Goal: Task Accomplishment & Management: Complete application form

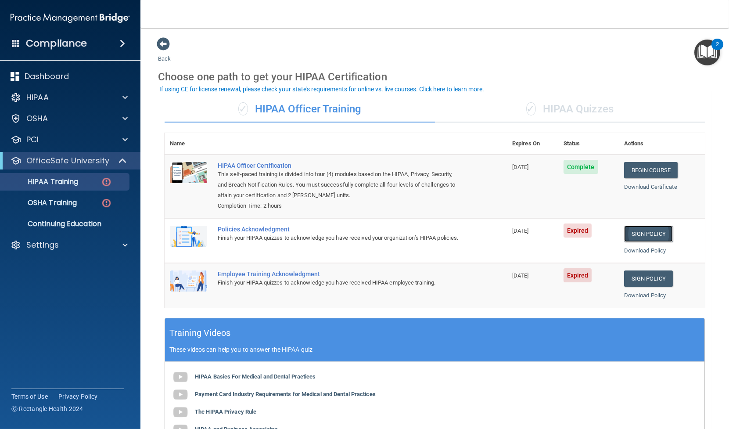
click at [636, 233] on link "Sign Policy" at bounding box center [648, 234] width 49 height 16
click at [556, 108] on div "✓ HIPAA Quizzes" at bounding box center [570, 109] width 270 height 26
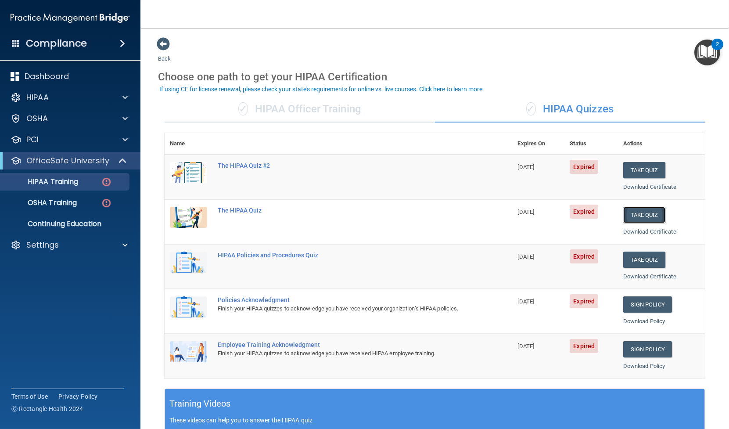
click at [629, 213] on button "Take Quiz" at bounding box center [644, 215] width 42 height 16
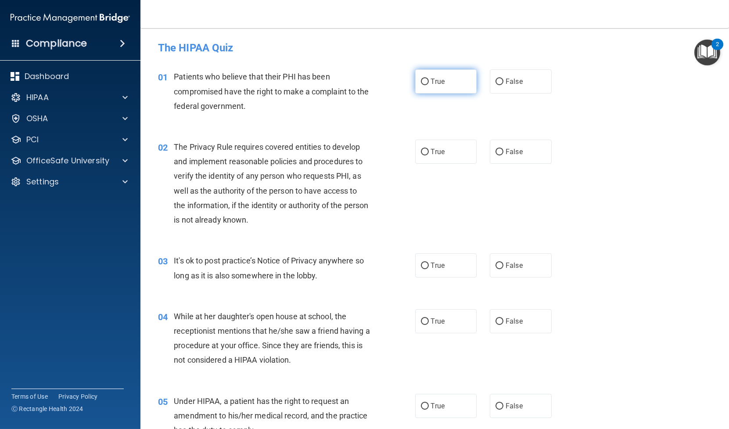
click at [422, 83] on input "True" at bounding box center [425, 82] width 8 height 7
radio input "true"
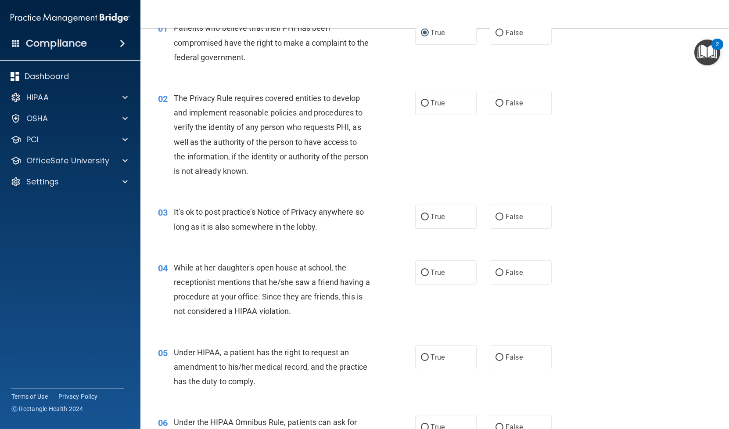
scroll to position [97, 0]
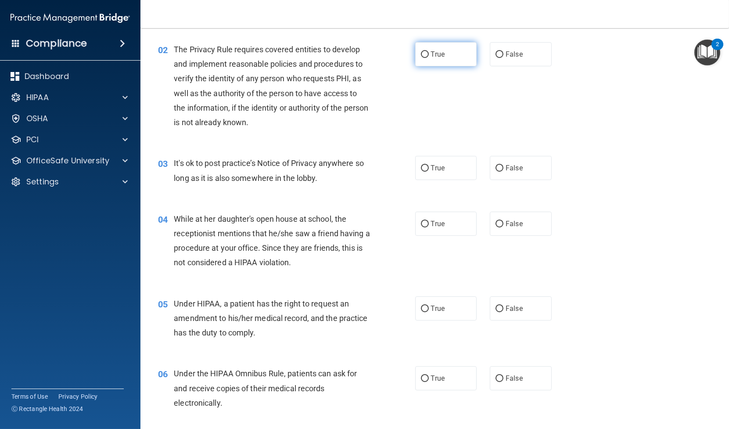
click at [424, 58] on label "True" at bounding box center [446, 54] width 62 height 24
click at [424, 58] on input "True" at bounding box center [425, 54] width 8 height 7
radio input "true"
click at [423, 173] on label "True" at bounding box center [446, 168] width 62 height 24
click at [423, 172] on input "True" at bounding box center [425, 168] width 8 height 7
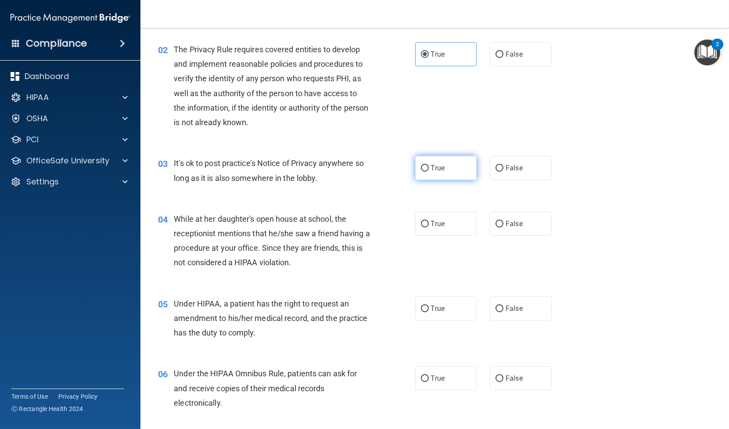
radio input "true"
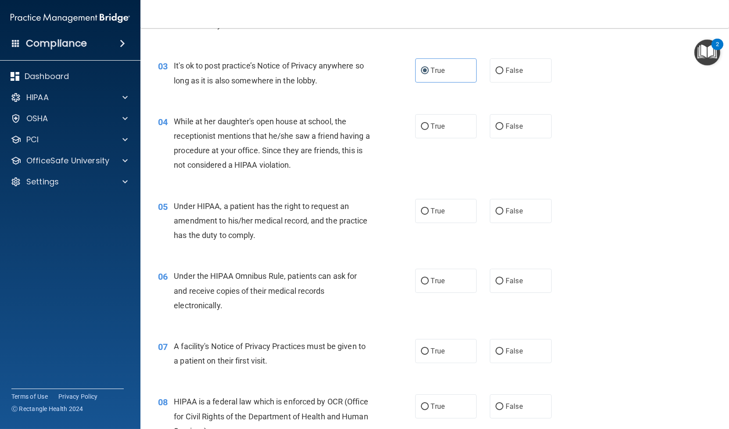
scroll to position [244, 0]
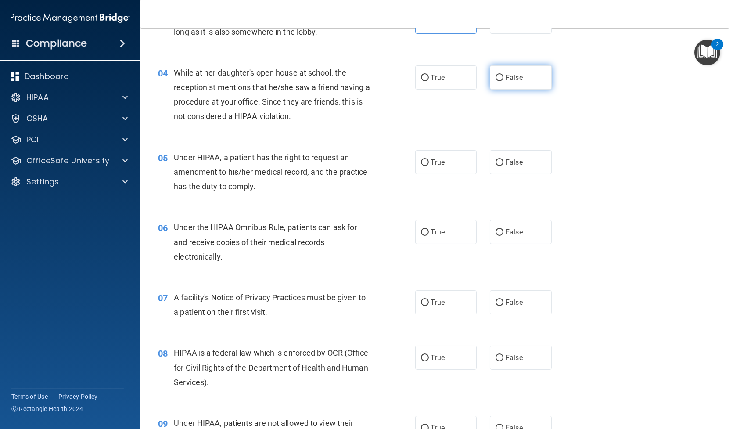
click at [506, 82] on label "False" at bounding box center [521, 77] width 62 height 24
click at [504, 81] on input "False" at bounding box center [500, 78] width 8 height 7
radio input "true"
click at [506, 161] on span "False" at bounding box center [514, 162] width 17 height 8
click at [504, 161] on input "False" at bounding box center [500, 162] width 8 height 7
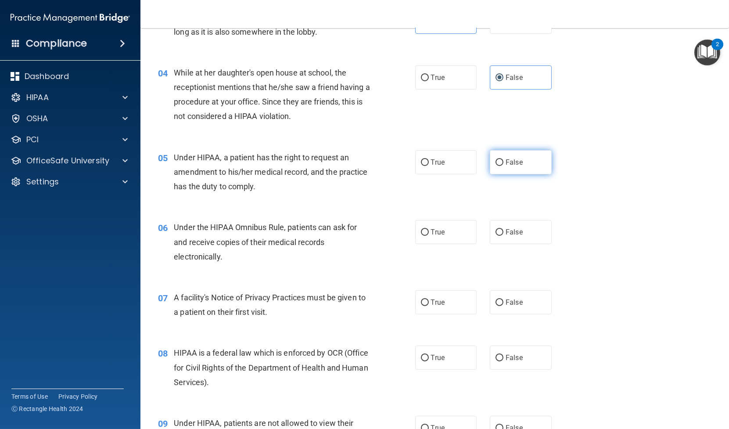
radio input "true"
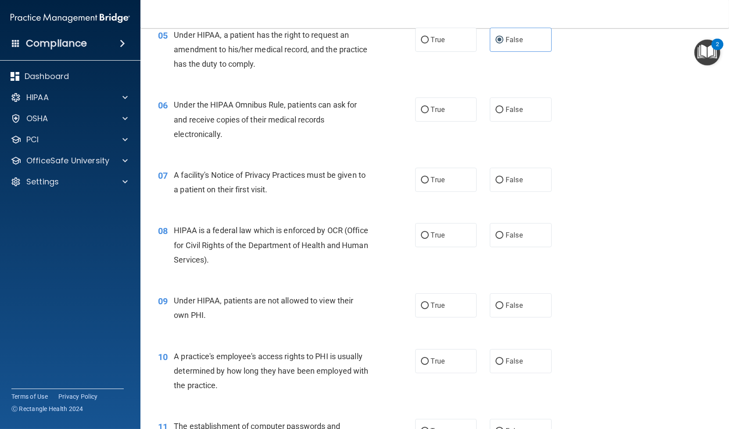
scroll to position [390, 0]
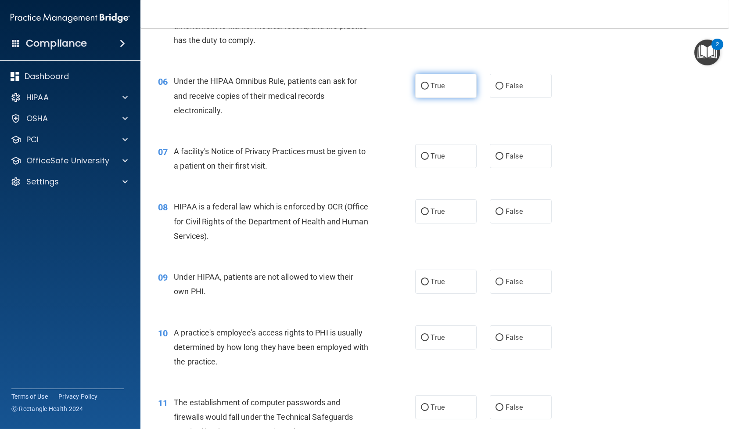
click at [424, 86] on input "True" at bounding box center [425, 86] width 8 height 7
radio input "true"
click at [431, 154] on span "True" at bounding box center [438, 156] width 14 height 8
click at [428, 154] on input "True" at bounding box center [425, 156] width 8 height 7
radio input "true"
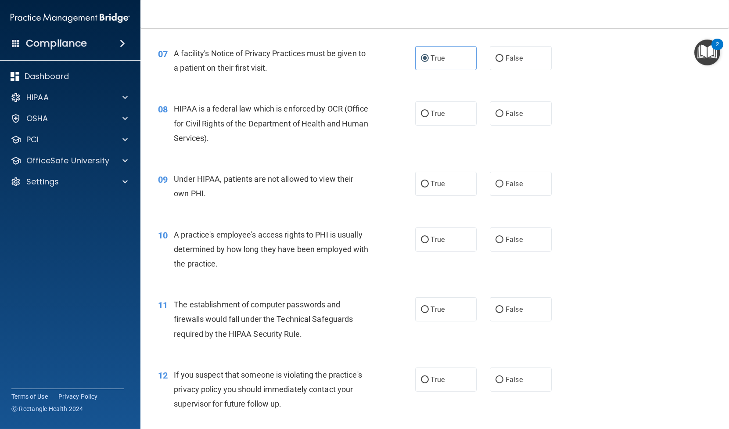
scroll to position [536, 0]
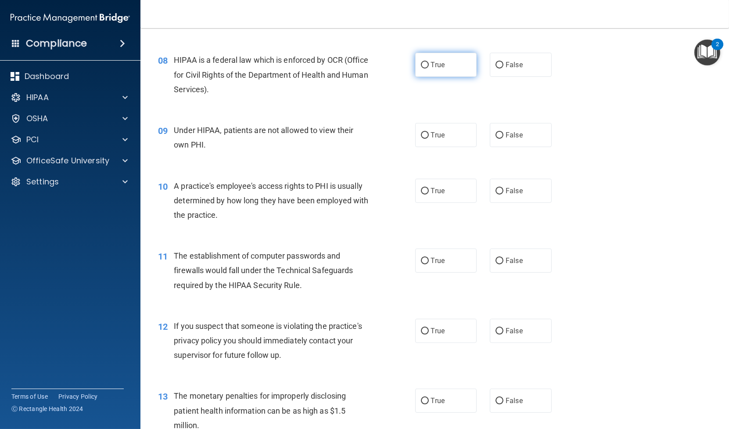
click at [425, 69] on label "True" at bounding box center [446, 65] width 62 height 24
click at [425, 68] on input "True" at bounding box center [425, 65] width 8 height 7
radio input "true"
click at [512, 140] on label "False" at bounding box center [521, 135] width 62 height 24
click at [504, 139] on input "False" at bounding box center [500, 135] width 8 height 7
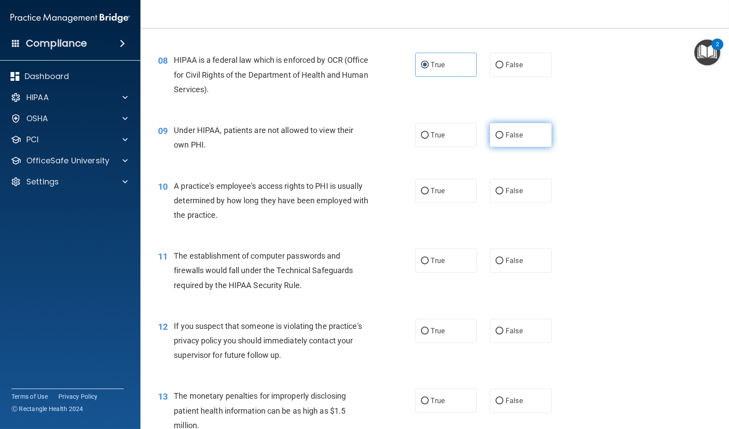
radio input "true"
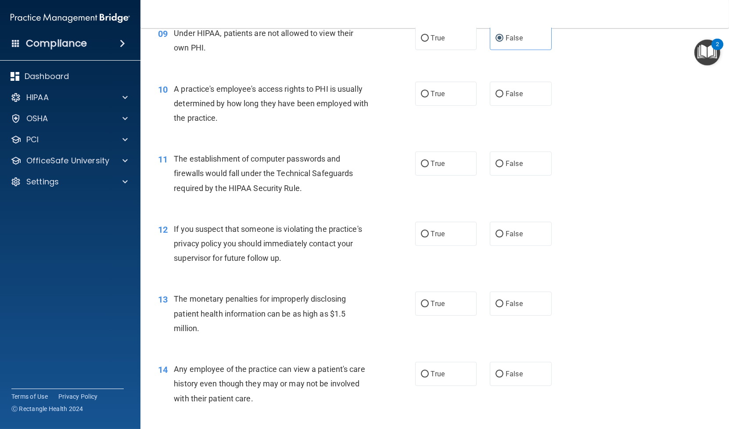
scroll to position [634, 0]
click at [497, 93] on input "False" at bounding box center [500, 93] width 8 height 7
radio input "true"
click at [431, 157] on label "True" at bounding box center [446, 163] width 62 height 24
click at [429, 160] on input "True" at bounding box center [425, 163] width 8 height 7
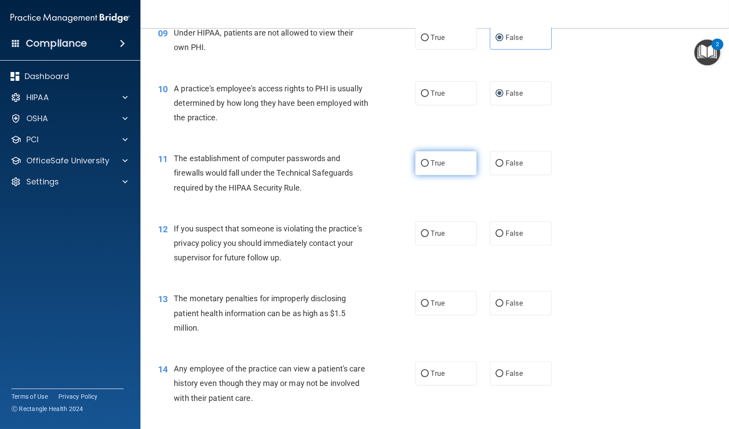
radio input "true"
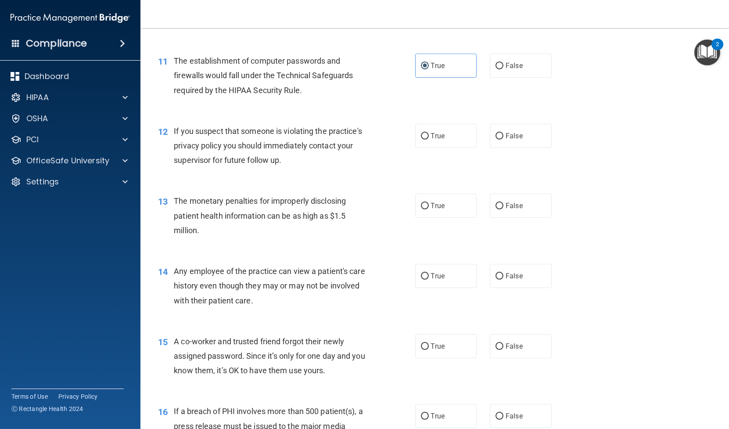
scroll to position [780, 0]
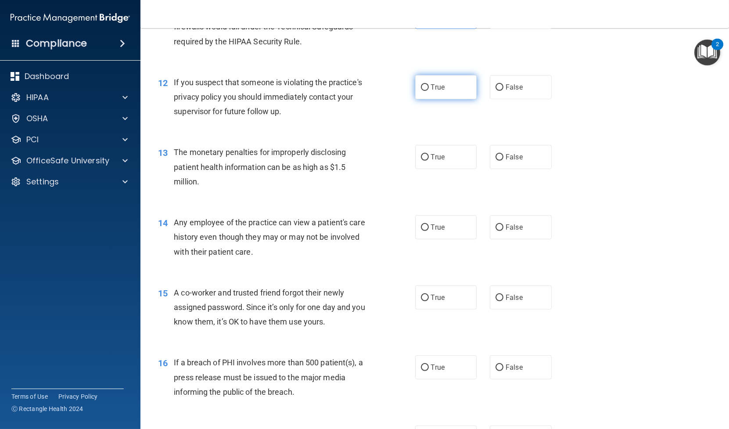
click at [425, 89] on input "True" at bounding box center [425, 87] width 8 height 7
radio input "true"
click at [460, 154] on label "True" at bounding box center [446, 157] width 62 height 24
click at [429, 154] on input "True" at bounding box center [425, 157] width 8 height 7
radio input "true"
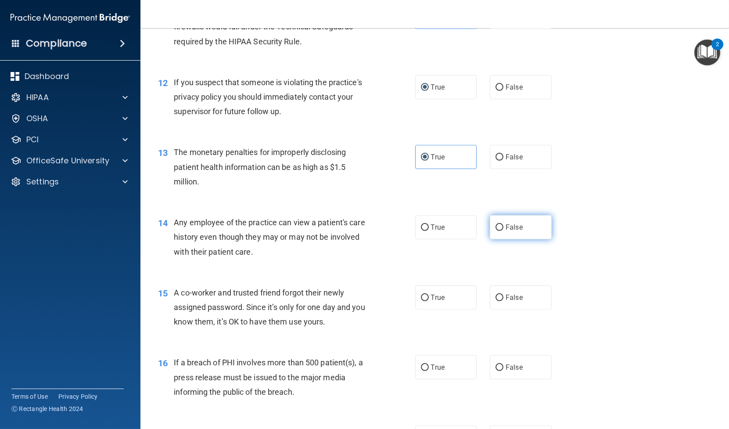
click at [506, 230] on span "False" at bounding box center [514, 227] width 17 height 8
click at [504, 230] on input "False" at bounding box center [500, 227] width 8 height 7
radio input "true"
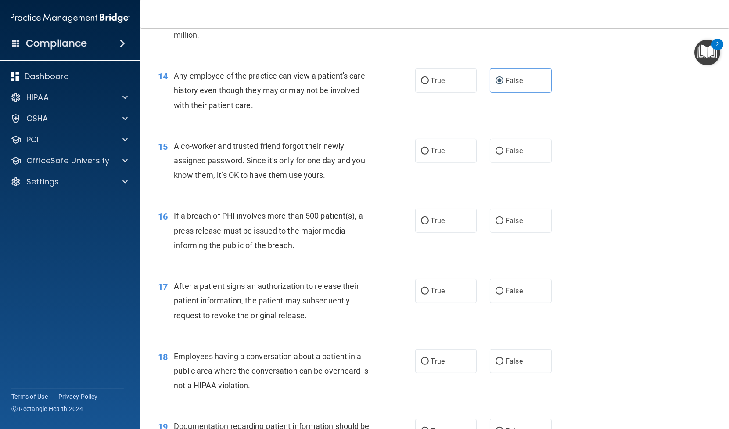
scroll to position [976, 0]
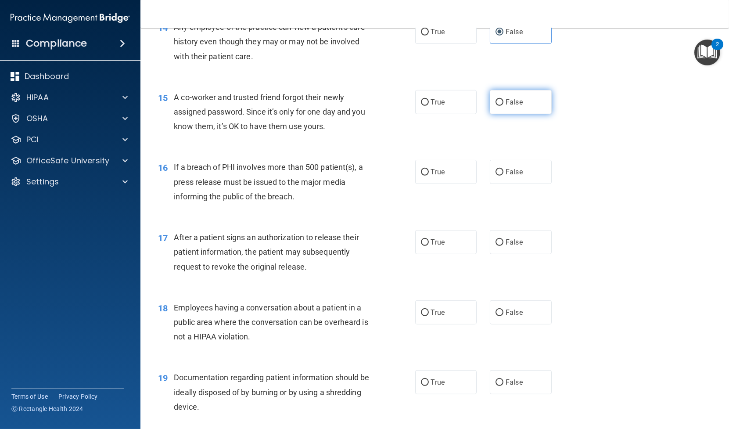
click at [506, 101] on span "False" at bounding box center [514, 102] width 17 height 8
click at [504, 101] on input "False" at bounding box center [500, 102] width 8 height 7
radio input "true"
click at [427, 173] on label "True" at bounding box center [446, 172] width 62 height 24
click at [427, 173] on input "True" at bounding box center [425, 172] width 8 height 7
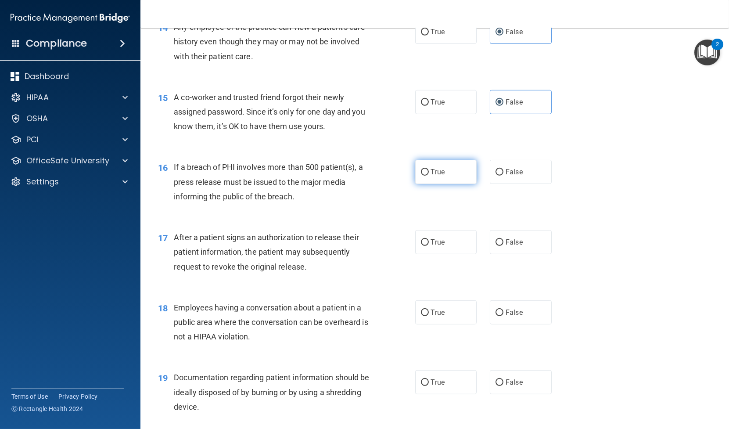
radio input "true"
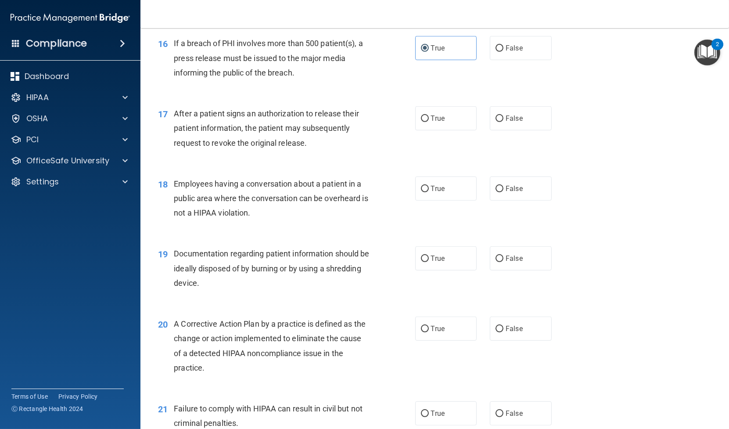
scroll to position [1122, 0]
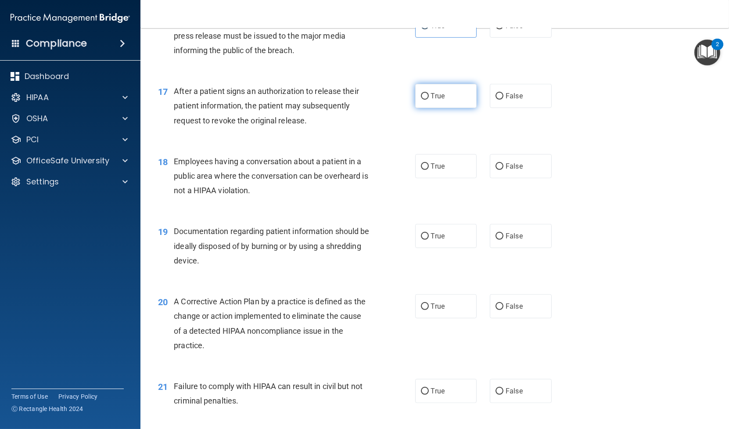
click at [436, 93] on span "True" at bounding box center [438, 96] width 14 height 8
click at [429, 93] on input "True" at bounding box center [425, 96] width 8 height 7
radio input "true"
click at [506, 163] on span "False" at bounding box center [514, 166] width 17 height 8
click at [504, 163] on input "False" at bounding box center [500, 166] width 8 height 7
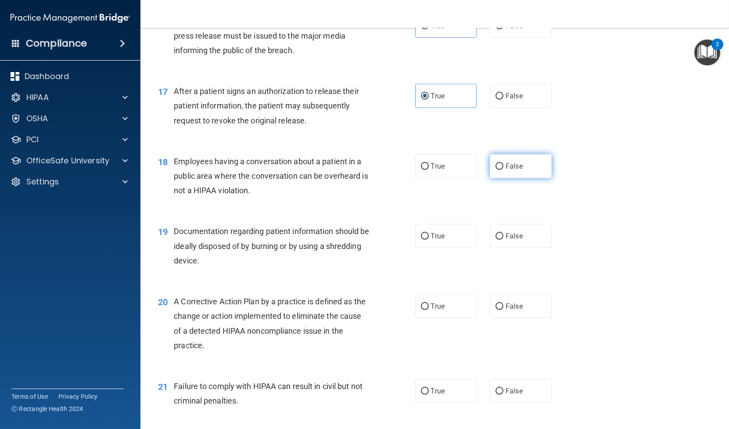
radio input "true"
click at [424, 233] on input "True" at bounding box center [425, 236] width 8 height 7
radio input "true"
click at [440, 312] on label "True" at bounding box center [446, 306] width 62 height 24
click at [429, 310] on input "True" at bounding box center [425, 306] width 8 height 7
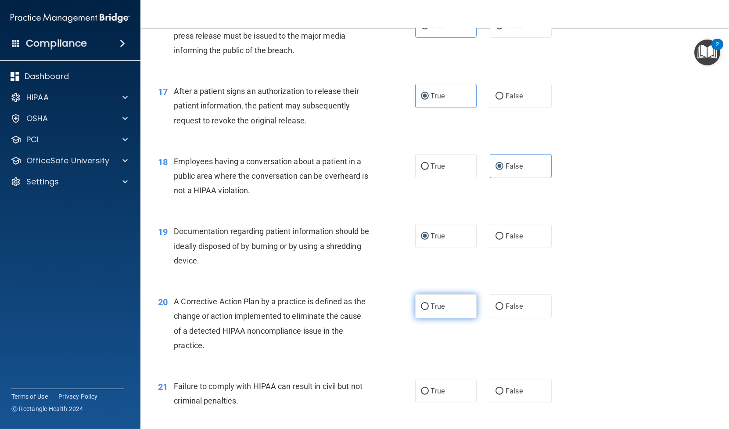
radio input "true"
click at [501, 394] on label "False" at bounding box center [521, 391] width 62 height 24
click at [501, 394] on input "False" at bounding box center [500, 391] width 8 height 7
radio input "true"
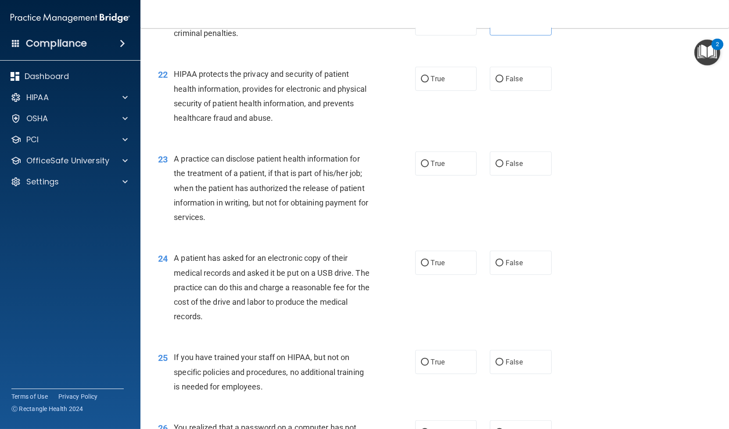
scroll to position [1512, 0]
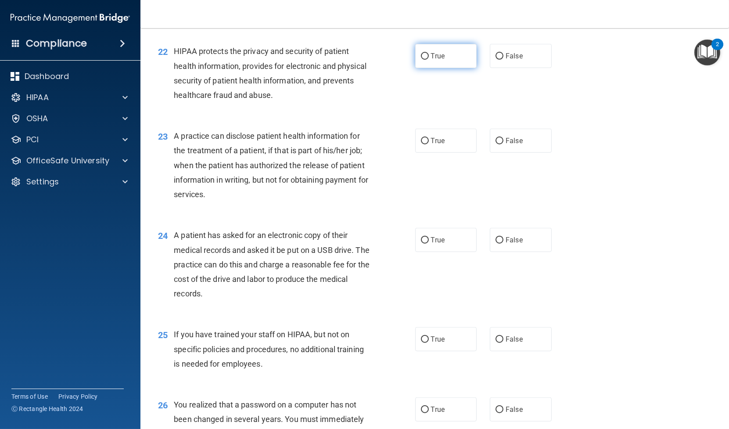
click at [422, 60] on input "True" at bounding box center [425, 56] width 8 height 7
radio input "true"
click at [432, 147] on label "True" at bounding box center [446, 141] width 62 height 24
click at [429, 144] on input "True" at bounding box center [425, 141] width 8 height 7
radio input "true"
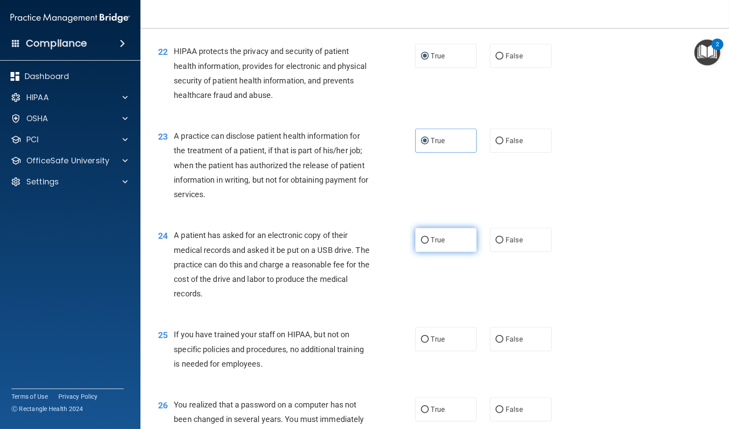
click at [436, 239] on span "True" at bounding box center [438, 240] width 14 height 8
click at [429, 239] on input "True" at bounding box center [425, 240] width 8 height 7
radio input "true"
click at [496, 345] on label "False" at bounding box center [521, 339] width 62 height 24
click at [496, 343] on input "False" at bounding box center [500, 339] width 8 height 7
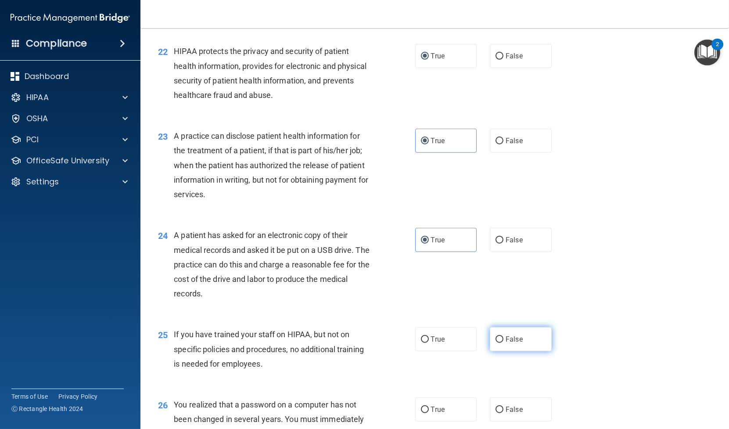
radio input "true"
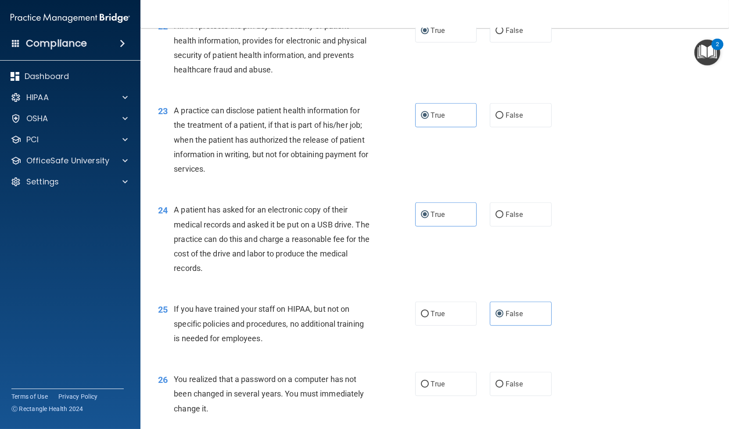
scroll to position [1561, 0]
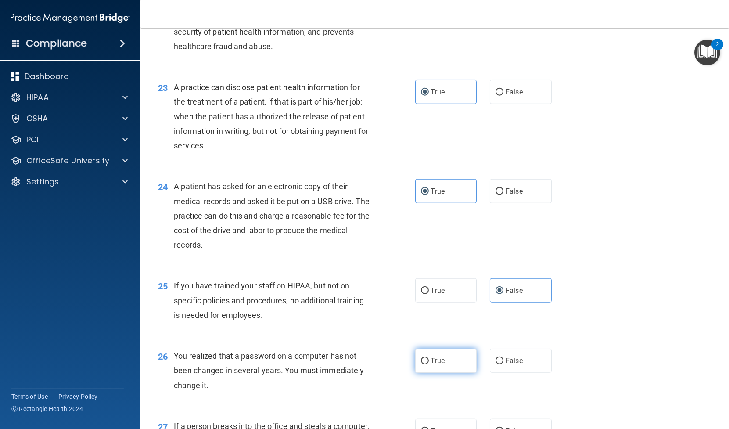
click at [438, 357] on span "True" at bounding box center [438, 360] width 14 height 8
click at [429, 358] on input "True" at bounding box center [425, 361] width 8 height 7
radio input "true"
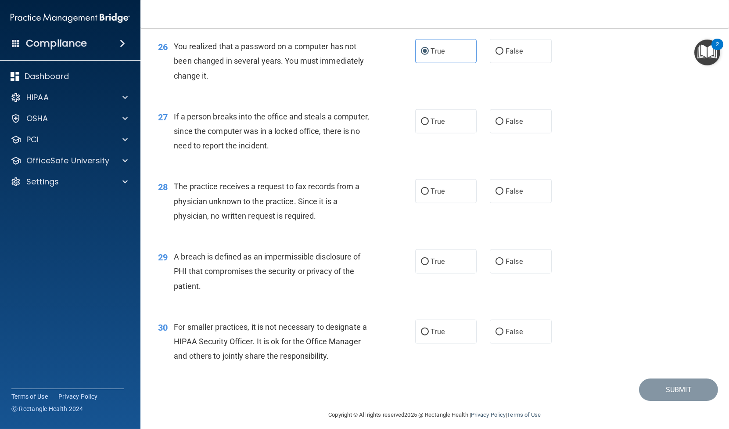
scroll to position [1877, 0]
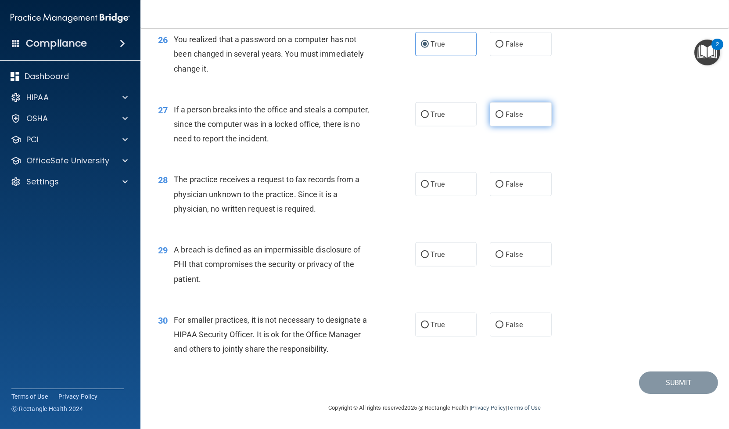
click at [501, 112] on label "False" at bounding box center [521, 114] width 62 height 24
click at [501, 112] on input "False" at bounding box center [500, 115] width 8 height 7
radio input "true"
click at [511, 183] on span "False" at bounding box center [514, 184] width 17 height 8
click at [504, 183] on input "False" at bounding box center [500, 184] width 8 height 7
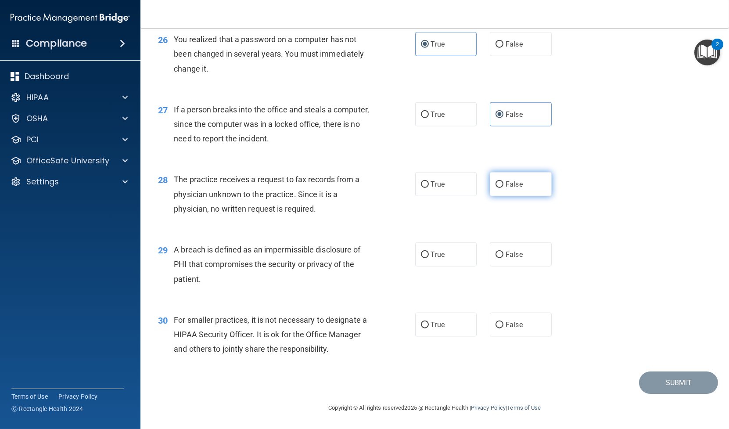
radio input "true"
click at [425, 257] on label "True" at bounding box center [446, 254] width 62 height 24
click at [425, 257] on input "True" at bounding box center [425, 255] width 8 height 7
radio input "true"
click at [500, 326] on label "False" at bounding box center [521, 325] width 62 height 24
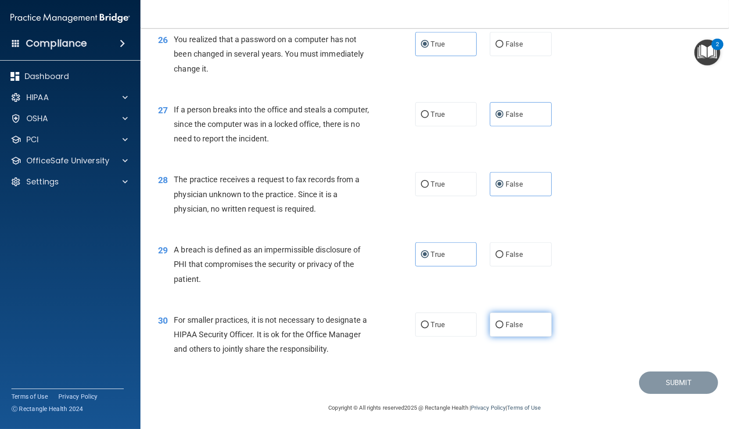
click at [500, 326] on input "False" at bounding box center [500, 325] width 8 height 7
radio input "true"
click at [670, 385] on button "Submit" at bounding box center [678, 382] width 79 height 22
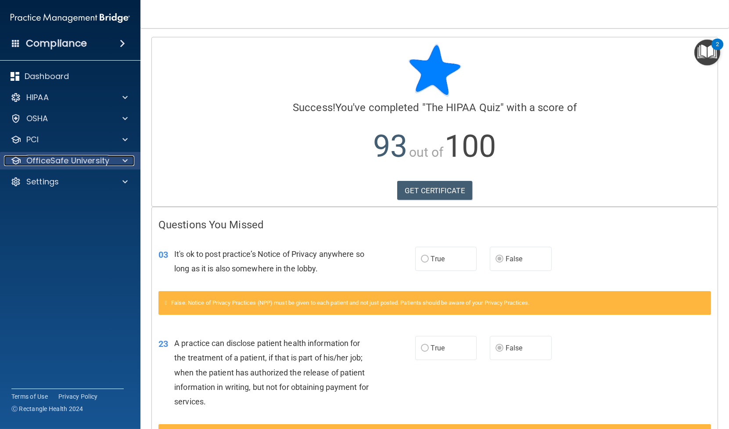
click at [117, 157] on div at bounding box center [124, 160] width 22 height 11
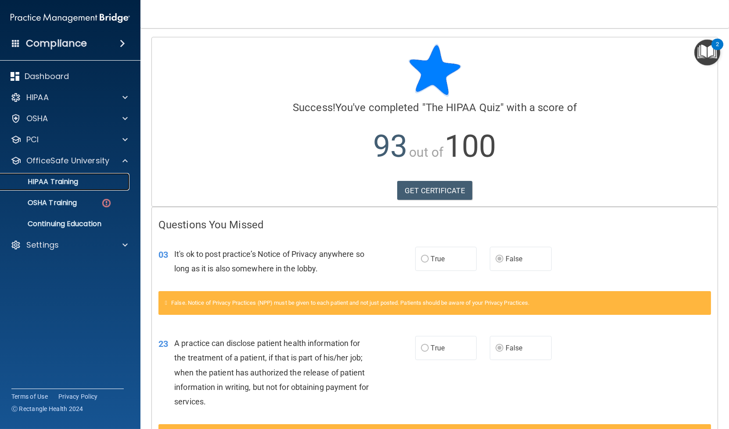
click at [65, 182] on p "HIPAA Training" at bounding box center [42, 181] width 72 height 9
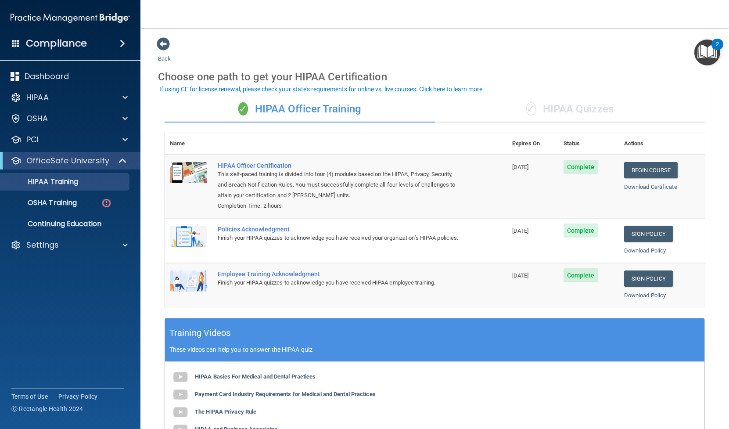
click at [558, 106] on div "✓ HIPAA Quizzes" at bounding box center [570, 109] width 270 height 26
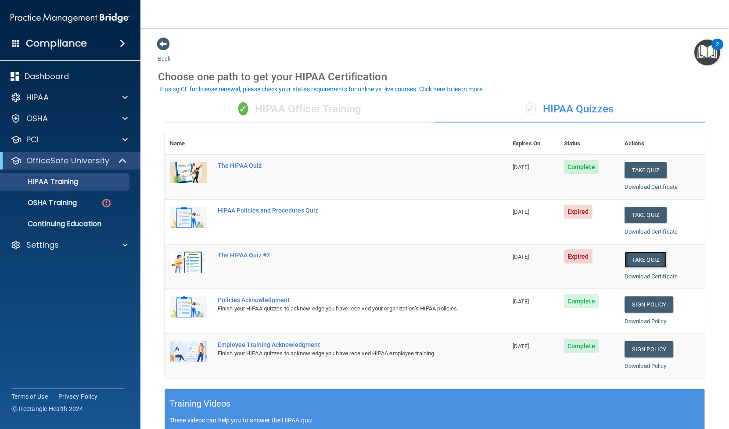
click at [638, 258] on button "Take Quiz" at bounding box center [646, 260] width 42 height 16
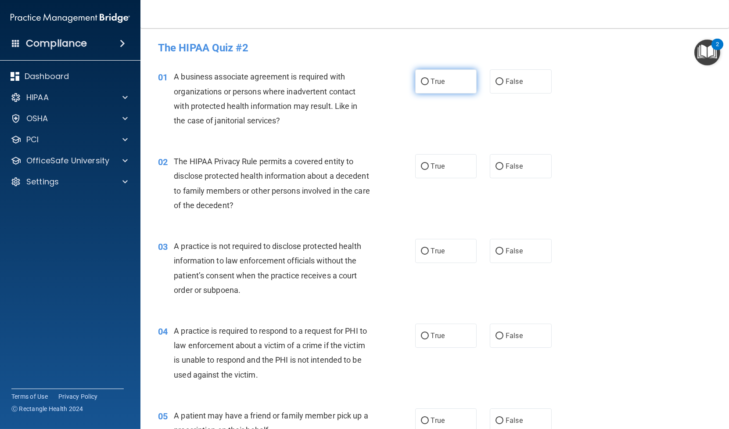
click at [421, 82] on input "True" at bounding box center [425, 82] width 8 height 7
radio input "true"
click at [436, 169] on span "True" at bounding box center [438, 166] width 14 height 8
click at [429, 169] on input "True" at bounding box center [425, 166] width 8 height 7
radio input "true"
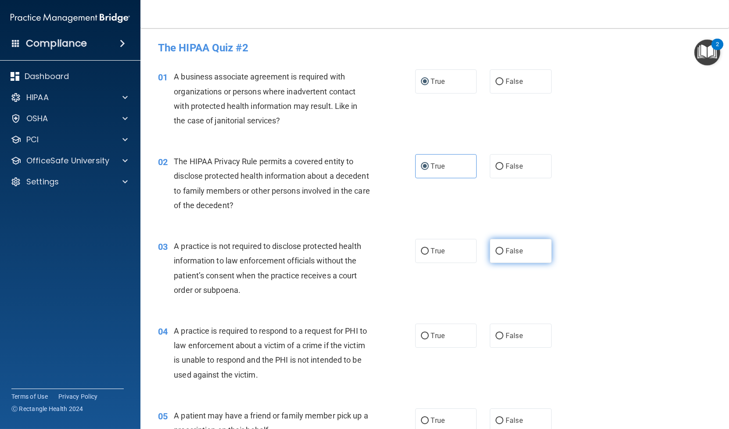
click at [508, 256] on label "False" at bounding box center [521, 251] width 62 height 24
click at [504, 255] on input "False" at bounding box center [500, 251] width 8 height 7
radio input "true"
click at [436, 340] on label "True" at bounding box center [446, 336] width 62 height 24
click at [429, 339] on input "True" at bounding box center [425, 336] width 8 height 7
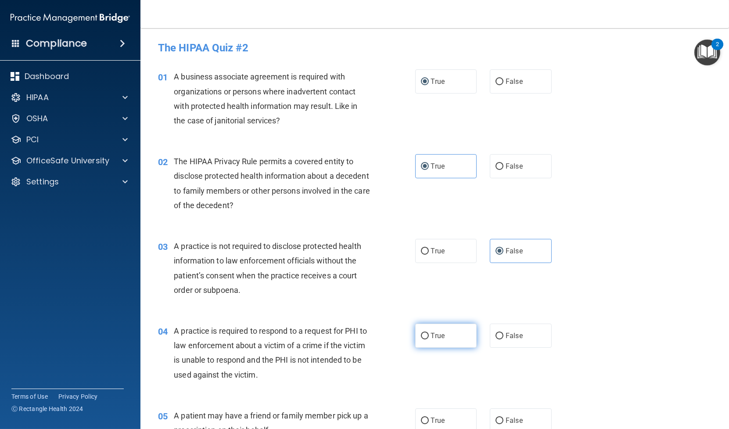
radio input "true"
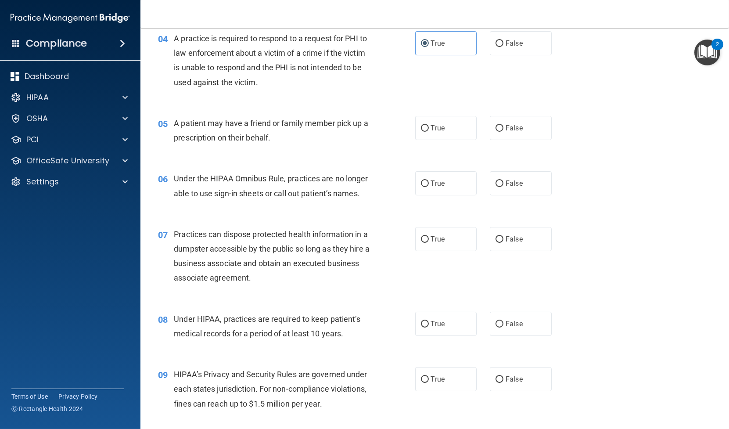
scroll to position [341, 0]
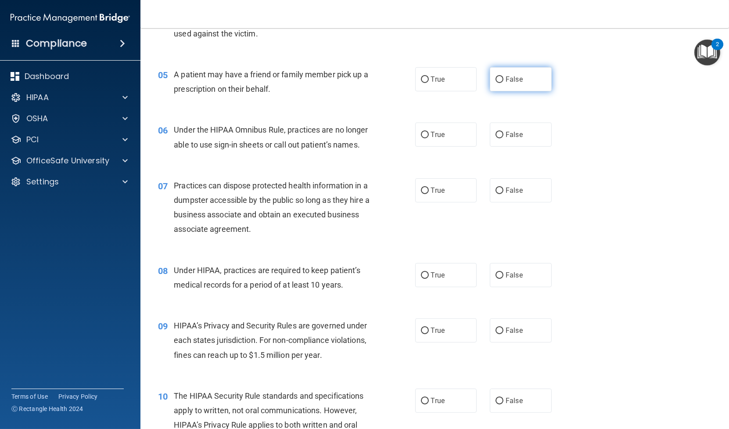
click at [510, 84] on label "False" at bounding box center [521, 79] width 62 height 24
click at [504, 83] on input "False" at bounding box center [500, 79] width 8 height 7
radio input "true"
click at [506, 130] on span "False" at bounding box center [514, 134] width 17 height 8
click at [501, 132] on input "False" at bounding box center [500, 135] width 8 height 7
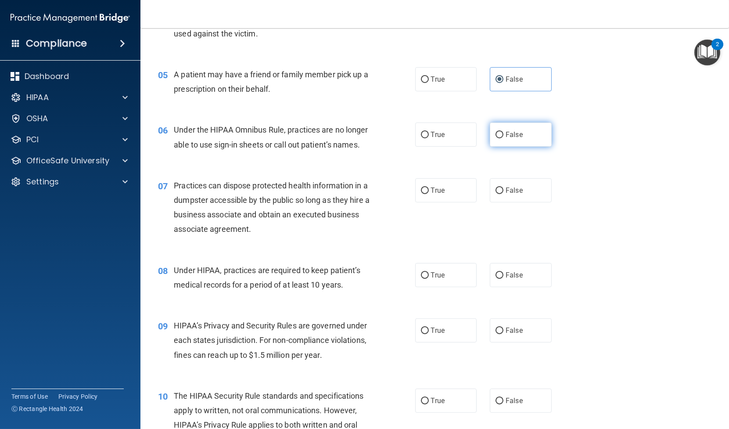
radio input "true"
click at [506, 194] on span "False" at bounding box center [514, 190] width 17 height 8
click at [504, 194] on input "False" at bounding box center [500, 190] width 8 height 7
radio input "true"
click at [515, 279] on span "False" at bounding box center [514, 275] width 17 height 8
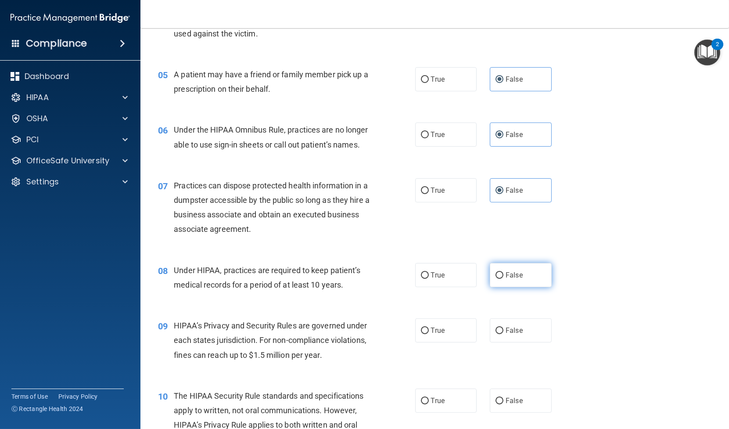
click at [504, 279] on input "False" at bounding box center [500, 275] width 8 height 7
radio input "true"
click at [450, 342] on label "True" at bounding box center [446, 330] width 62 height 24
click at [429, 334] on input "True" at bounding box center [425, 331] width 8 height 7
radio input "true"
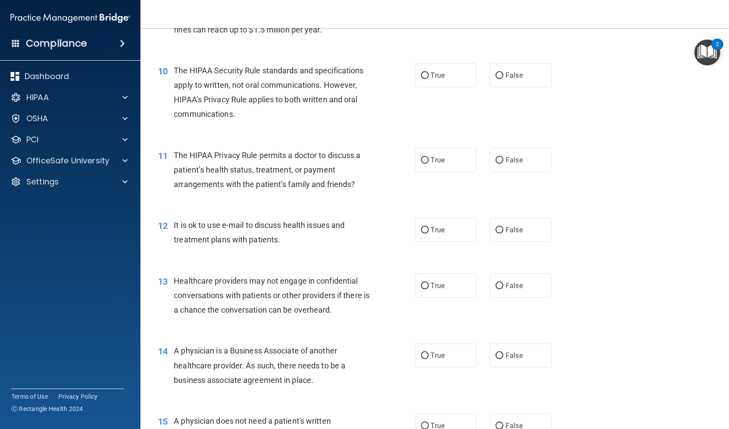
scroll to position [683, 0]
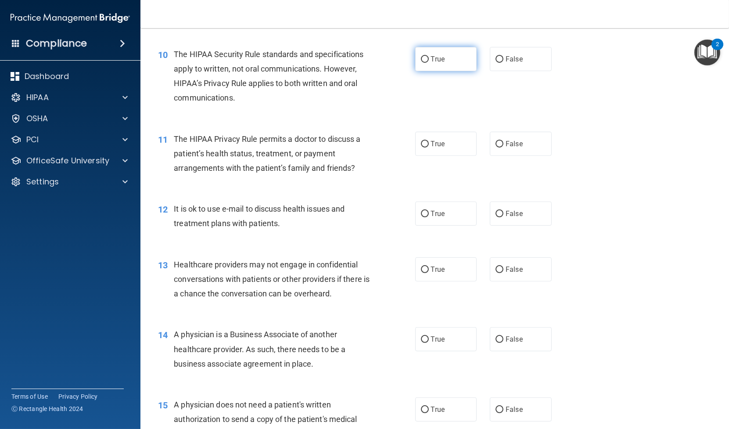
click at [426, 71] on label "True" at bounding box center [446, 59] width 62 height 24
click at [426, 63] on input "True" at bounding box center [425, 59] width 8 height 7
radio input "true"
click at [506, 148] on span "False" at bounding box center [514, 144] width 17 height 8
click at [504, 148] on input "False" at bounding box center [500, 144] width 8 height 7
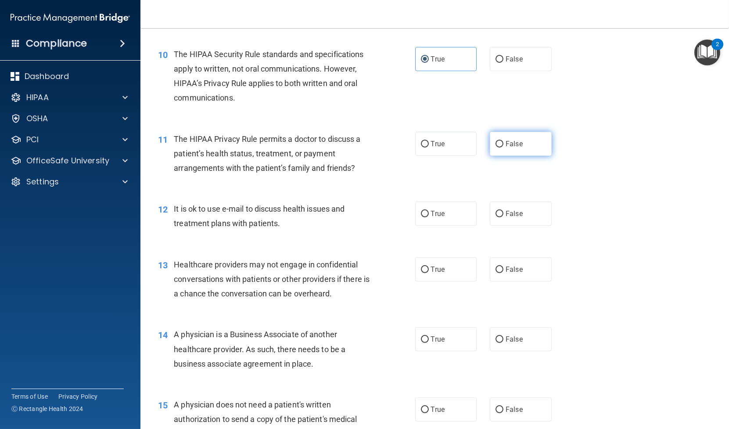
radio input "true"
click at [516, 218] on span "False" at bounding box center [514, 213] width 17 height 8
click at [504, 217] on input "False" at bounding box center [500, 214] width 8 height 7
radio input "true"
click at [447, 281] on label "True" at bounding box center [446, 269] width 62 height 24
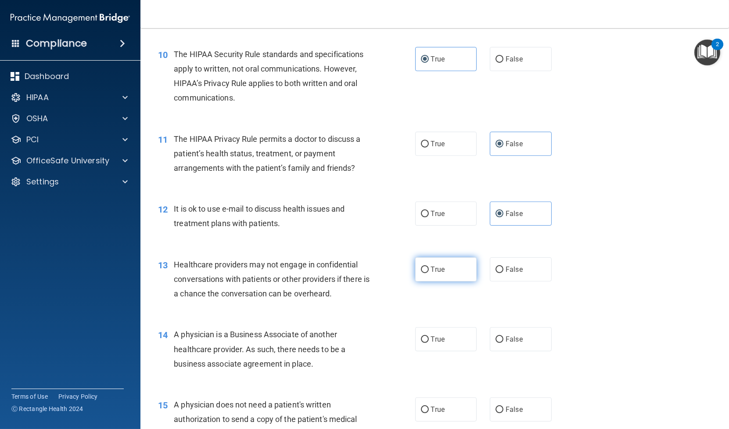
click at [429, 273] on input "True" at bounding box center [425, 269] width 8 height 7
radio input "true"
click at [540, 351] on label "False" at bounding box center [521, 339] width 62 height 24
click at [504, 343] on input "False" at bounding box center [500, 339] width 8 height 7
radio input "true"
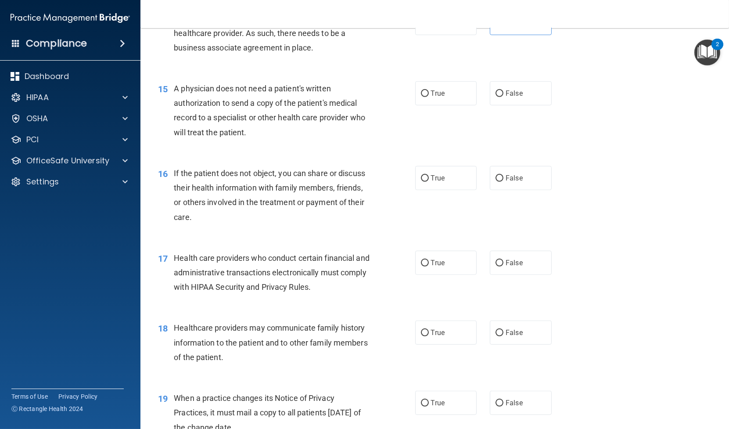
scroll to position [1024, 0]
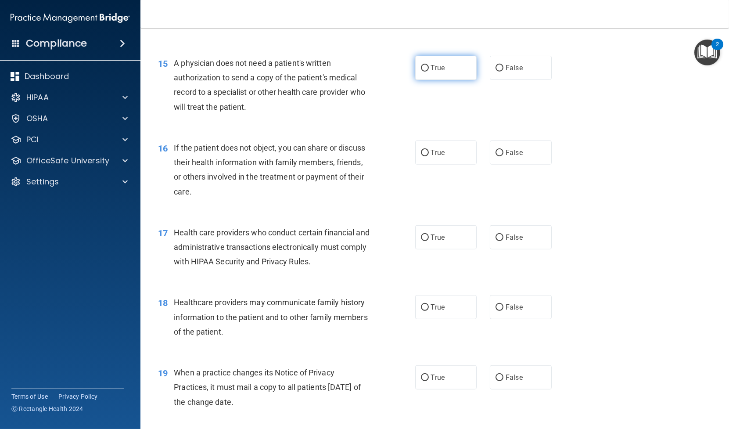
click at [422, 72] on input "True" at bounding box center [425, 68] width 8 height 7
radio input "true"
click at [523, 165] on label "False" at bounding box center [521, 152] width 62 height 24
click at [504, 156] on input "False" at bounding box center [500, 153] width 8 height 7
radio input "true"
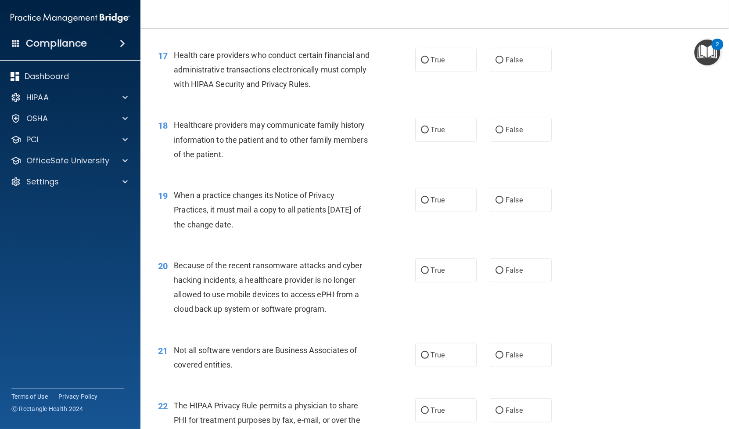
scroll to position [1219, 0]
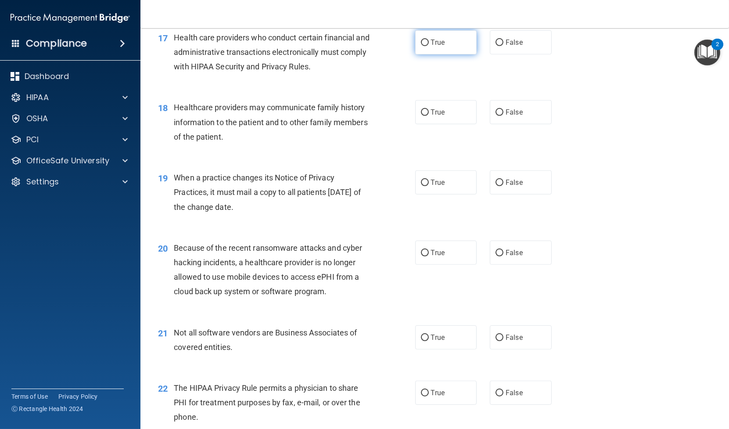
click at [439, 47] on span "True" at bounding box center [438, 42] width 14 height 8
click at [429, 46] on input "True" at bounding box center [425, 43] width 8 height 7
radio input "true"
click at [517, 116] on span "False" at bounding box center [514, 112] width 17 height 8
click at [504, 116] on input "False" at bounding box center [500, 112] width 8 height 7
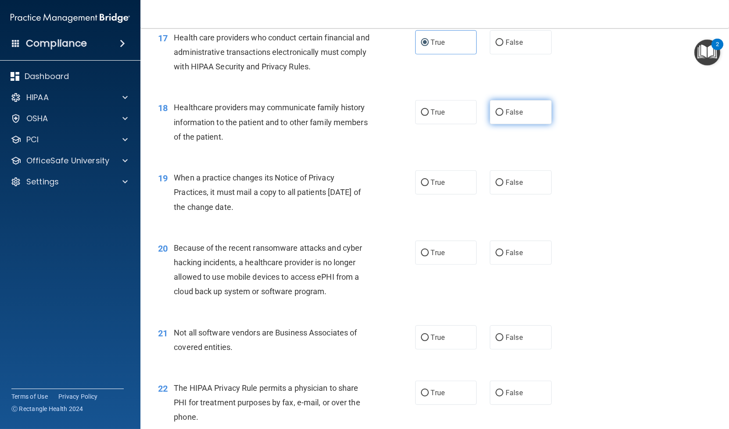
radio input "true"
click at [436, 187] on span "True" at bounding box center [438, 182] width 14 height 8
click at [429, 186] on input "True" at bounding box center [425, 183] width 8 height 7
radio input "true"
click at [529, 265] on label "False" at bounding box center [521, 253] width 62 height 24
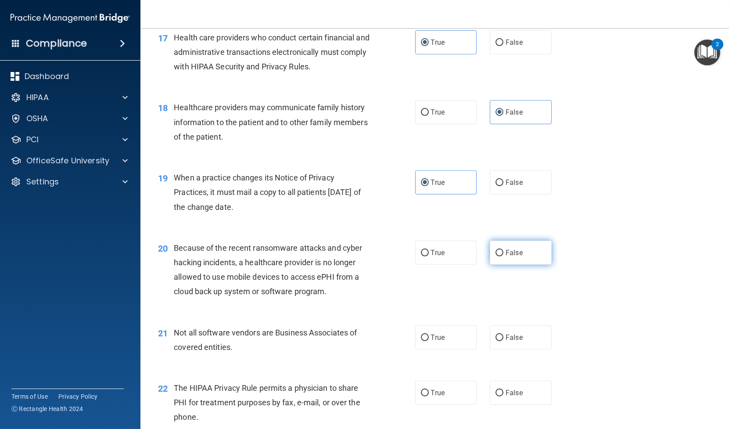
click at [504, 256] on input "False" at bounding box center [500, 253] width 8 height 7
radio input "true"
click at [435, 349] on label "True" at bounding box center [446, 337] width 62 height 24
click at [429, 341] on input "True" at bounding box center [425, 338] width 8 height 7
radio input "true"
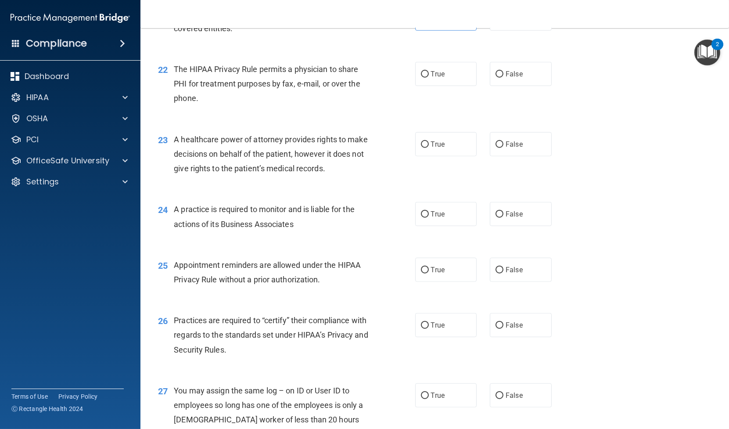
scroll to position [1561, 0]
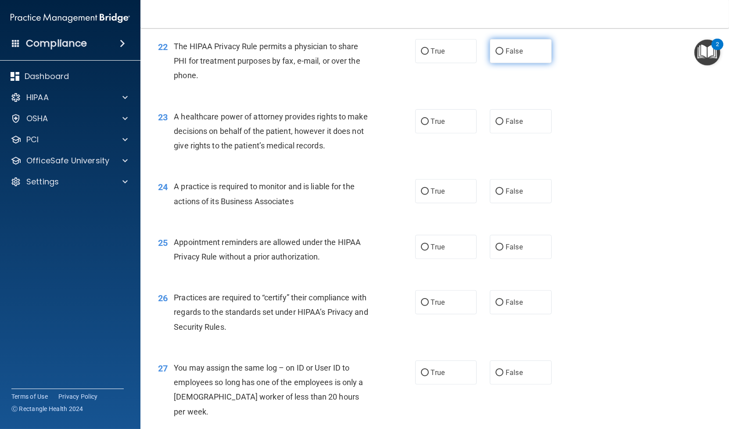
click at [508, 55] on span "False" at bounding box center [514, 51] width 17 height 8
click at [504, 55] on input "False" at bounding box center [500, 51] width 8 height 7
radio input "true"
click at [524, 133] on label "False" at bounding box center [521, 121] width 62 height 24
click at [504, 125] on input "False" at bounding box center [500, 122] width 8 height 7
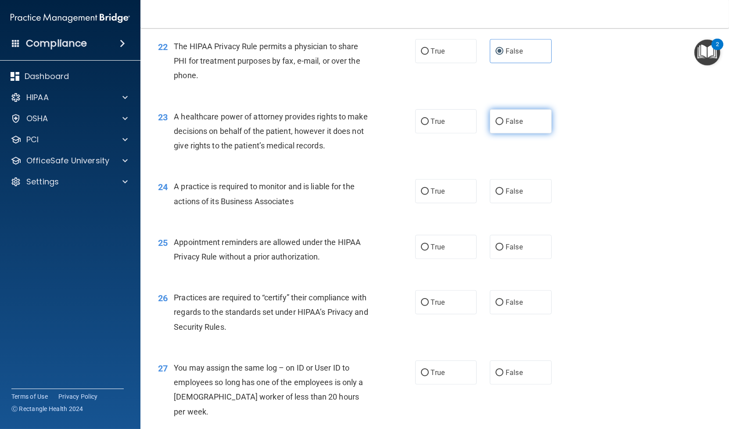
radio input "true"
click at [446, 203] on label "True" at bounding box center [446, 191] width 62 height 24
click at [429, 195] on input "True" at bounding box center [425, 191] width 8 height 7
radio input "true"
click at [445, 259] on label "True" at bounding box center [446, 247] width 62 height 24
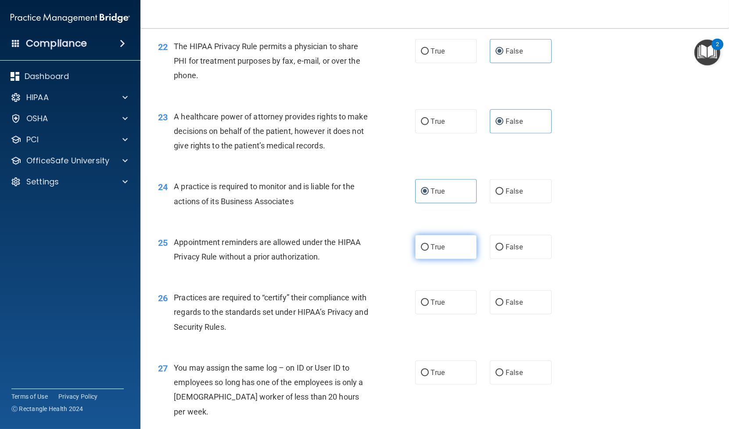
click at [429, 251] on input "True" at bounding box center [425, 247] width 8 height 7
radio input "true"
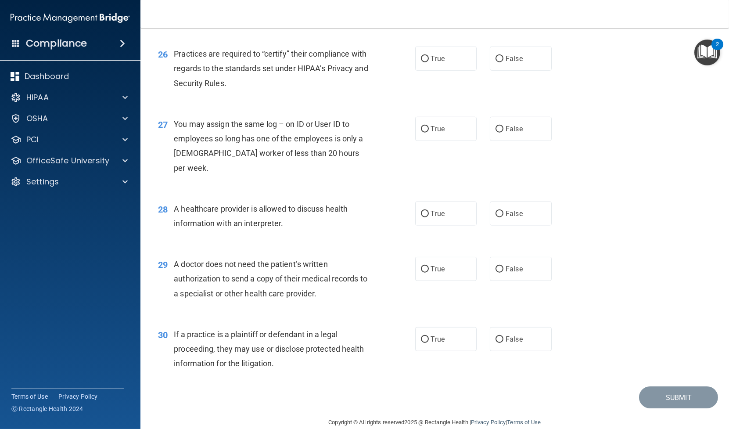
scroll to position [1805, 0]
click at [416, 70] on label "True" at bounding box center [446, 58] width 62 height 24
click at [421, 62] on input "True" at bounding box center [425, 58] width 8 height 7
radio input "true"
click at [500, 140] on label "False" at bounding box center [521, 128] width 62 height 24
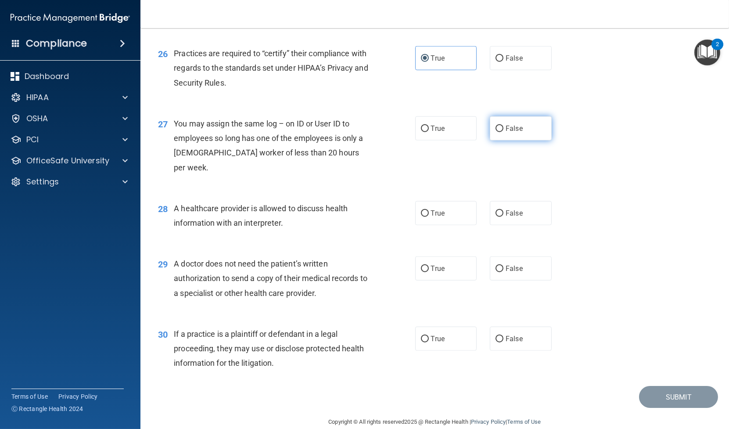
click at [500, 132] on input "False" at bounding box center [500, 129] width 8 height 7
radio input "true"
click at [450, 213] on label "True" at bounding box center [446, 213] width 62 height 24
click at [429, 213] on input "True" at bounding box center [425, 213] width 8 height 7
radio input "true"
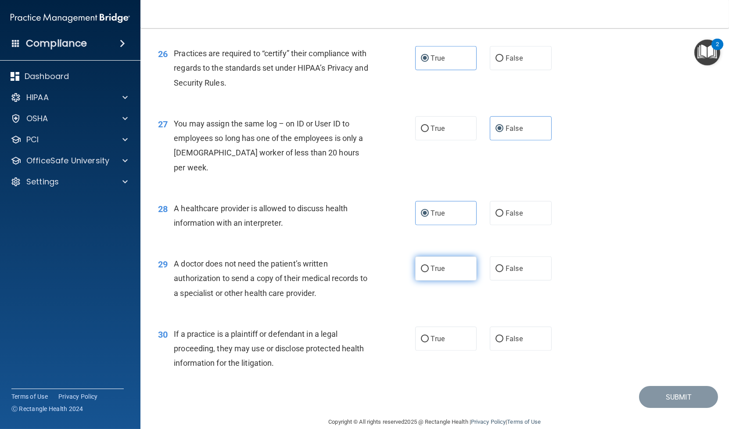
click at [433, 273] on span "True" at bounding box center [438, 268] width 14 height 8
click at [429, 272] on input "True" at bounding box center [425, 269] width 8 height 7
radio input "true"
click at [442, 338] on label "True" at bounding box center [446, 339] width 62 height 24
click at [429, 338] on input "True" at bounding box center [425, 339] width 8 height 7
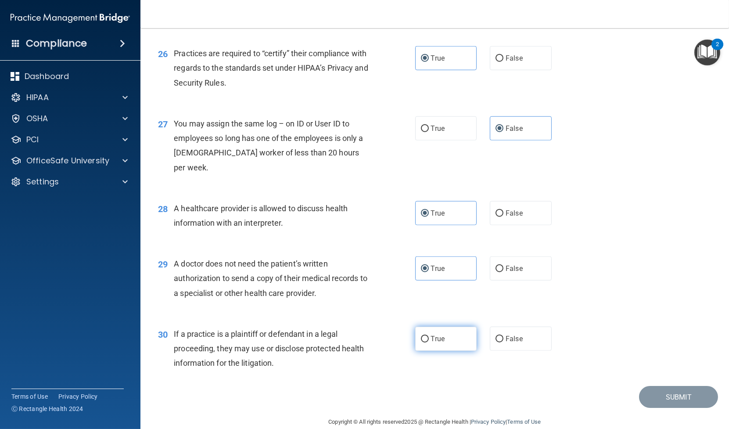
radio input "true"
click at [673, 397] on button "Submit" at bounding box center [678, 397] width 79 height 22
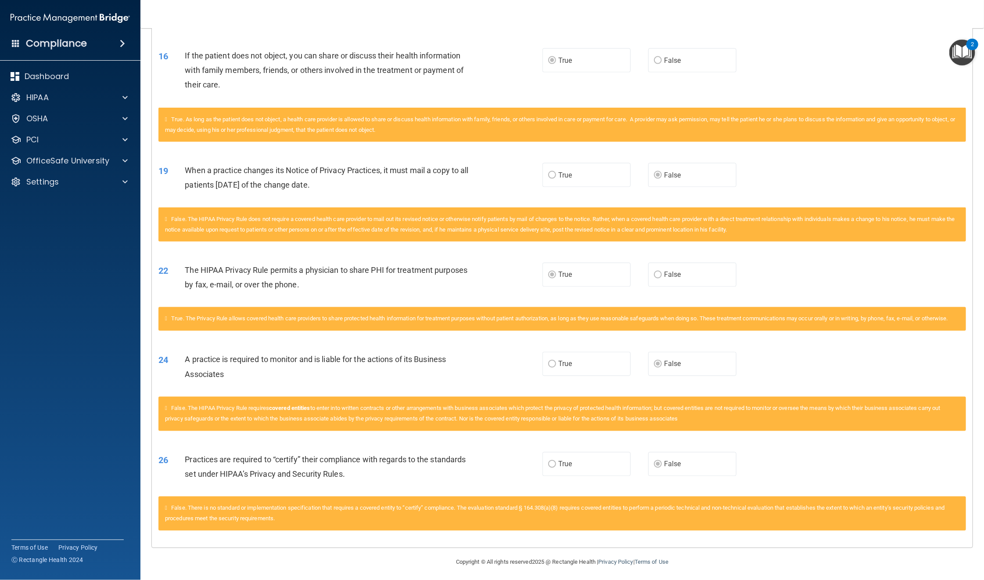
scroll to position [775, 0]
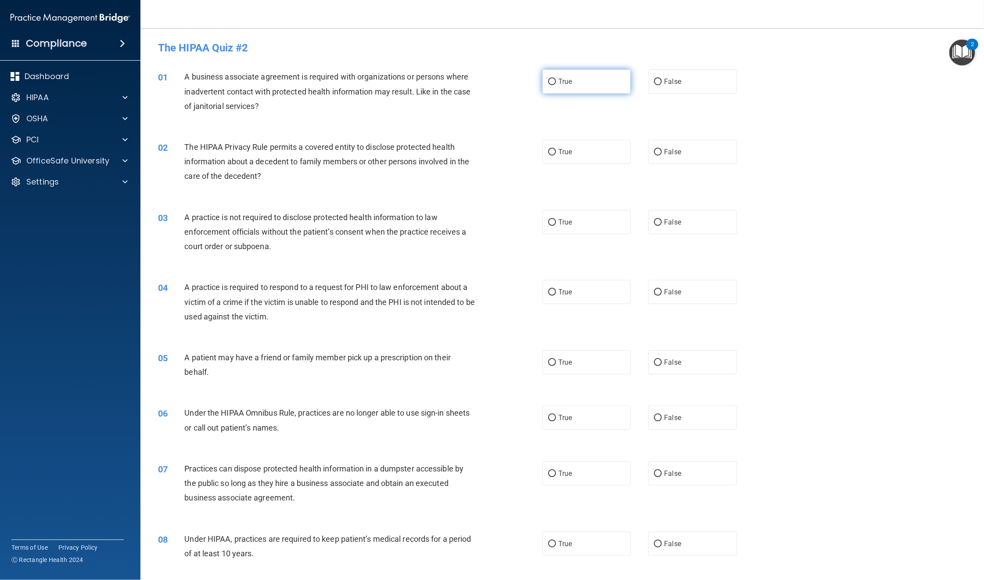
click at [553, 87] on label "True" at bounding box center [587, 81] width 88 height 24
click at [553, 85] on input "True" at bounding box center [552, 82] width 8 height 7
radio input "true"
click at [668, 364] on span "False" at bounding box center [672, 362] width 17 height 8
click at [662, 364] on input "False" at bounding box center [658, 362] width 8 height 7
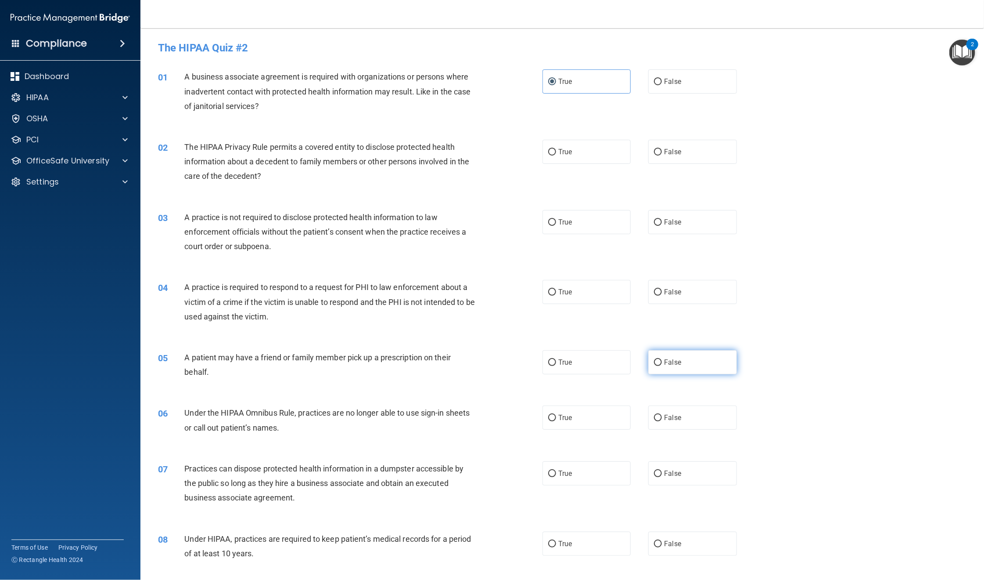
radio input "true"
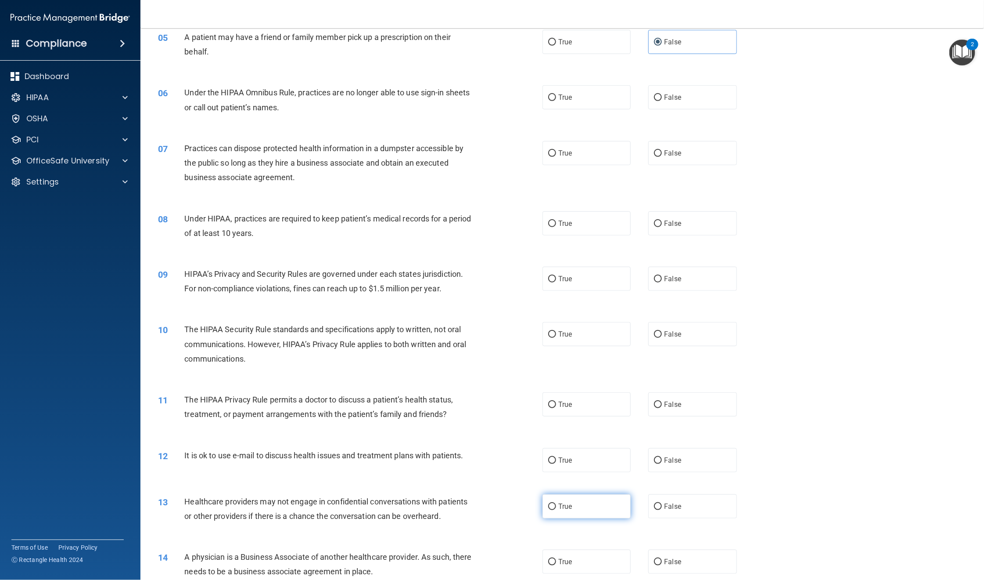
scroll to position [329, 0]
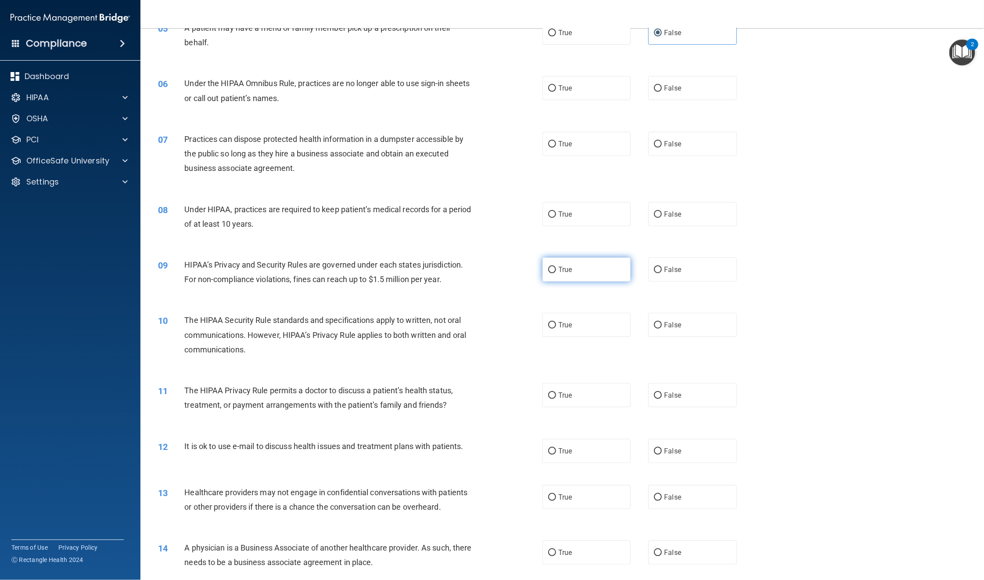
click at [556, 273] on label "True" at bounding box center [587, 269] width 88 height 24
click at [556, 273] on input "True" at bounding box center [552, 269] width 8 height 7
radio input "true"
click at [550, 392] on input "True" at bounding box center [552, 395] width 8 height 7
radio input "true"
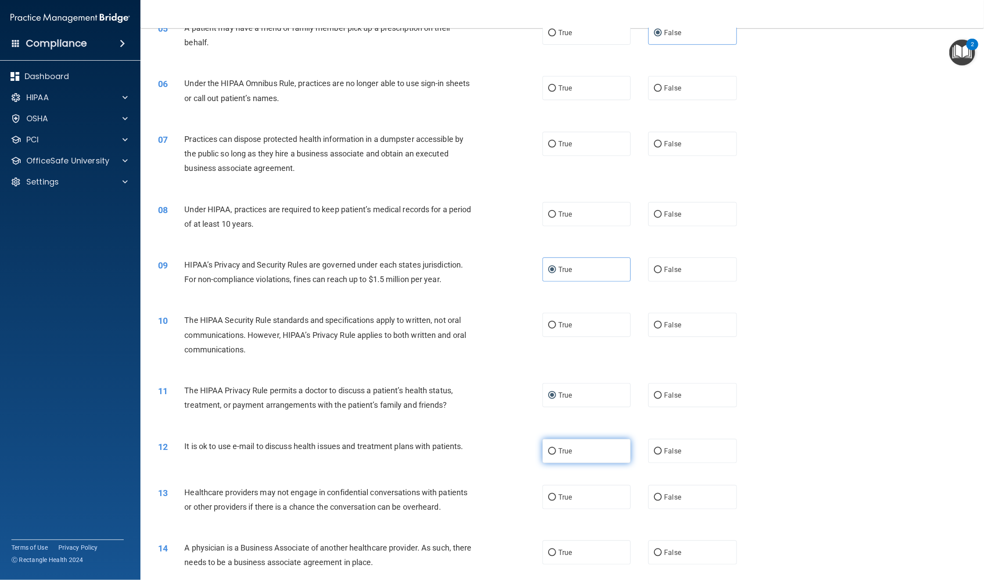
click at [548, 428] on label "True" at bounding box center [587, 451] width 88 height 24
click at [548, 428] on input "True" at bounding box center [552, 451] width 8 height 7
radio input "true"
click at [551, 428] on input "True" at bounding box center [552, 497] width 8 height 7
radio input "true"
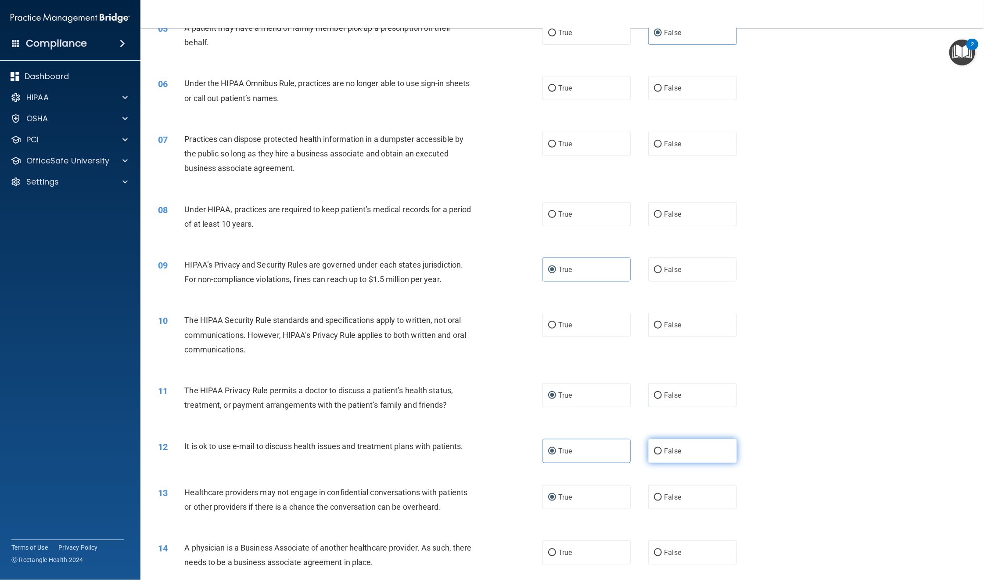
click at [673, 428] on span "False" at bounding box center [672, 450] width 17 height 8
click at [662, 428] on input "False" at bounding box center [658, 451] width 8 height 7
radio input "true"
radio input "false"
click at [654, 396] on input "False" at bounding box center [658, 395] width 8 height 7
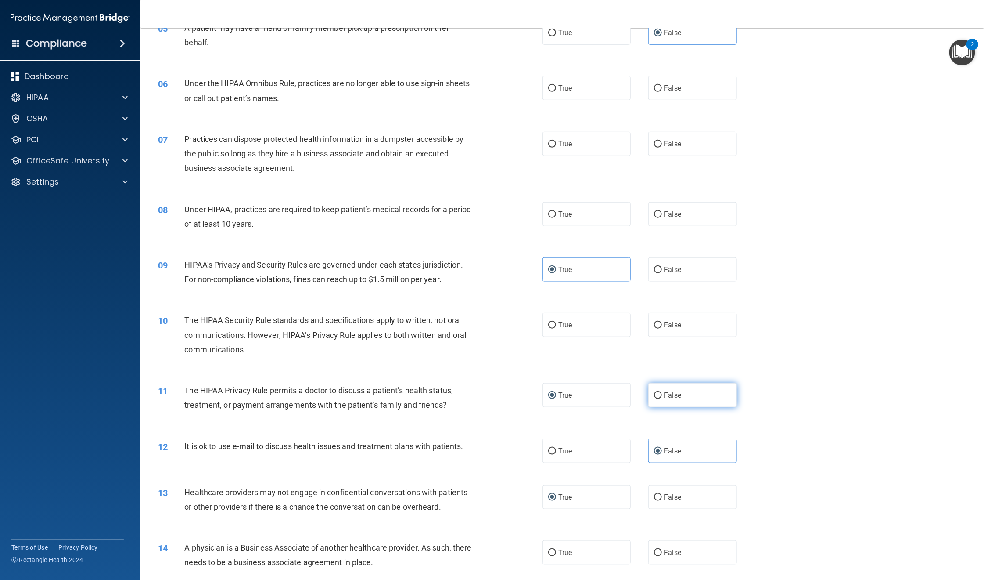
radio input "true"
radio input "false"
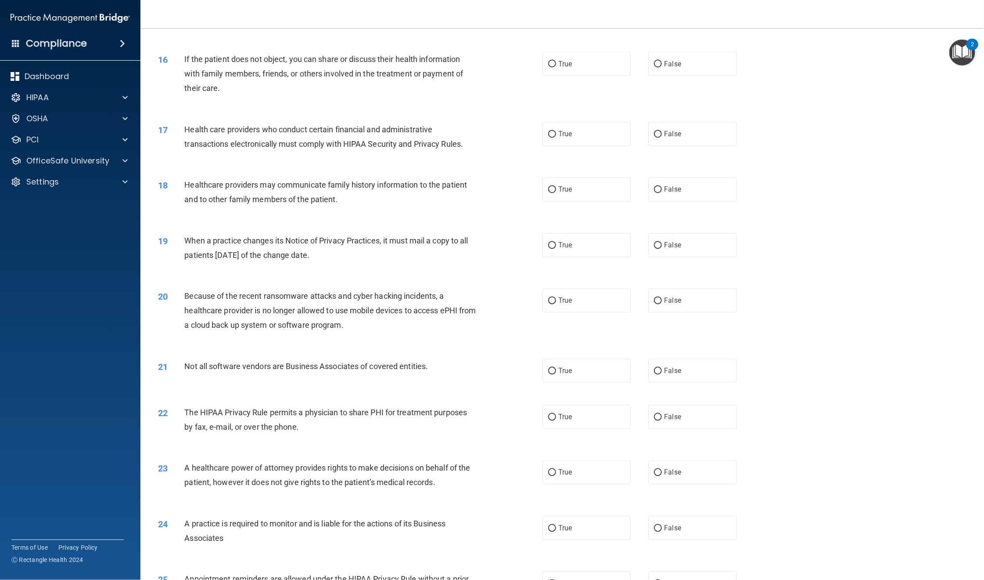
scroll to position [922, 0]
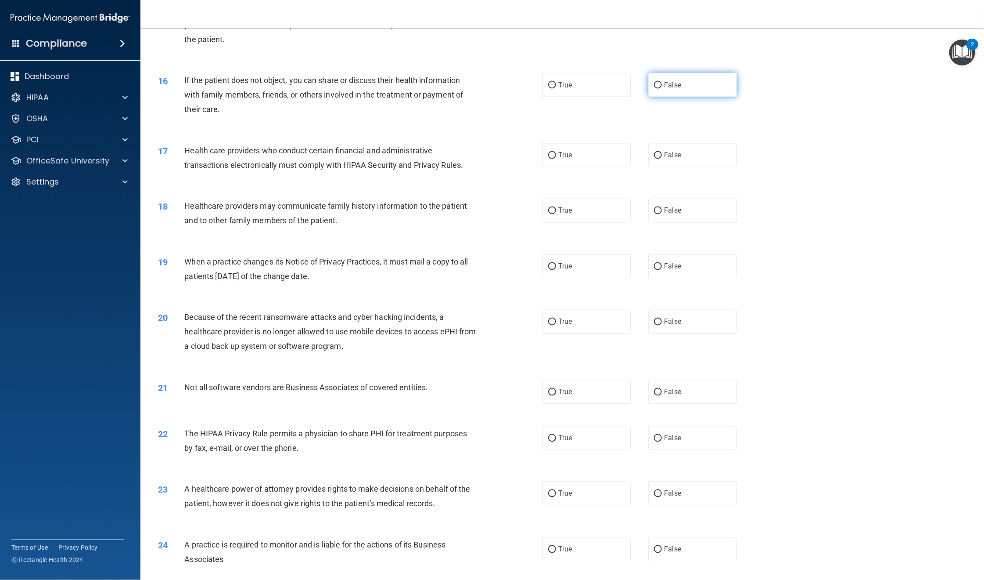
click at [654, 83] on input "False" at bounding box center [658, 85] width 8 height 7
radio input "true"
click at [551, 264] on input "True" at bounding box center [552, 266] width 8 height 7
radio input "true"
click at [654, 428] on input "False" at bounding box center [658, 438] width 8 height 7
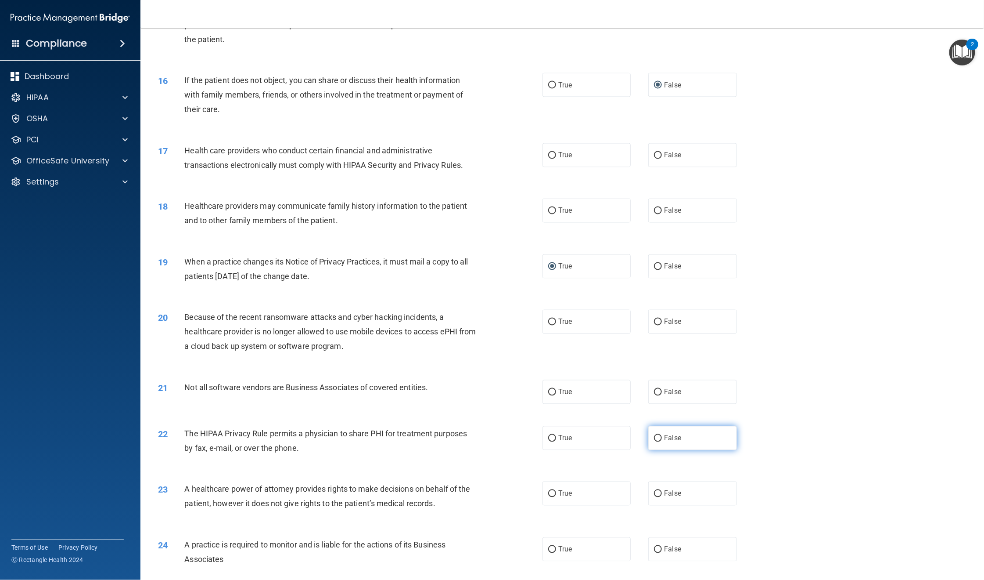
radio input "true"
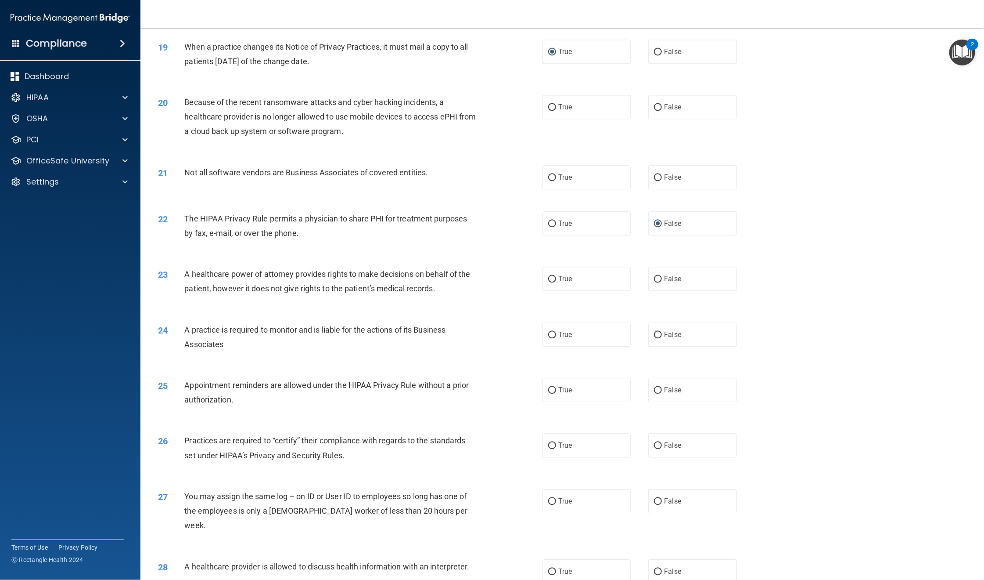
scroll to position [1251, 0]
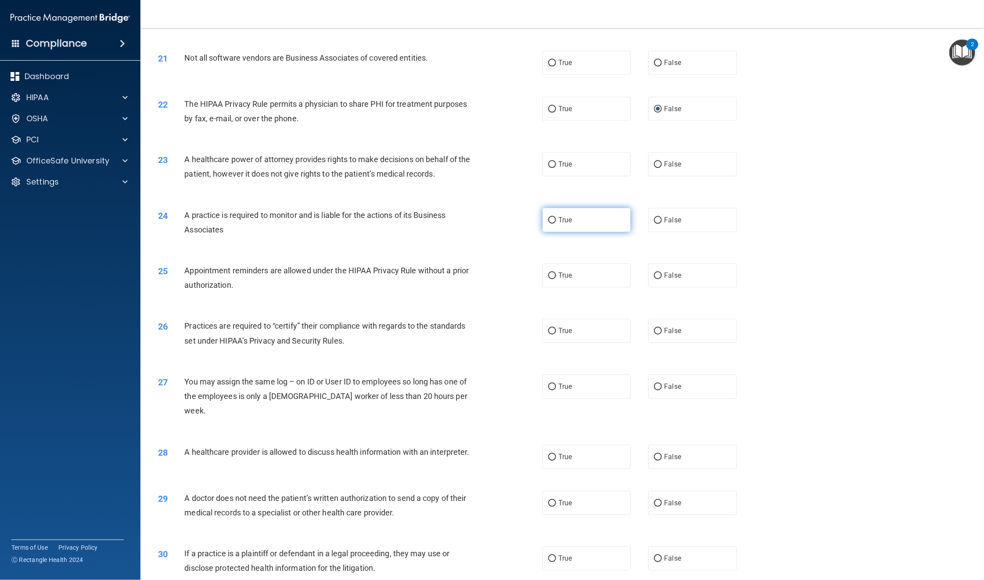
click at [549, 220] on input "True" at bounding box center [552, 220] width 8 height 7
radio input "true"
click at [549, 331] on input "True" at bounding box center [552, 331] width 8 height 7
radio input "true"
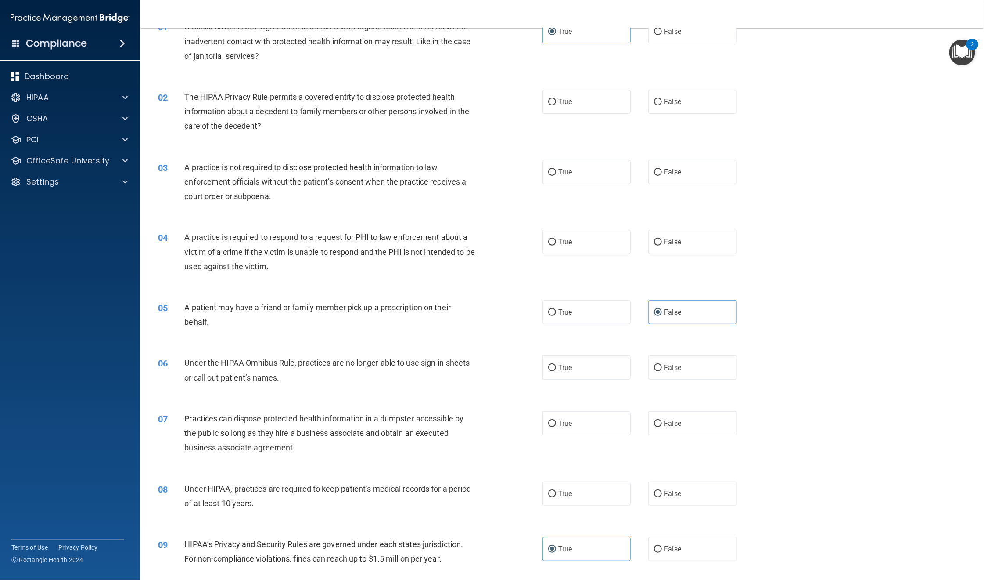
scroll to position [0, 0]
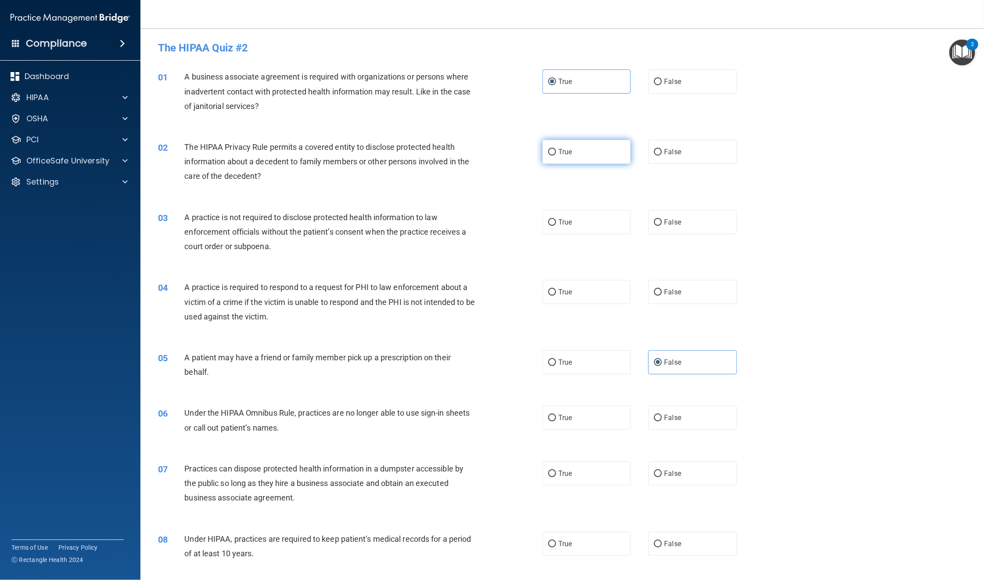
click at [558, 157] on label "True" at bounding box center [587, 152] width 88 height 24
click at [556, 155] on input "True" at bounding box center [552, 152] width 8 height 7
radio input "true"
click at [698, 217] on label "False" at bounding box center [692, 222] width 88 height 24
click at [662, 219] on input "False" at bounding box center [658, 222] width 8 height 7
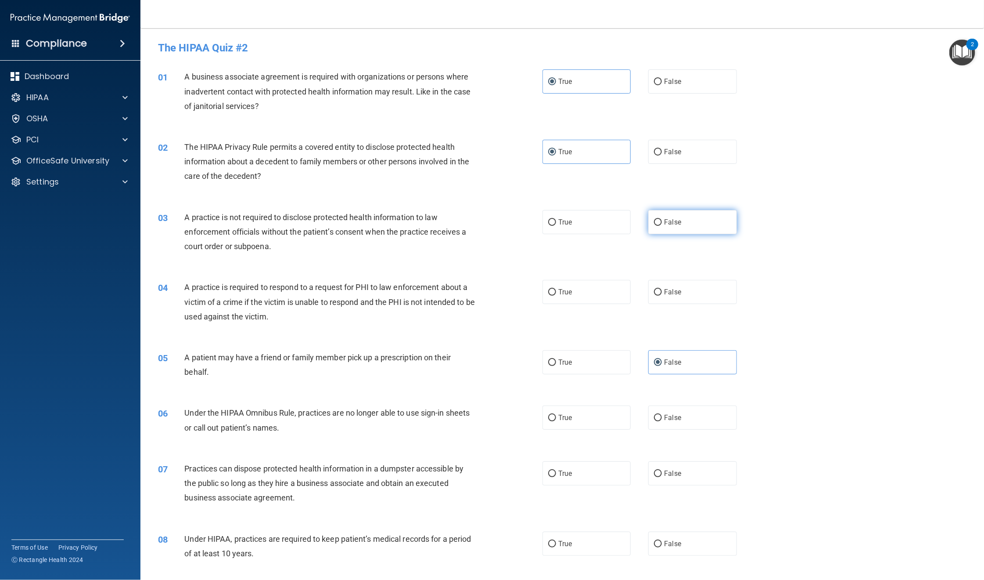
radio input "true"
click at [570, 293] on label "True" at bounding box center [587, 292] width 88 height 24
click at [556, 293] on input "True" at bounding box center [552, 292] width 8 height 7
radio input "true"
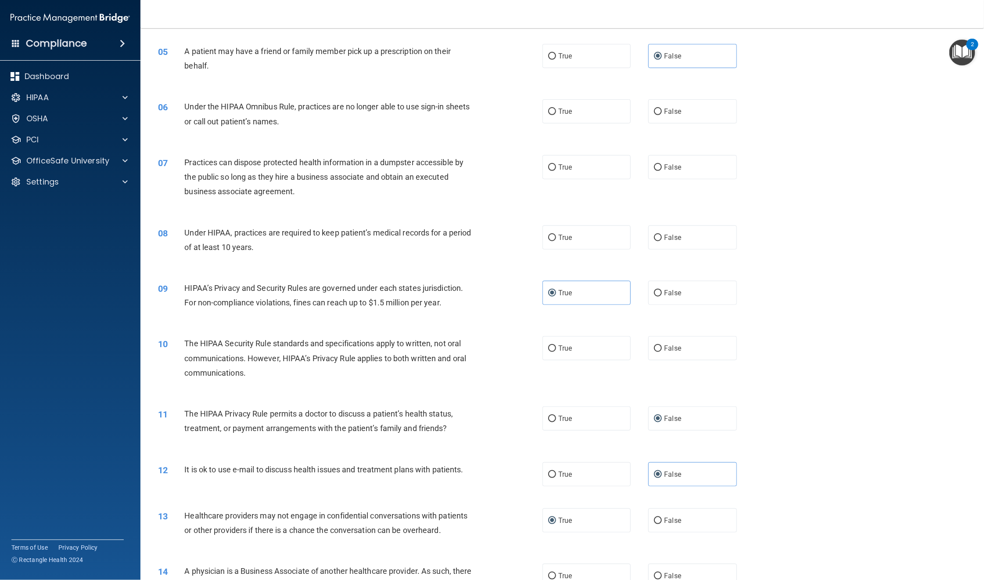
scroll to position [329, 0]
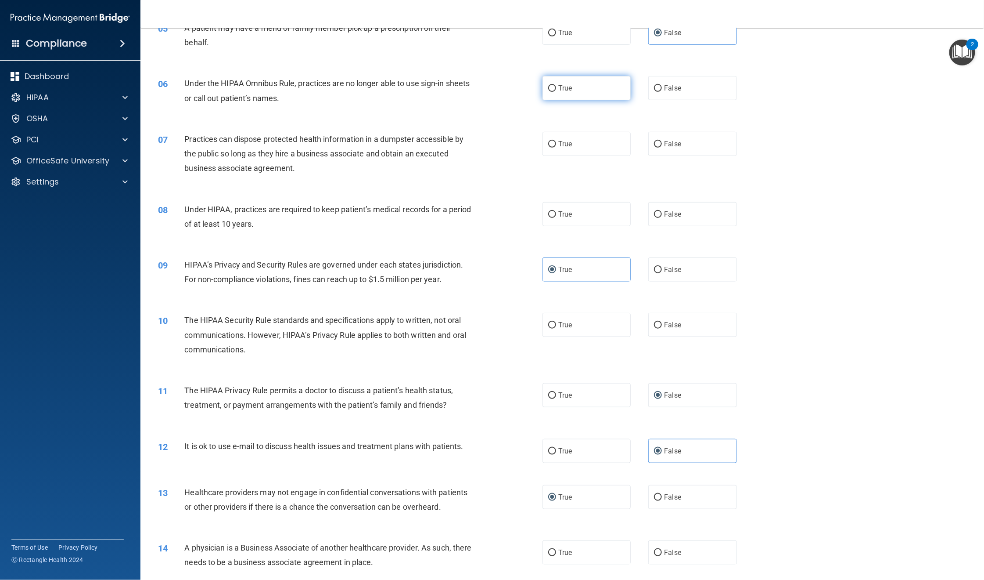
click at [560, 90] on span "True" at bounding box center [565, 88] width 14 height 8
click at [556, 90] on input "True" at bounding box center [552, 88] width 8 height 7
radio input "true"
click at [656, 86] on label "False" at bounding box center [692, 88] width 88 height 24
click at [656, 86] on input "False" at bounding box center [658, 88] width 8 height 7
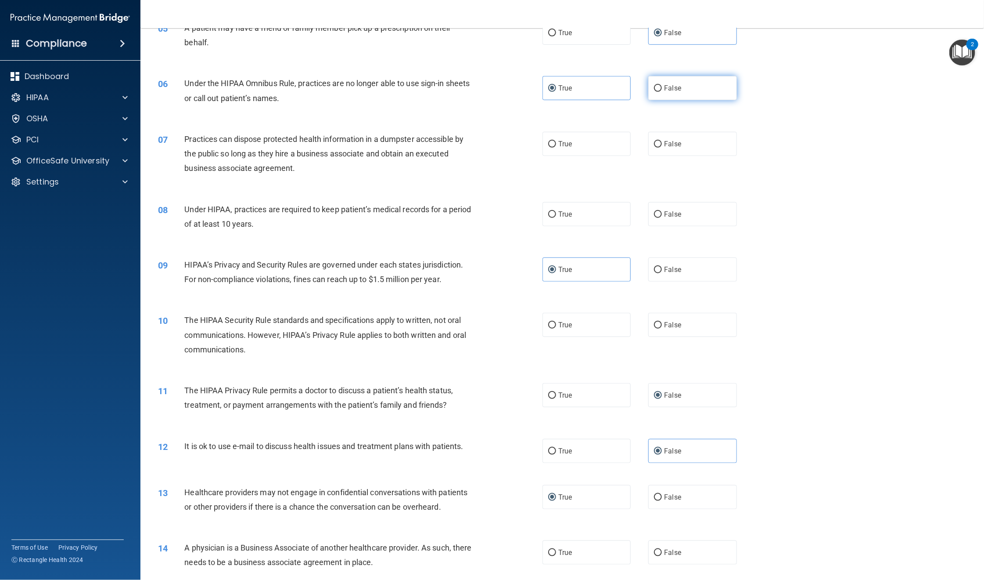
radio input "true"
radio input "false"
click at [687, 144] on label "False" at bounding box center [692, 144] width 88 height 24
click at [662, 144] on input "False" at bounding box center [658, 144] width 8 height 7
radio input "true"
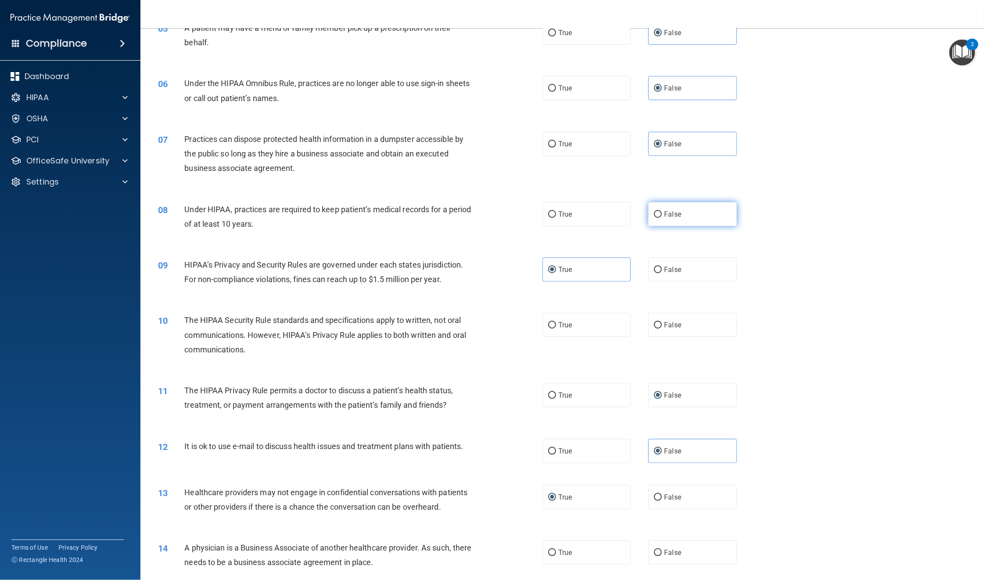
click at [673, 214] on span "False" at bounding box center [672, 214] width 17 height 8
click at [662, 214] on input "False" at bounding box center [658, 214] width 8 height 7
radio input "true"
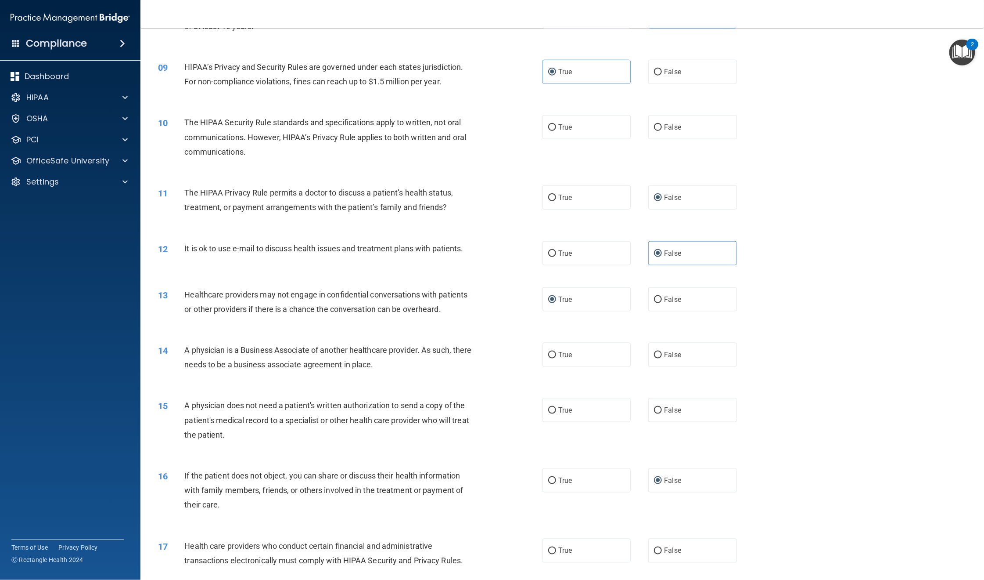
scroll to position [593, 0]
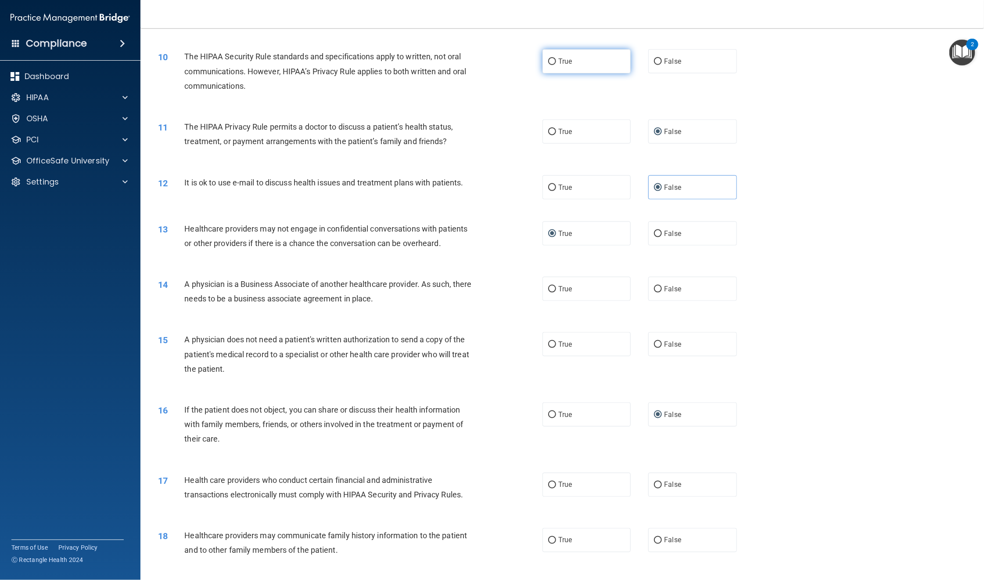
click at [559, 62] on span "True" at bounding box center [565, 61] width 14 height 8
click at [556, 62] on input "True" at bounding box center [552, 61] width 8 height 7
radio input "true"
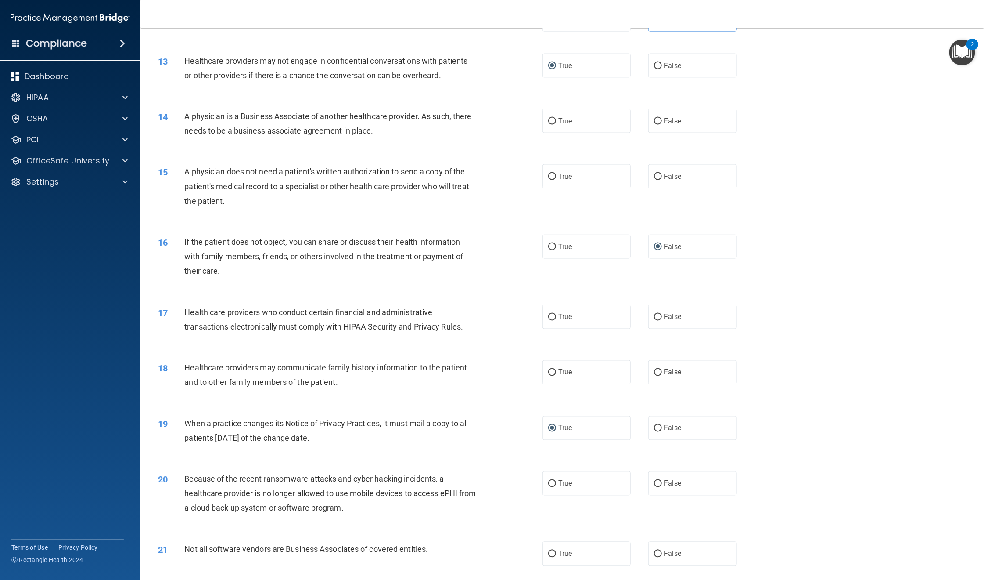
scroll to position [790, 0]
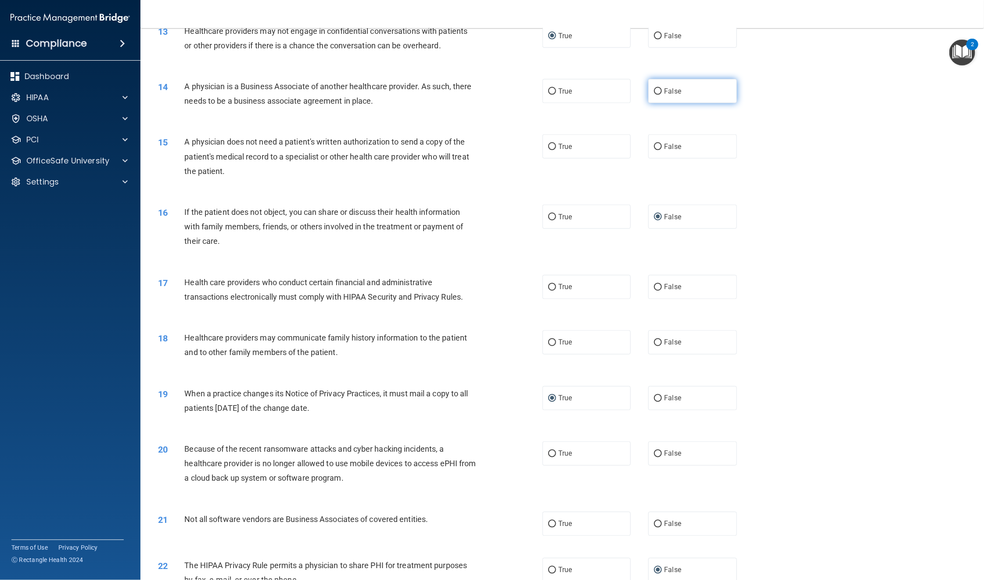
click at [664, 92] on span "False" at bounding box center [672, 91] width 17 height 8
click at [660, 92] on input "False" at bounding box center [658, 91] width 8 height 7
radio input "true"
click at [574, 150] on label "True" at bounding box center [587, 146] width 88 height 24
click at [556, 150] on input "True" at bounding box center [552, 147] width 8 height 7
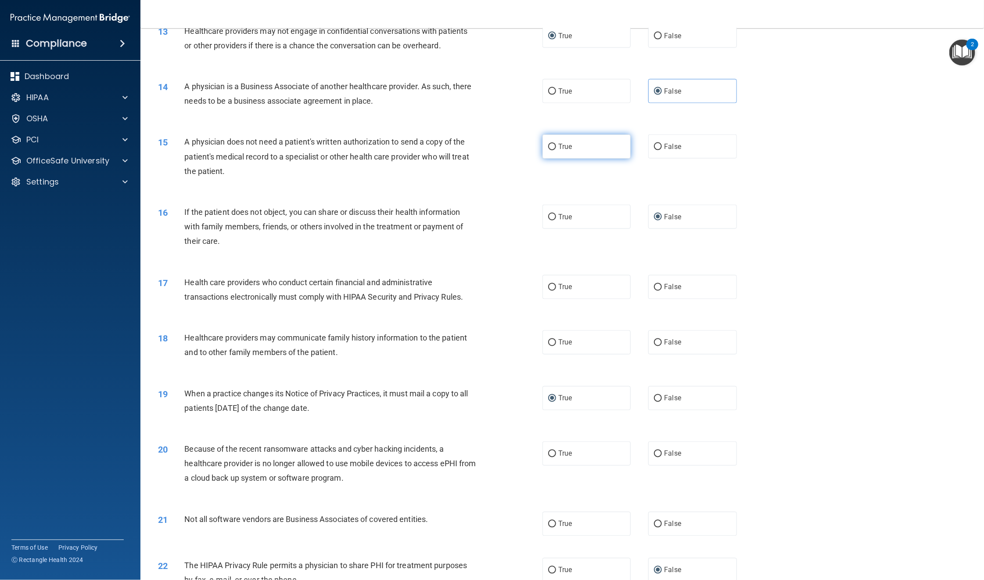
radio input "true"
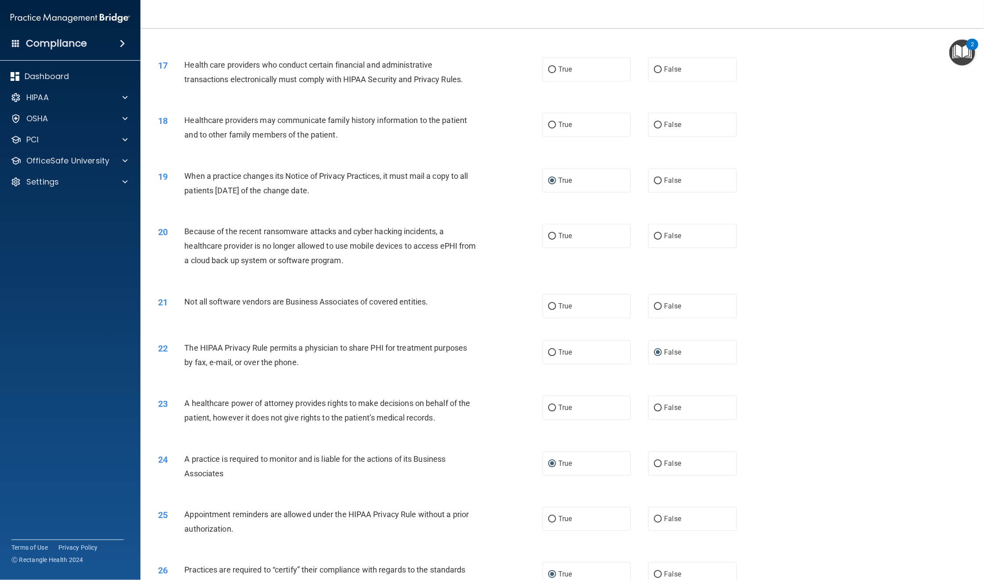
scroll to position [988, 0]
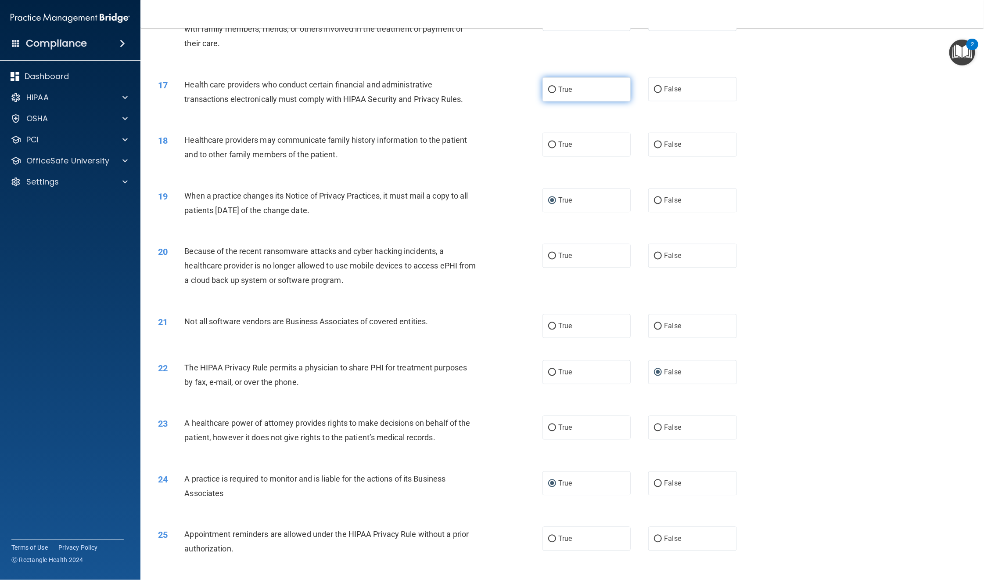
click at [570, 91] on label "True" at bounding box center [587, 89] width 88 height 24
click at [556, 91] on input "True" at bounding box center [552, 89] width 8 height 7
radio input "true"
click at [686, 151] on label "False" at bounding box center [692, 145] width 88 height 24
click at [662, 148] on input "False" at bounding box center [658, 145] width 8 height 7
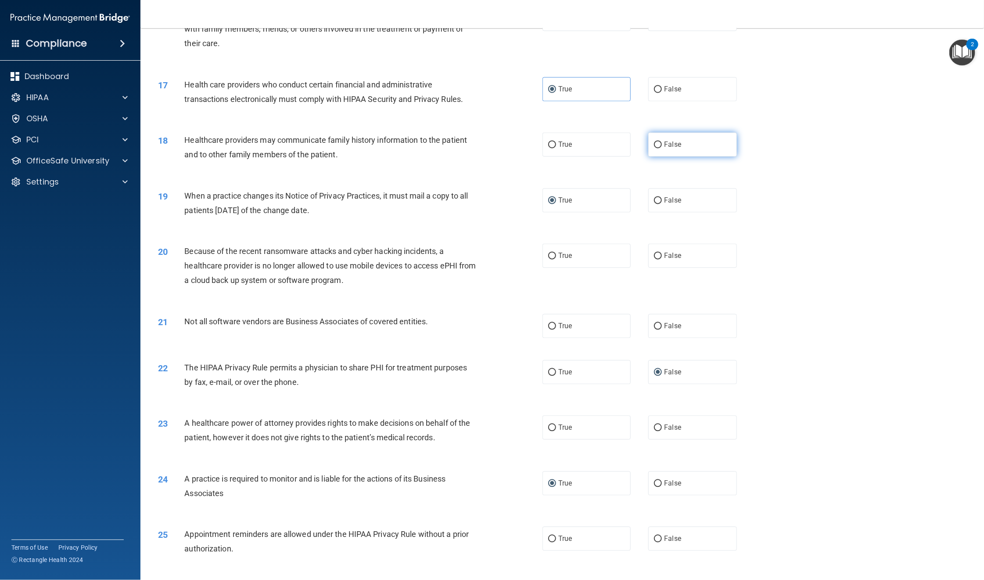
radio input "true"
click at [673, 249] on label "False" at bounding box center [692, 256] width 88 height 24
click at [662, 253] on input "False" at bounding box center [658, 256] width 8 height 7
radio input "true"
click at [566, 328] on span "True" at bounding box center [565, 326] width 14 height 8
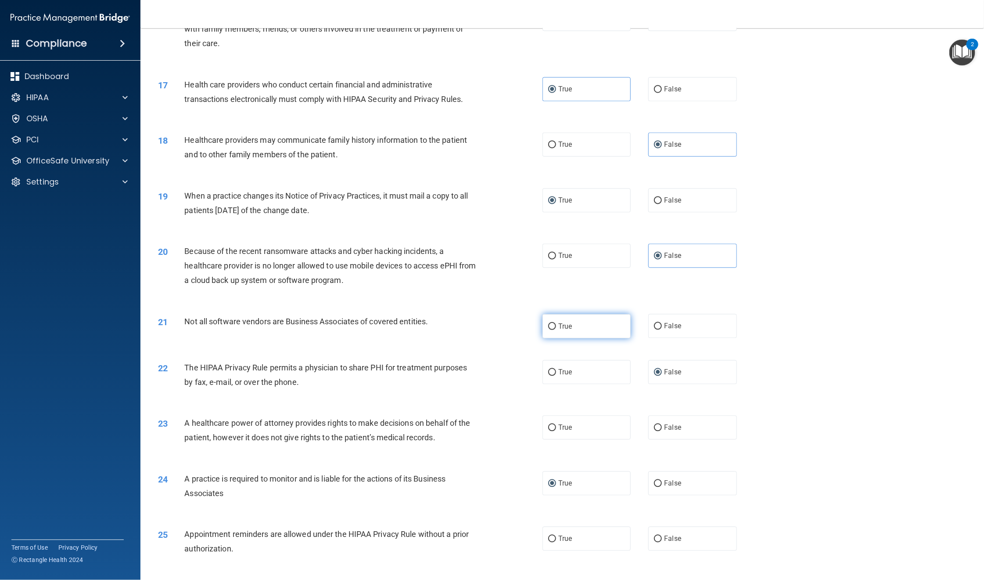
click at [556, 328] on input "True" at bounding box center [552, 326] width 8 height 7
radio input "true"
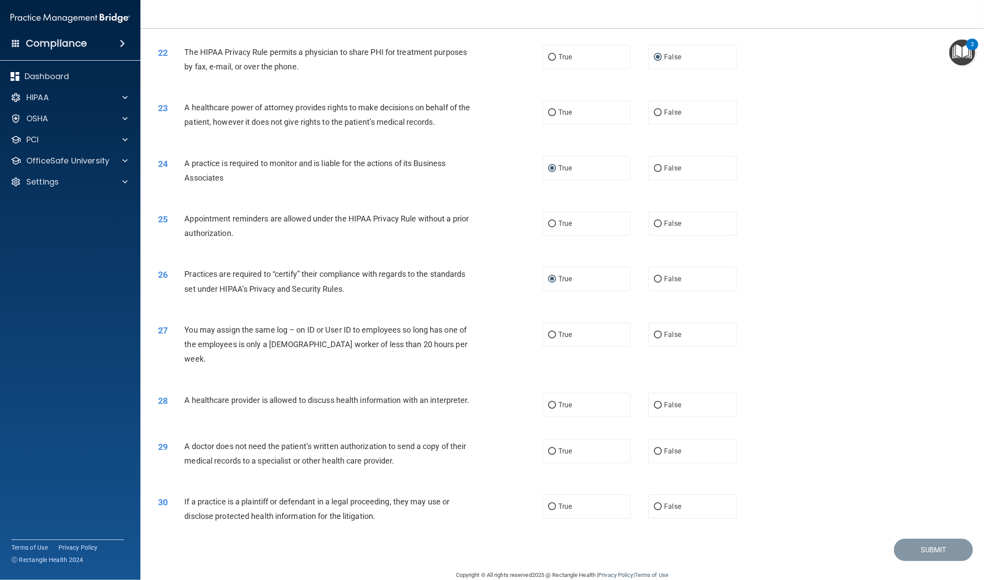
scroll to position [1304, 0]
click at [666, 116] on label "False" at bounding box center [692, 111] width 88 height 24
click at [662, 115] on input "False" at bounding box center [658, 111] width 8 height 7
radio input "true"
click at [578, 227] on label "True" at bounding box center [587, 222] width 88 height 24
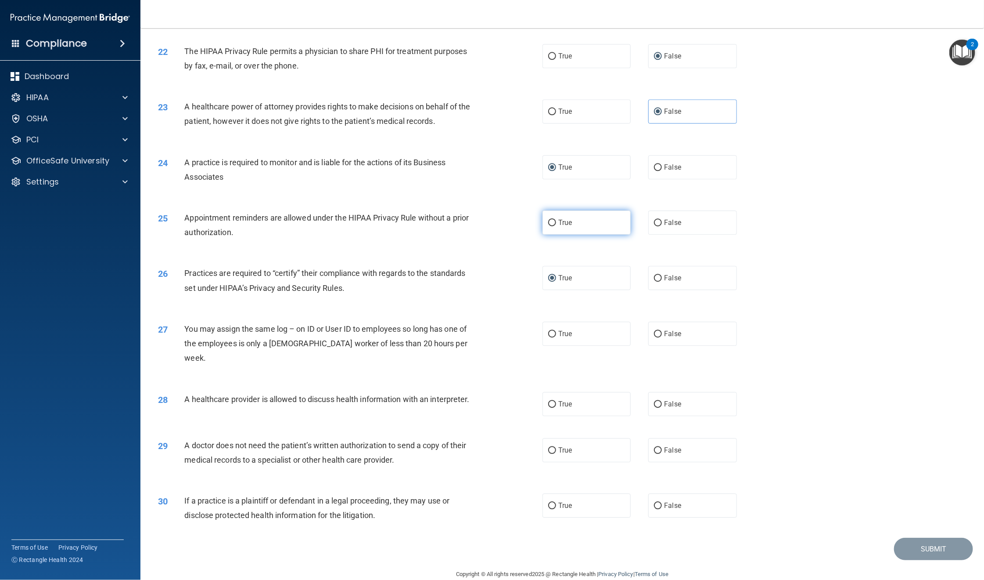
click at [556, 226] on input "True" at bounding box center [552, 223] width 8 height 7
radio input "true"
click at [700, 334] on label "False" at bounding box center [692, 333] width 88 height 24
click at [662, 334] on input "False" at bounding box center [658, 334] width 8 height 7
radio input "true"
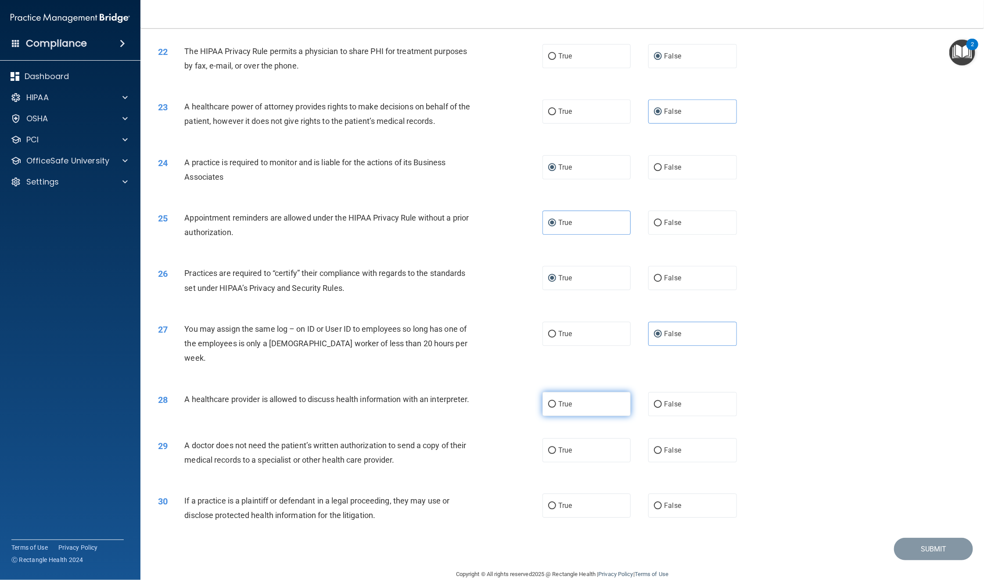
click at [568, 392] on label "True" at bounding box center [587, 404] width 88 height 24
click at [556, 401] on input "True" at bounding box center [552, 404] width 8 height 7
radio input "true"
click at [596, 428] on label "True" at bounding box center [587, 450] width 88 height 24
click at [556, 428] on input "True" at bounding box center [552, 450] width 8 height 7
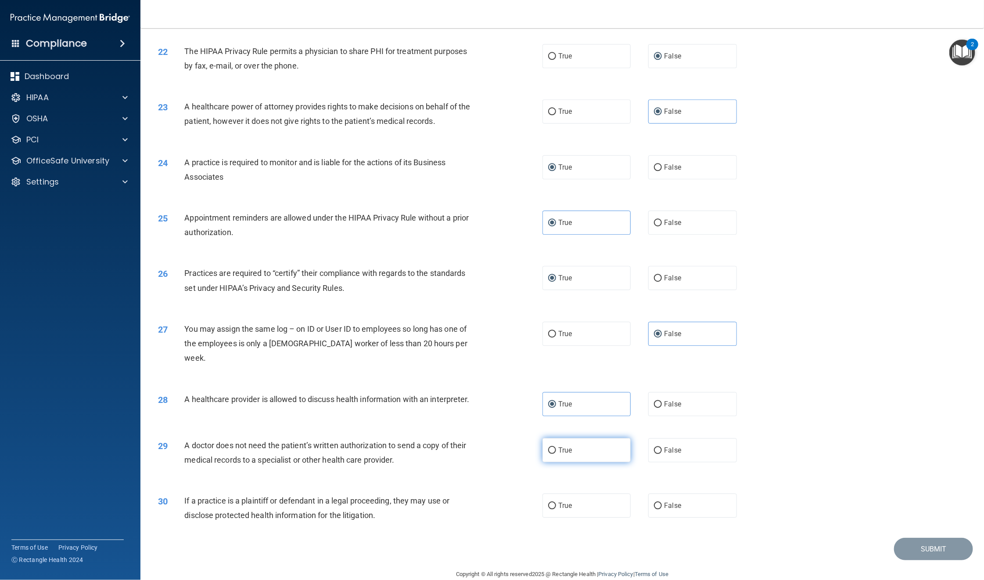
radio input "true"
click at [565, 428] on label "True" at bounding box center [587, 505] width 88 height 24
click at [556, 428] on input "True" at bounding box center [552, 505] width 8 height 7
radio input "true"
click at [729, 428] on button "Submit" at bounding box center [933, 548] width 79 height 22
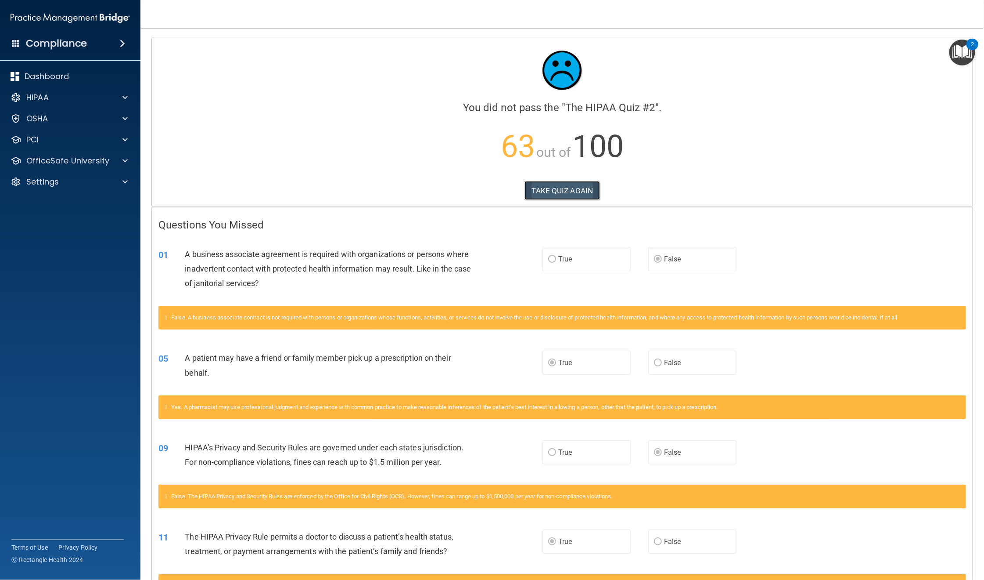
click at [568, 189] on button "TAKE QUIZ AGAIN" at bounding box center [563, 190] width 76 height 19
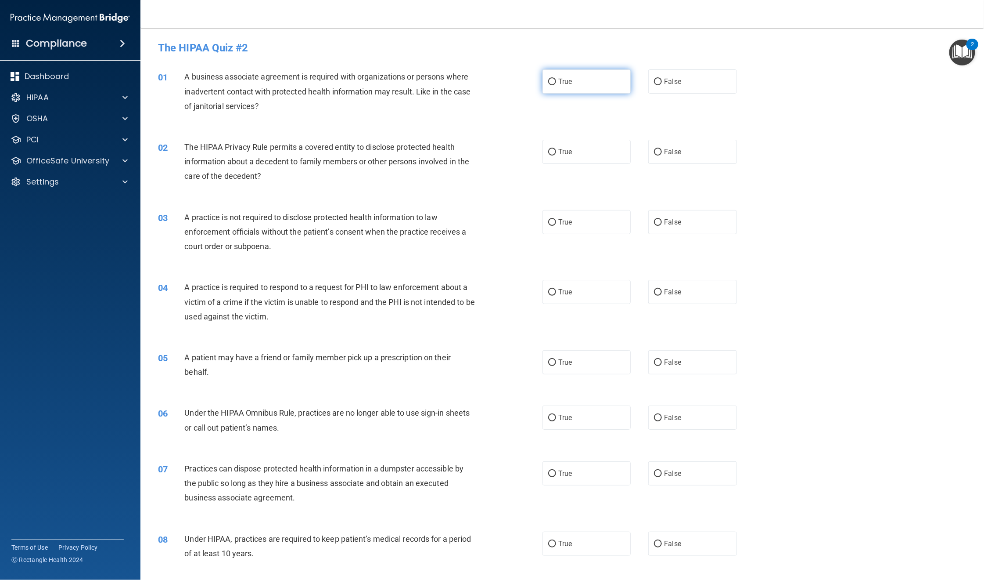
click at [548, 82] on input "True" at bounding box center [552, 82] width 8 height 7
radio input "true"
click at [654, 365] on input "False" at bounding box center [658, 362] width 8 height 7
radio input "true"
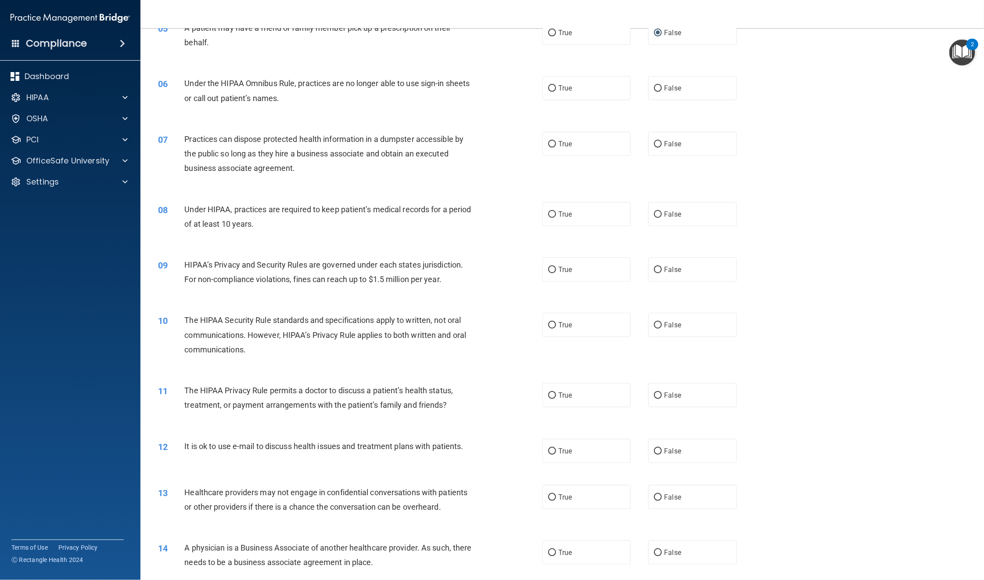
scroll to position [395, 0]
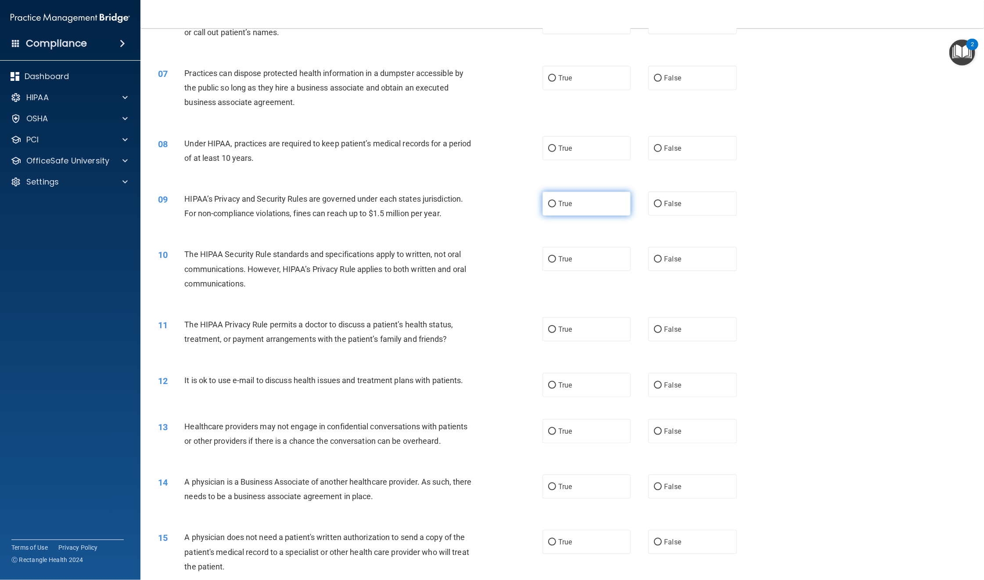
click at [558, 205] on span "True" at bounding box center [565, 203] width 14 height 8
click at [554, 205] on input "True" at bounding box center [552, 204] width 8 height 7
radio input "true"
click at [654, 329] on input "False" at bounding box center [658, 329] width 8 height 7
radio input "true"
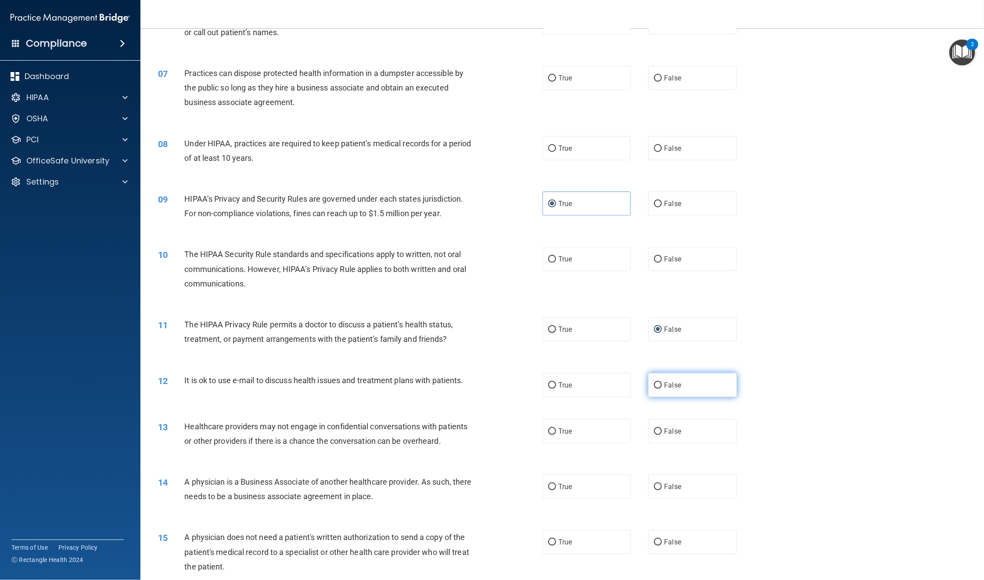
click at [656, 385] on label "False" at bounding box center [692, 385] width 88 height 24
click at [656, 385] on input "False" at bounding box center [658, 385] width 8 height 7
radio input "true"
click at [548, 428] on input "True" at bounding box center [552, 431] width 8 height 7
radio input "true"
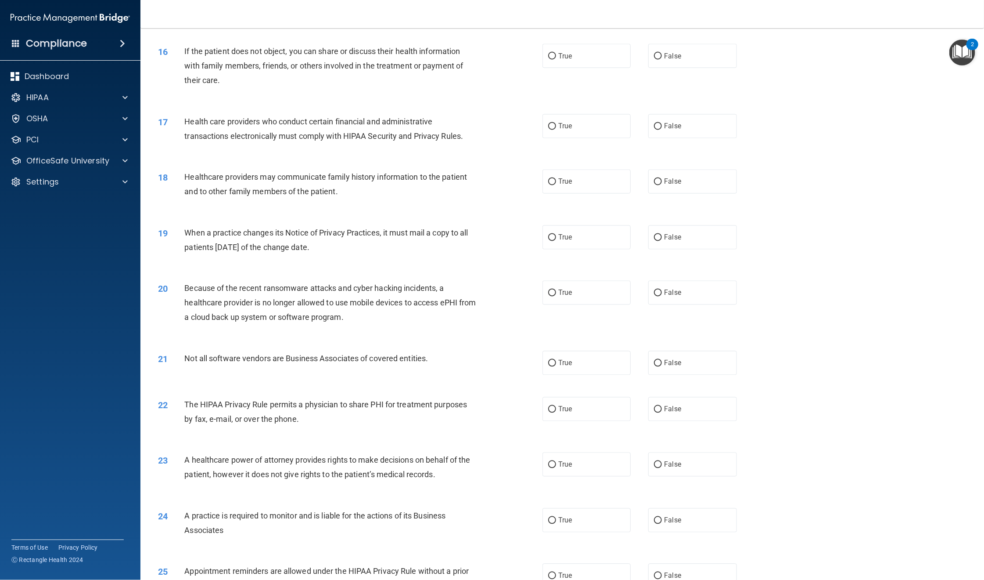
scroll to position [922, 0]
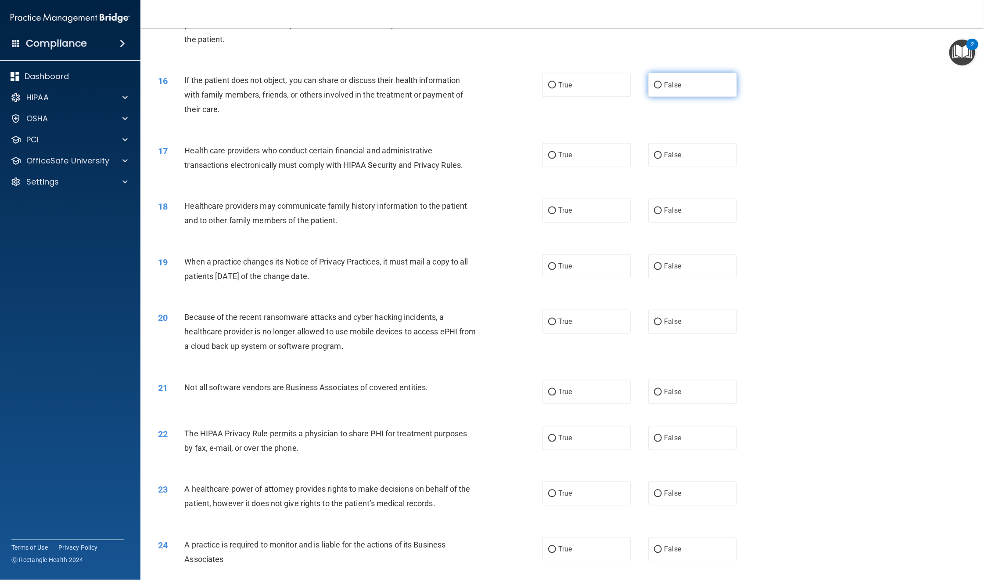
click at [664, 84] on span "False" at bounding box center [672, 85] width 17 height 8
click at [659, 84] on input "False" at bounding box center [658, 85] width 8 height 7
radio input "true"
click at [545, 261] on label "True" at bounding box center [587, 266] width 88 height 24
click at [548, 263] on input "True" at bounding box center [552, 266] width 8 height 7
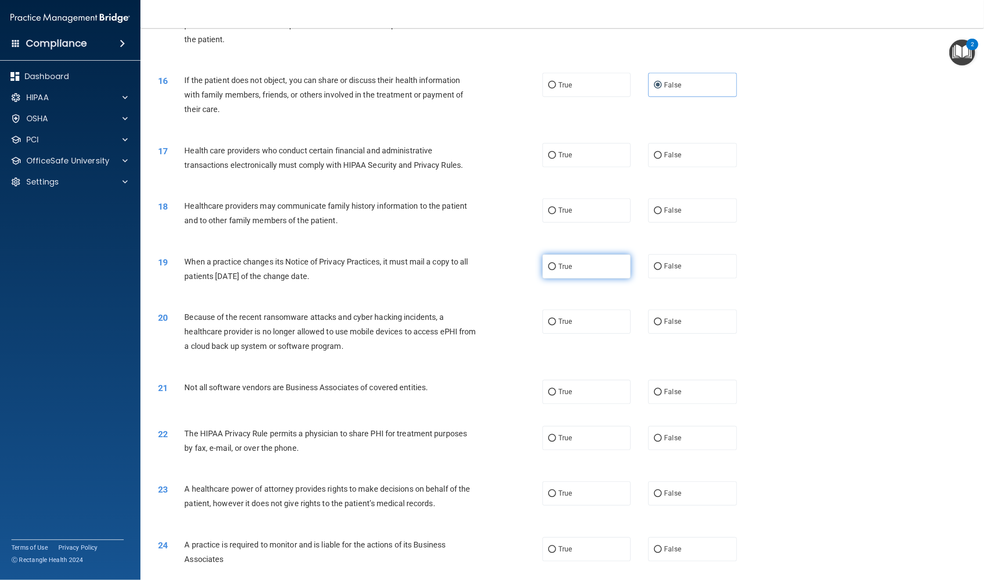
radio input "true"
click at [655, 428] on input "False" at bounding box center [658, 438] width 8 height 7
radio input "true"
click at [550, 428] on input "True" at bounding box center [552, 549] width 8 height 7
radio input "true"
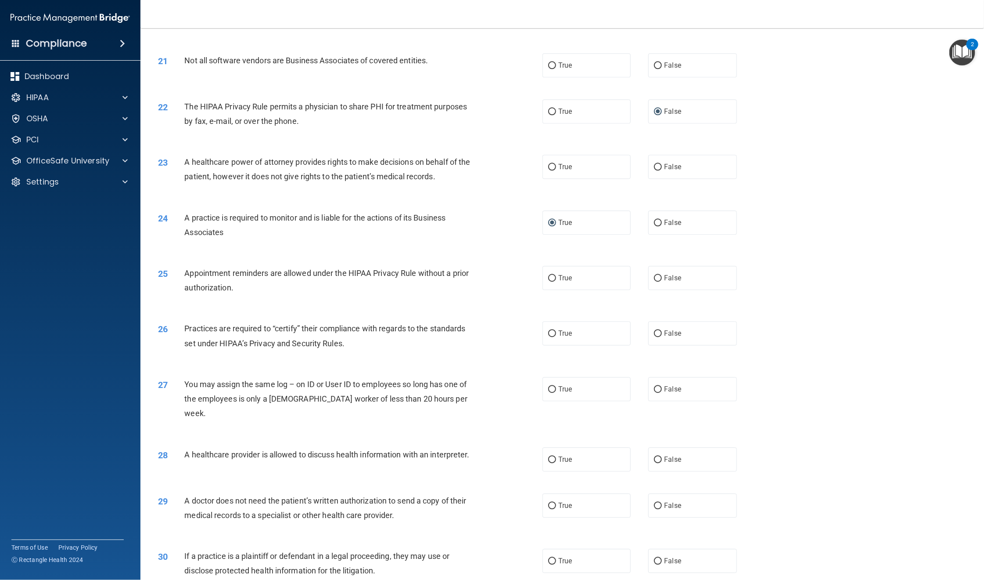
scroll to position [1251, 0]
click at [548, 332] on input "True" at bounding box center [552, 331] width 8 height 7
radio input "true"
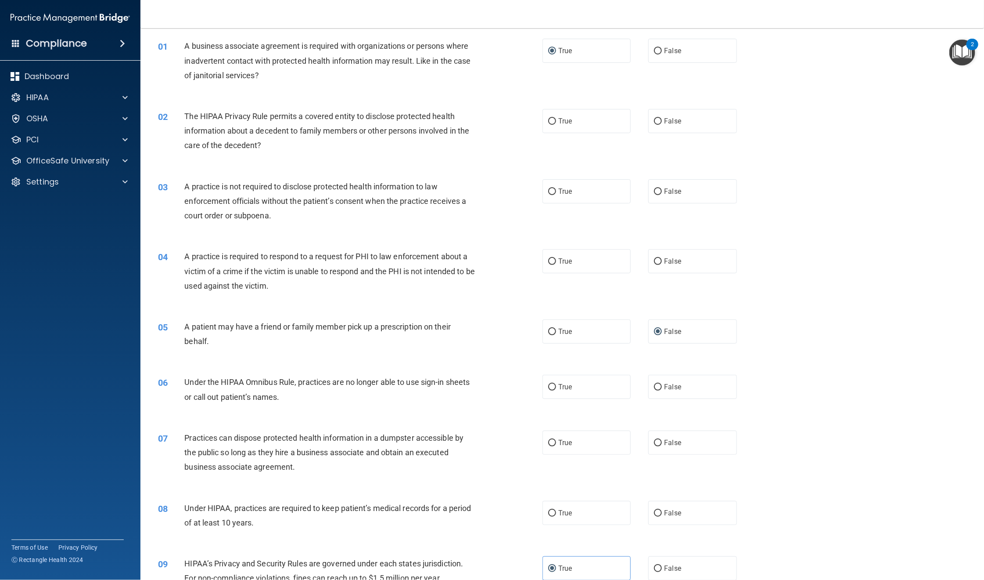
scroll to position [0, 0]
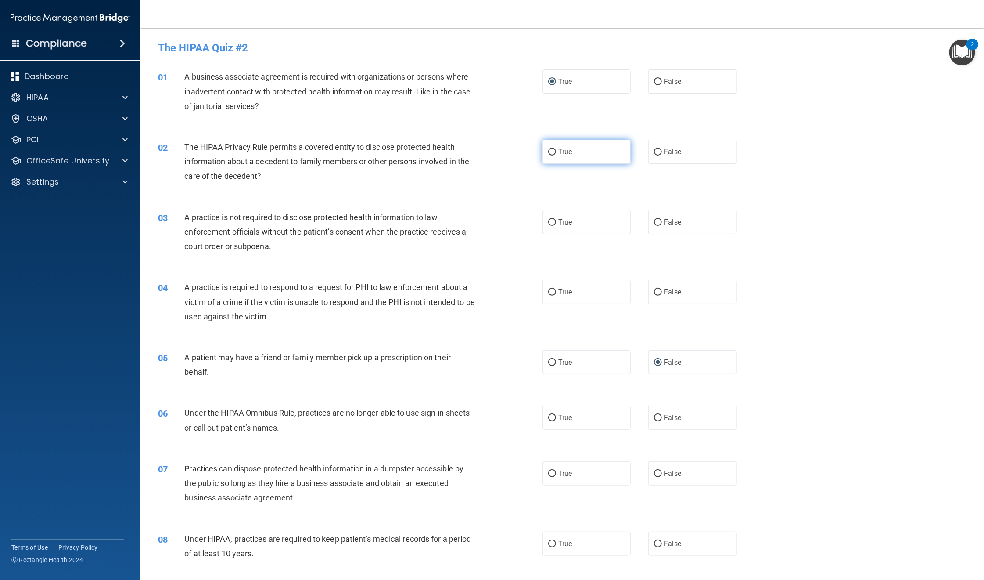
click at [560, 156] on label "True" at bounding box center [587, 152] width 88 height 24
click at [556, 155] on input "True" at bounding box center [552, 152] width 8 height 7
radio input "true"
click at [690, 223] on label "False" at bounding box center [692, 222] width 88 height 24
click at [662, 223] on input "False" at bounding box center [658, 222] width 8 height 7
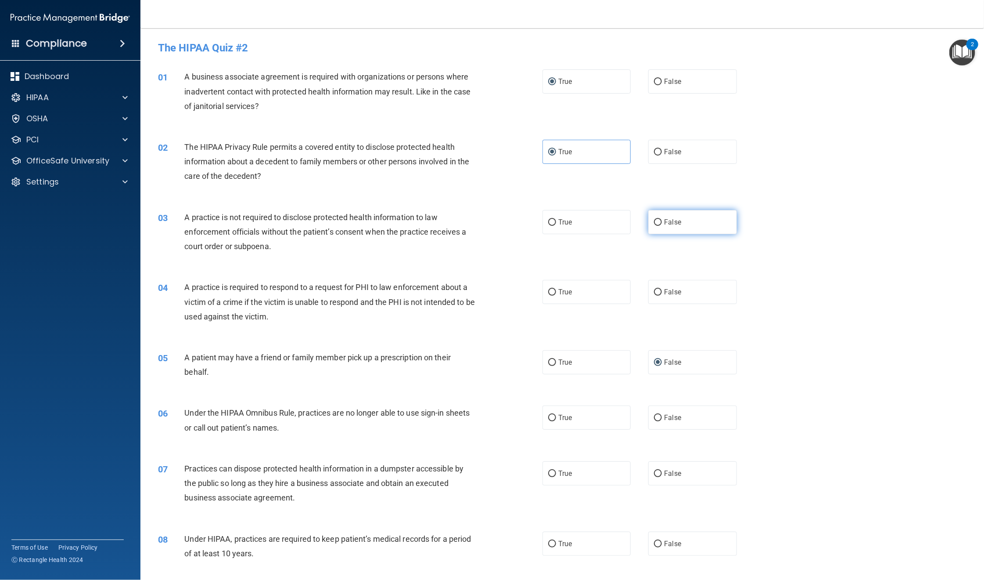
radio input "true"
click at [565, 295] on span "True" at bounding box center [565, 292] width 14 height 8
click at [556, 295] on input "True" at bounding box center [552, 292] width 8 height 7
radio input "true"
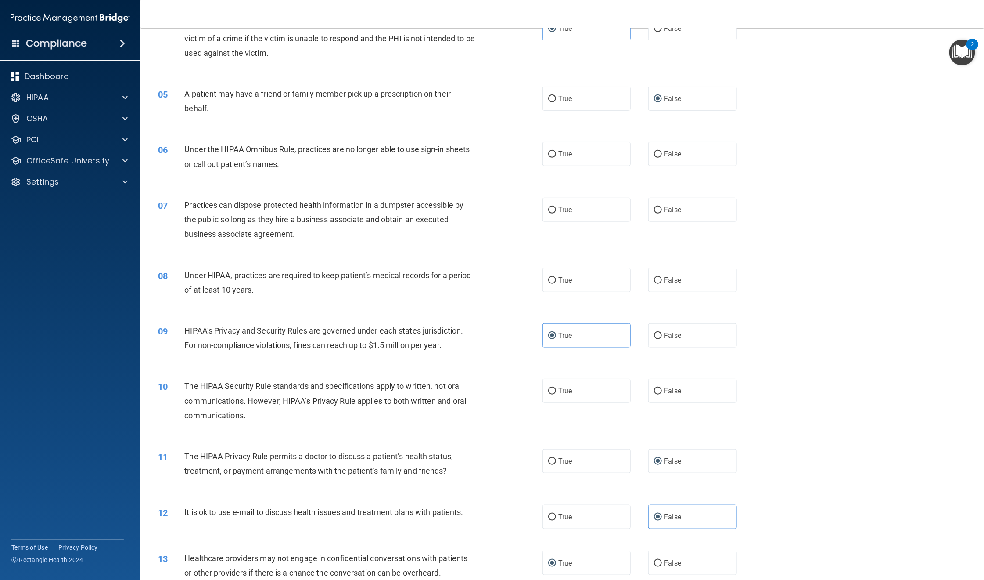
scroll to position [329, 0]
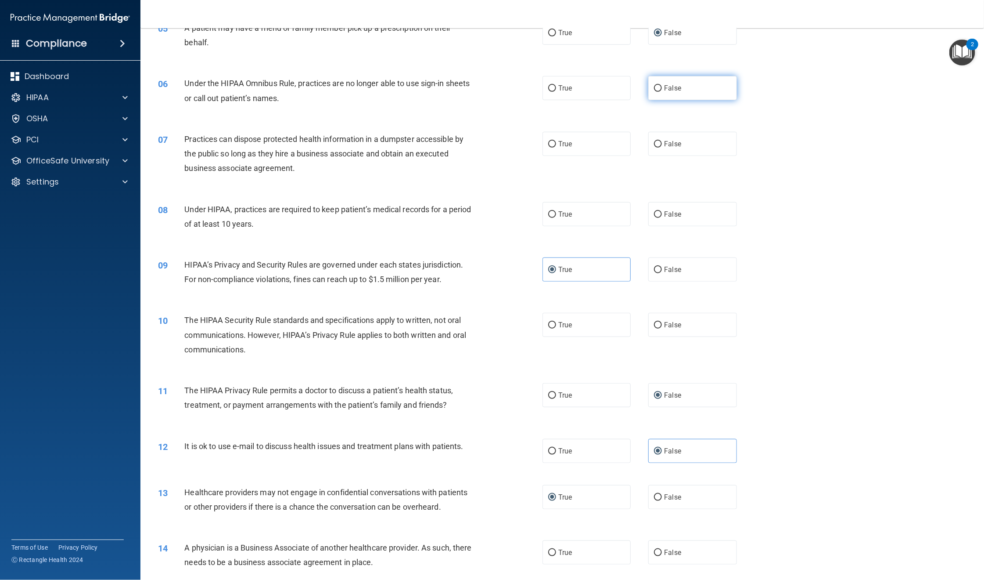
click at [665, 91] on span "False" at bounding box center [672, 88] width 17 height 8
click at [662, 91] on input "False" at bounding box center [658, 88] width 8 height 7
radio input "true"
click at [655, 144] on input "False" at bounding box center [658, 144] width 8 height 7
radio input "true"
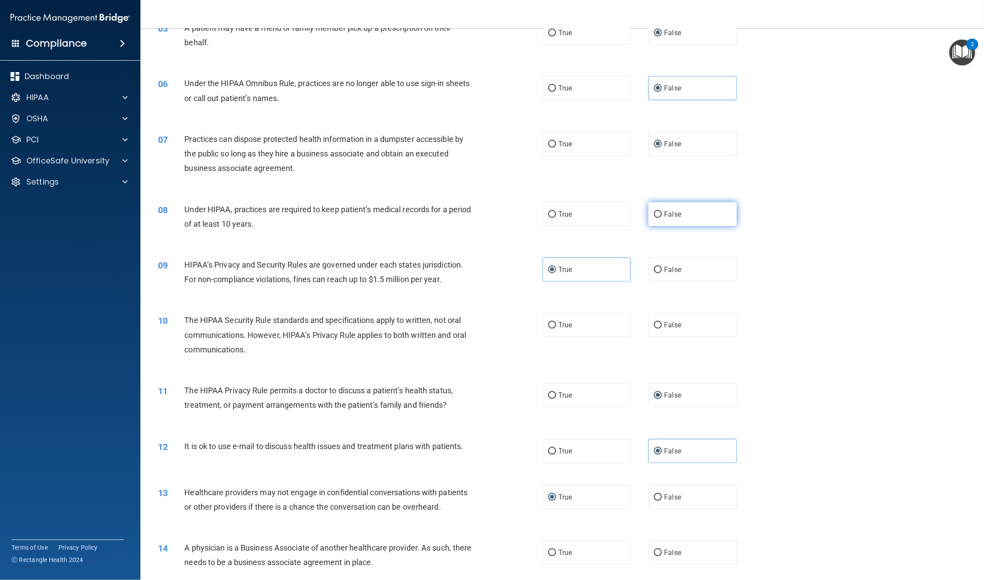
click at [688, 217] on label "False" at bounding box center [692, 214] width 88 height 24
click at [662, 217] on input "False" at bounding box center [658, 214] width 8 height 7
radio input "true"
click at [551, 328] on label "True" at bounding box center [587, 325] width 88 height 24
click at [551, 328] on input "True" at bounding box center [552, 325] width 8 height 7
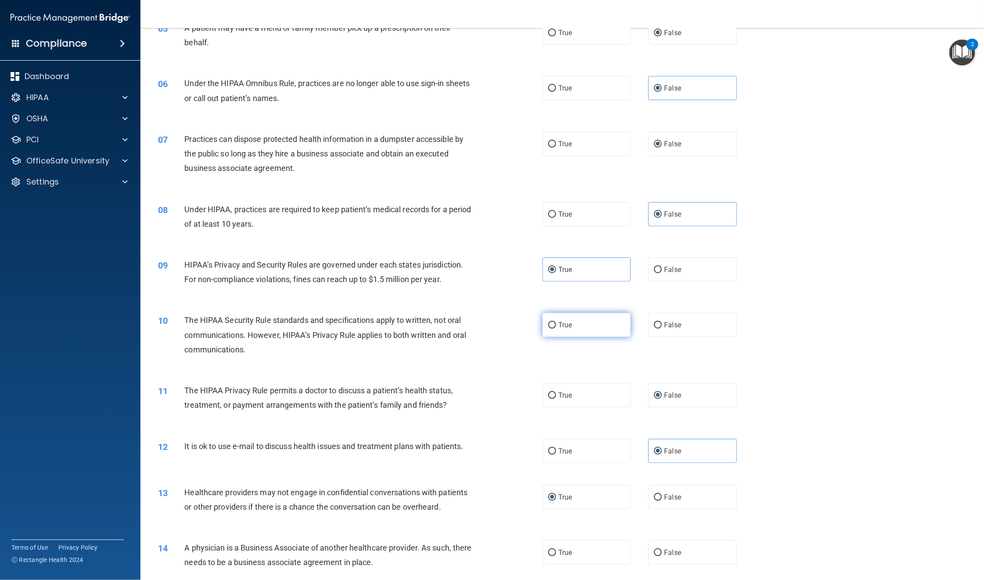
radio input "true"
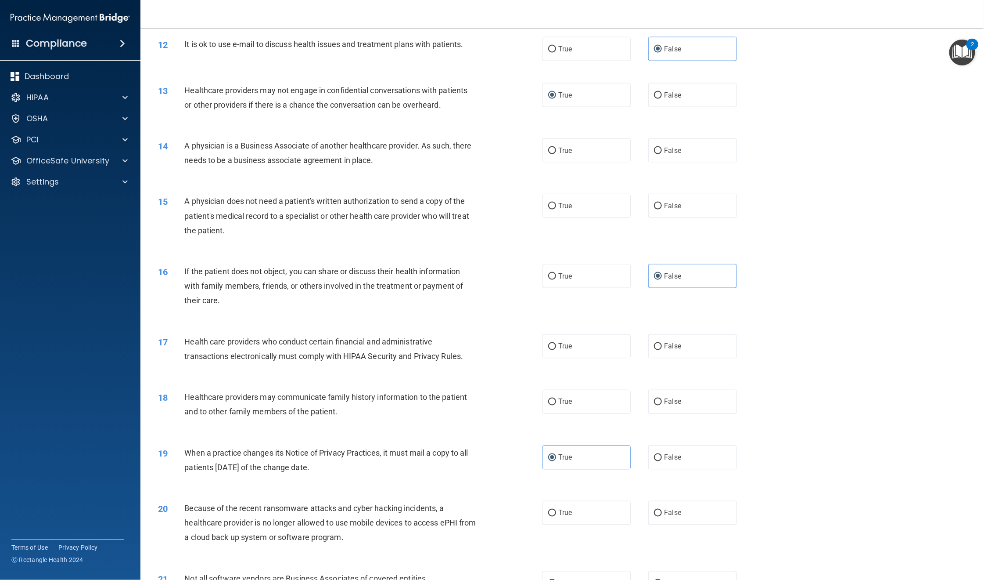
scroll to position [790, 0]
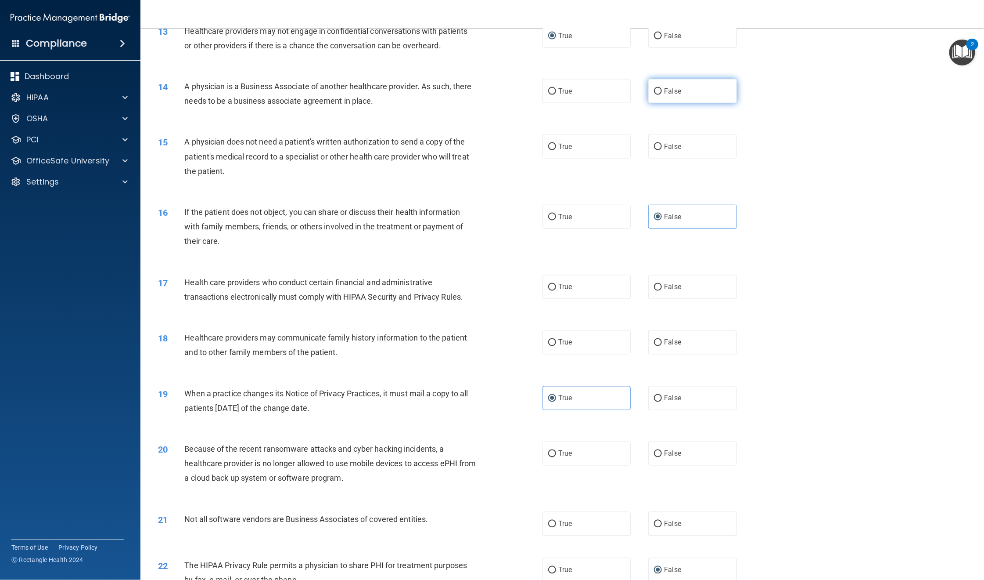
click at [664, 91] on span "False" at bounding box center [672, 91] width 17 height 8
click at [659, 91] on input "False" at bounding box center [658, 91] width 8 height 7
radio input "true"
click at [569, 148] on label "True" at bounding box center [587, 146] width 88 height 24
click at [556, 148] on input "True" at bounding box center [552, 147] width 8 height 7
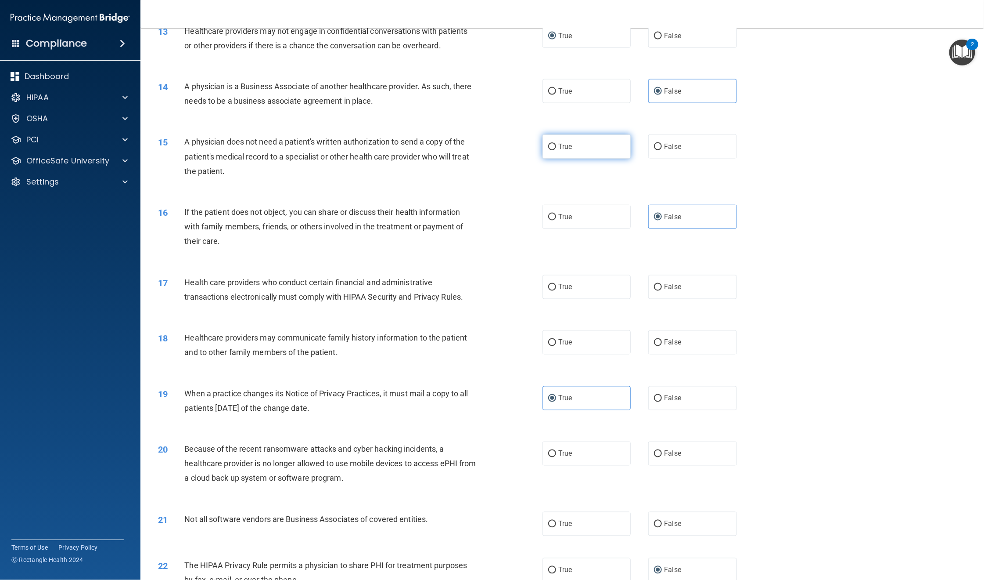
radio input "true"
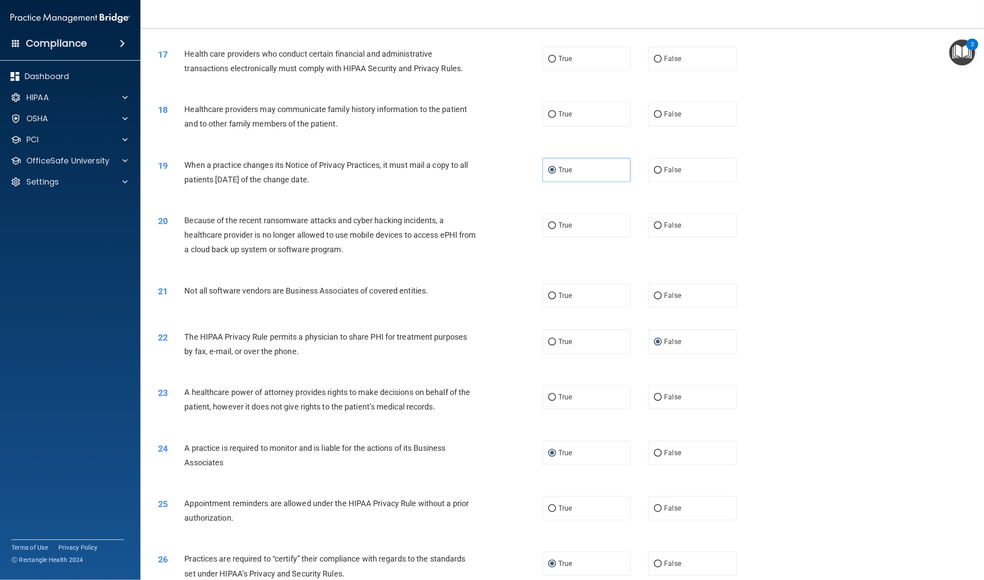
scroll to position [988, 0]
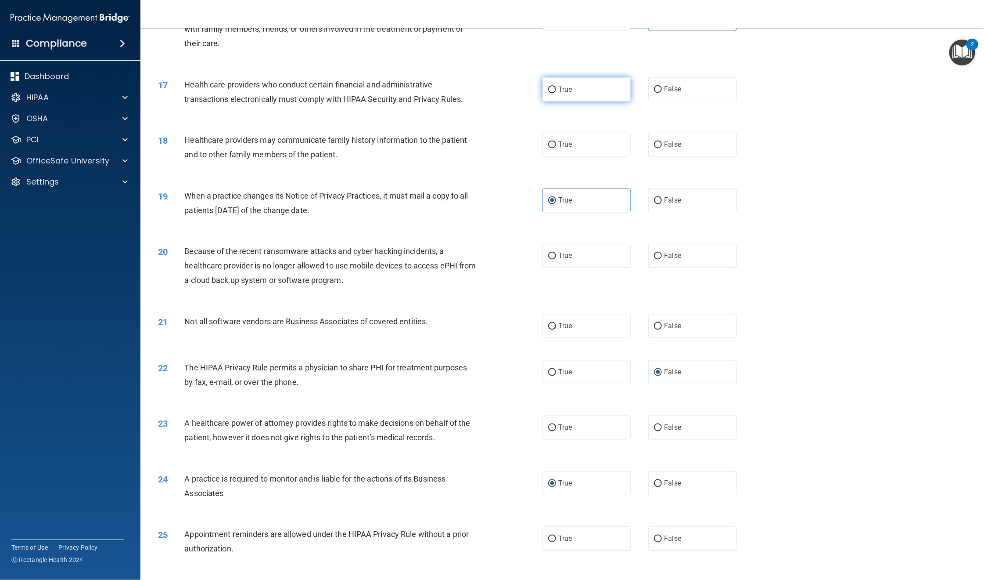
click at [548, 91] on input "True" at bounding box center [552, 89] width 8 height 7
radio input "true"
click at [688, 151] on label "False" at bounding box center [692, 145] width 88 height 24
click at [662, 148] on input "False" at bounding box center [658, 145] width 8 height 7
radio input "true"
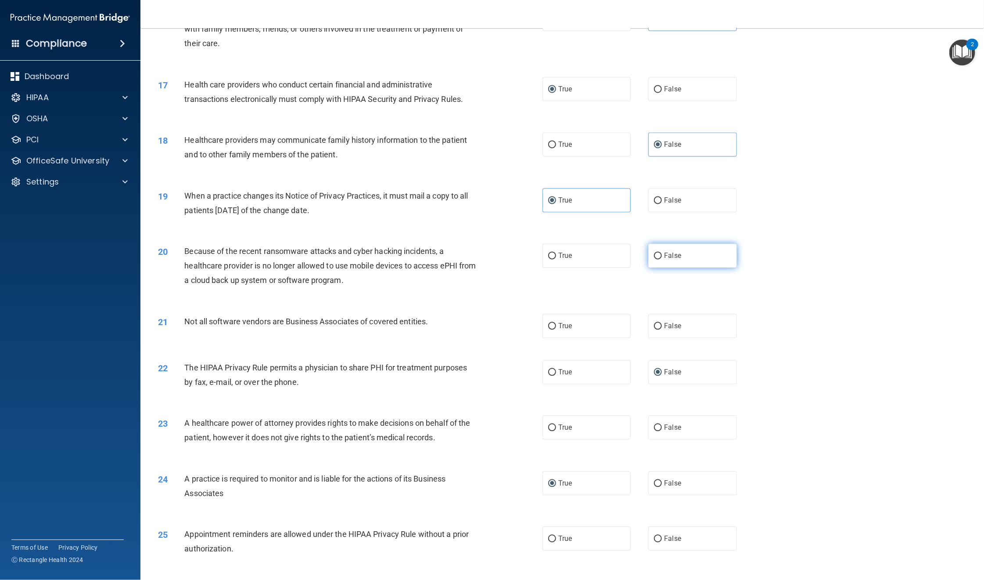
click at [693, 258] on label "False" at bounding box center [692, 256] width 88 height 24
click at [662, 258] on input "False" at bounding box center [658, 256] width 8 height 7
radio input "true"
click at [569, 325] on label "True" at bounding box center [587, 326] width 88 height 24
click at [556, 325] on input "True" at bounding box center [552, 326] width 8 height 7
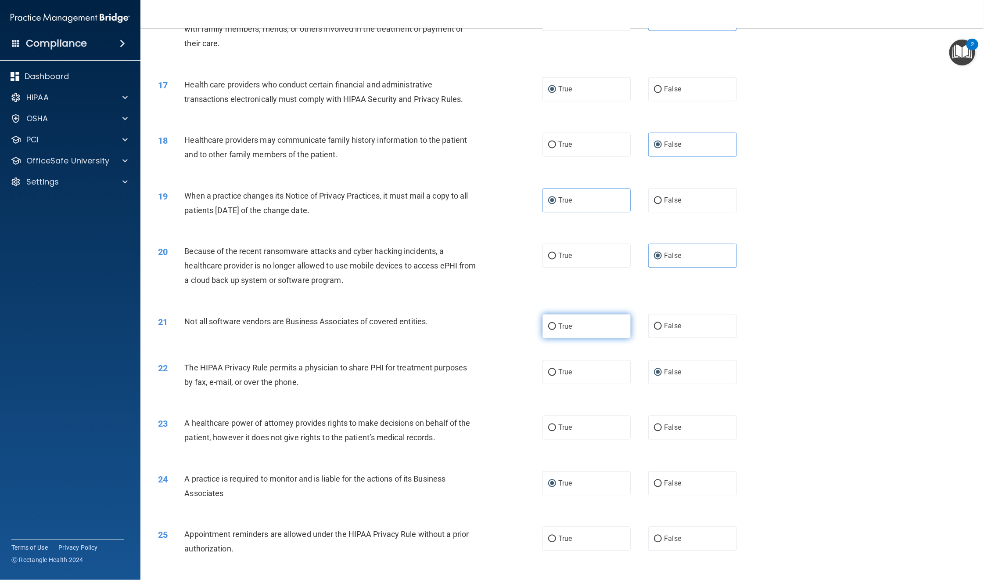
radio input "true"
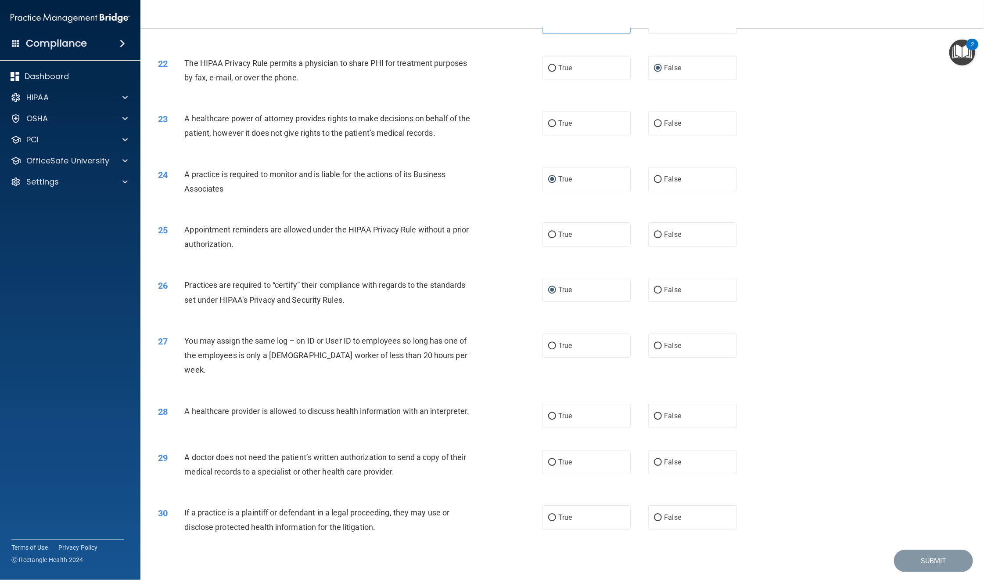
scroll to position [1304, 0]
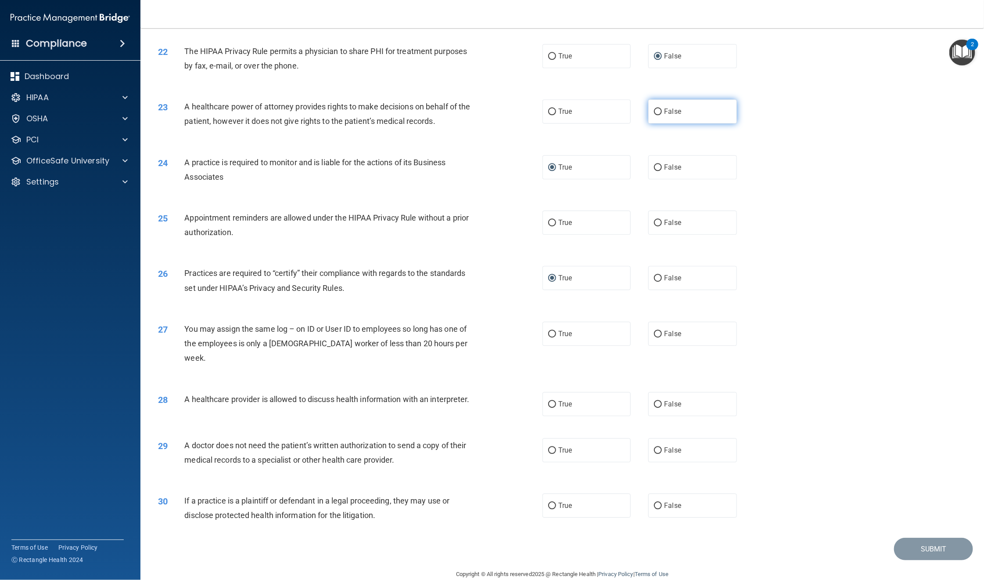
click at [678, 111] on label "False" at bounding box center [692, 111] width 88 height 24
click at [662, 111] on input "False" at bounding box center [658, 111] width 8 height 7
radio input "true"
click at [691, 222] on label "False" at bounding box center [692, 222] width 88 height 24
click at [662, 222] on input "False" at bounding box center [658, 223] width 8 height 7
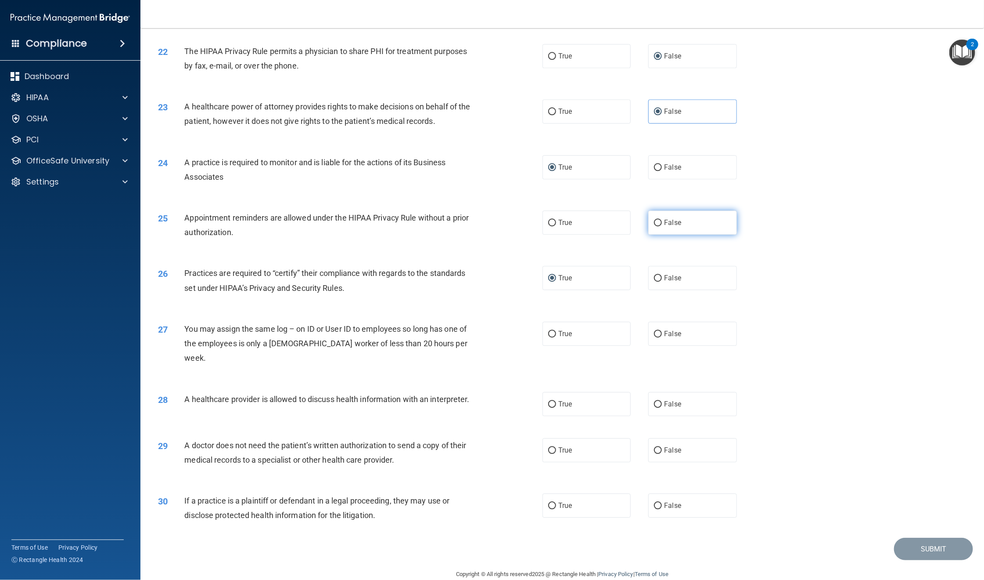
radio input "true"
click at [688, 327] on label "False" at bounding box center [692, 333] width 88 height 24
click at [662, 331] on input "False" at bounding box center [658, 334] width 8 height 7
radio input "true"
click at [576, 392] on label "True" at bounding box center [587, 404] width 88 height 24
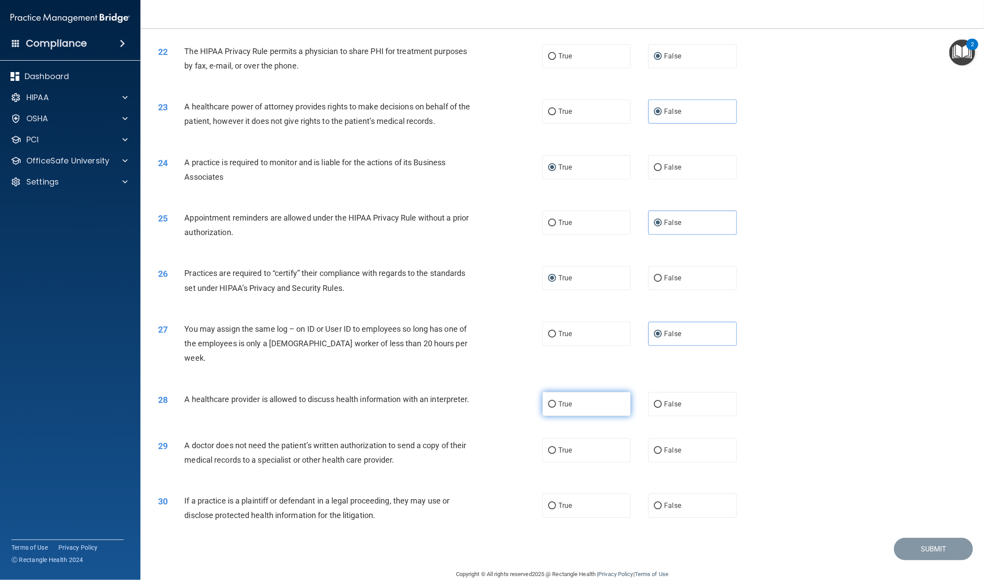
click at [556, 401] on input "True" at bounding box center [552, 404] width 8 height 7
radio input "true"
click at [562, 428] on span "True" at bounding box center [565, 450] width 14 height 8
click at [556, 428] on input "True" at bounding box center [552, 450] width 8 height 7
radio input "true"
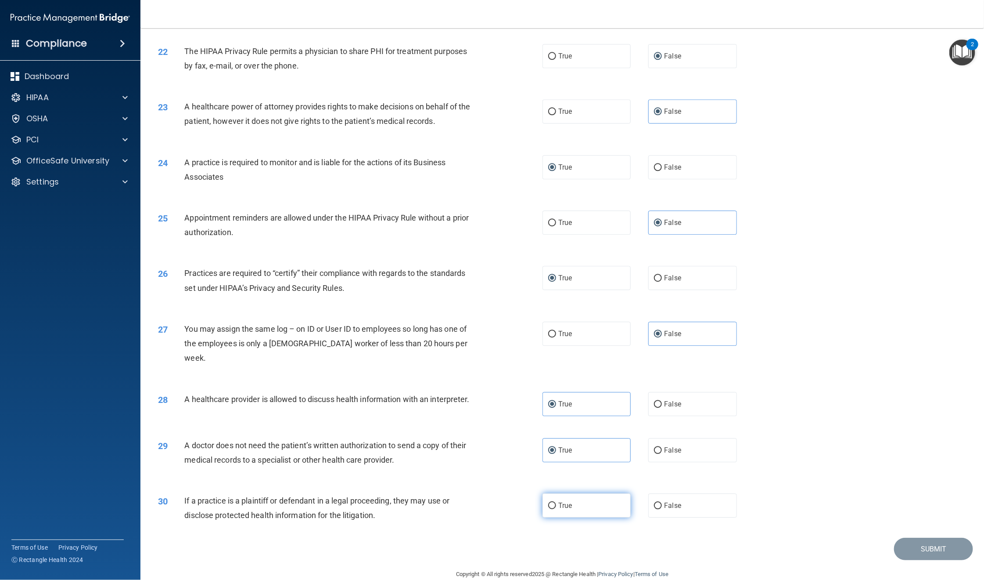
click at [574, 428] on label "True" at bounding box center [587, 505] width 88 height 24
click at [556, 428] on input "True" at bounding box center [552, 505] width 8 height 7
radio input "true"
click at [729, 428] on button "Submit" at bounding box center [933, 548] width 79 height 22
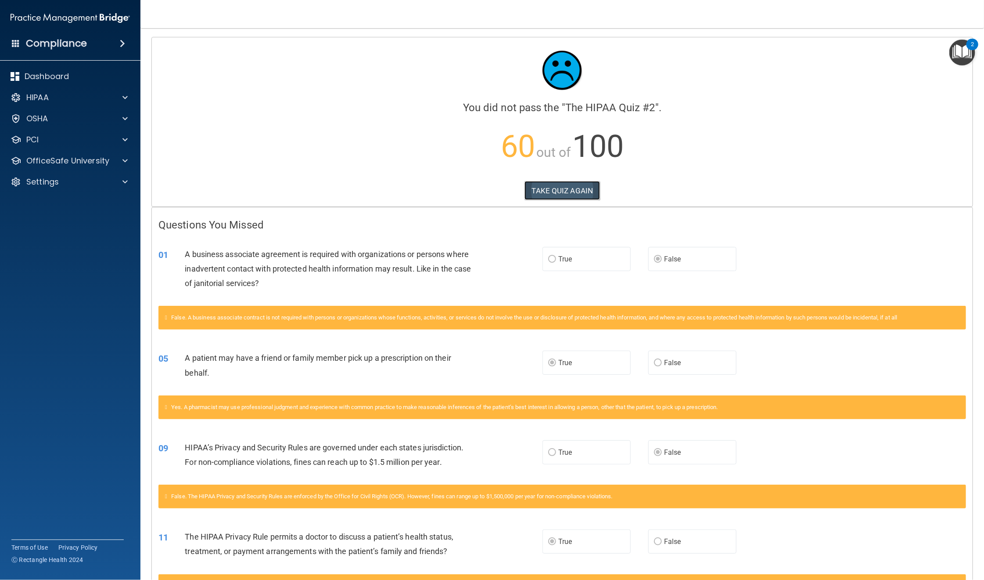
click at [558, 189] on button "TAKE QUIZ AGAIN" at bounding box center [563, 190] width 76 height 19
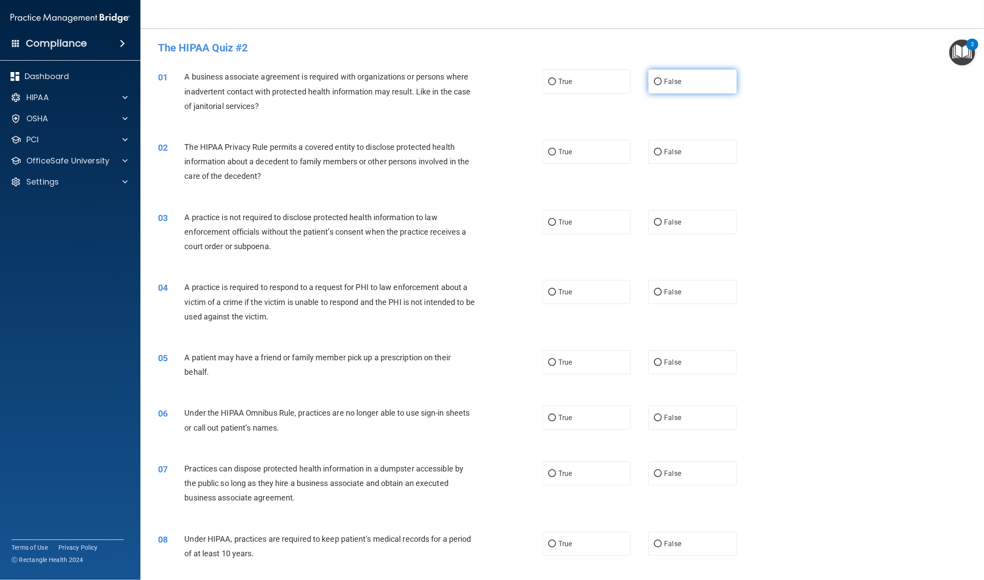
click at [664, 85] on span "False" at bounding box center [672, 81] width 17 height 8
click at [660, 85] on input "False" at bounding box center [658, 82] width 8 height 7
radio input "true"
click at [546, 366] on label "True" at bounding box center [587, 362] width 88 height 24
click at [548, 366] on input "True" at bounding box center [552, 362] width 8 height 7
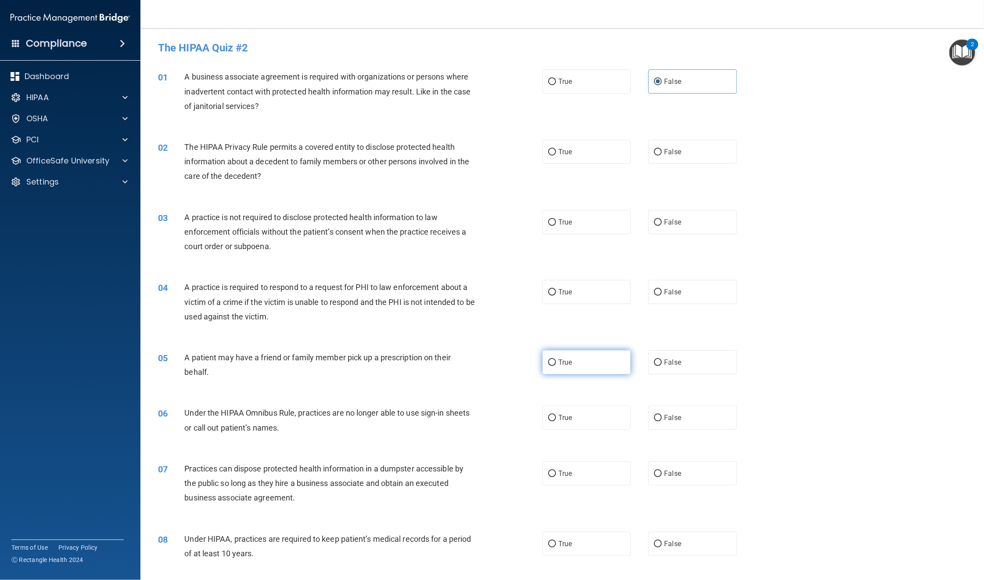
radio input "true"
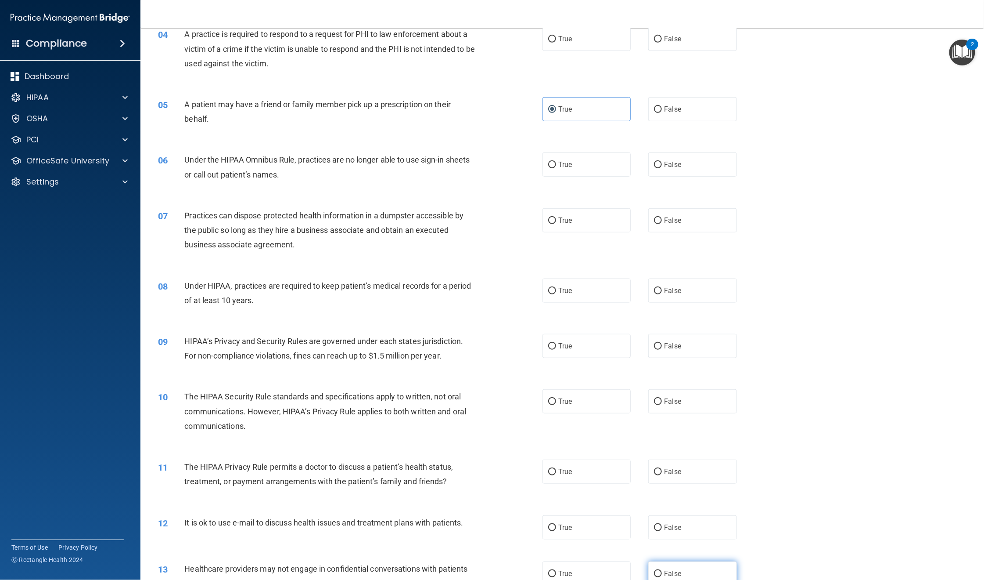
scroll to position [329, 0]
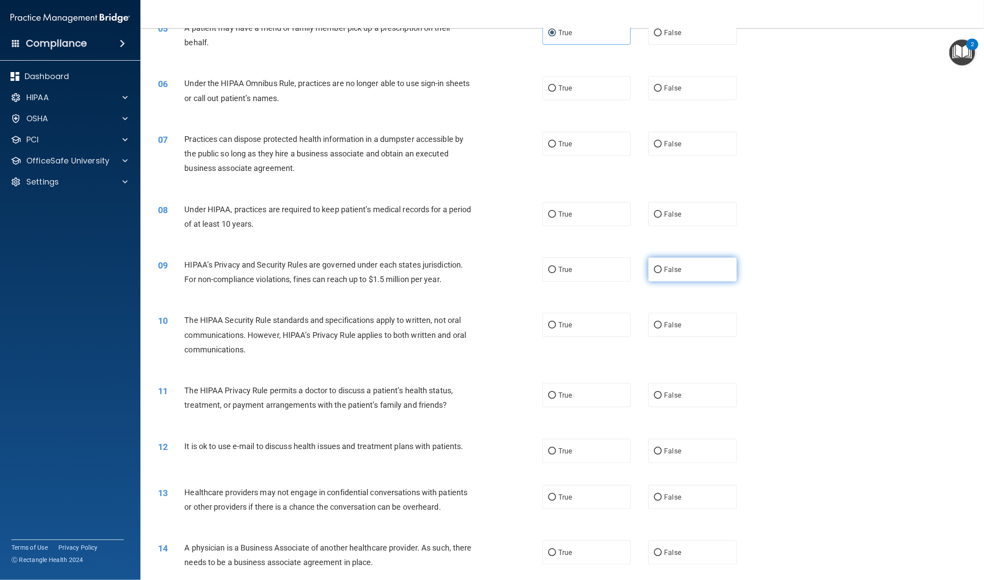
click at [664, 272] on span "False" at bounding box center [672, 269] width 17 height 8
click at [660, 272] on input "False" at bounding box center [658, 269] width 8 height 7
radio input "true"
click at [551, 396] on input "True" at bounding box center [552, 395] width 8 height 7
radio input "true"
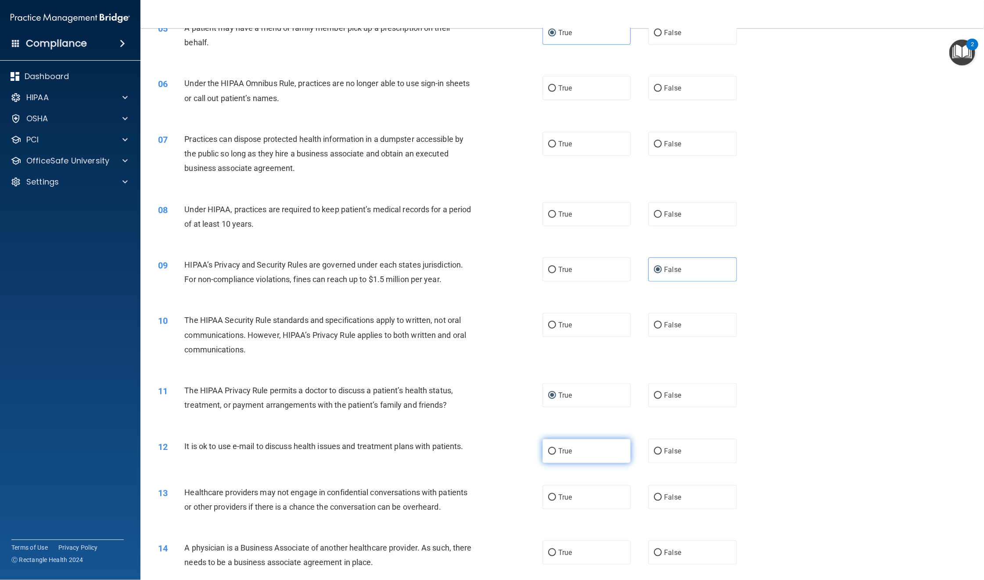
click at [548, 428] on input "True" at bounding box center [552, 451] width 8 height 7
radio input "true"
click at [656, 428] on label "False" at bounding box center [692, 497] width 88 height 24
click at [656, 428] on input "False" at bounding box center [658, 497] width 8 height 7
radio input "true"
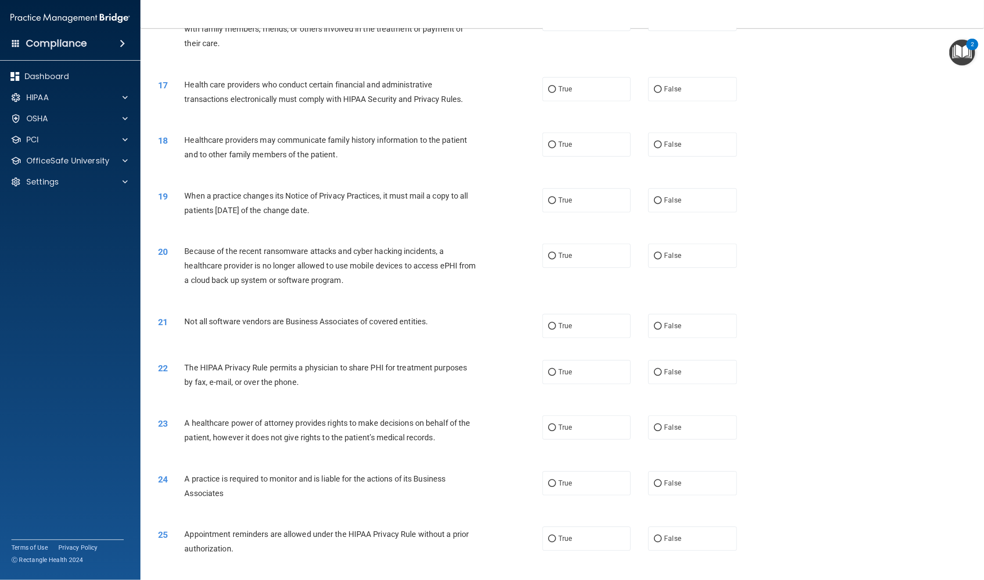
scroll to position [922, 0]
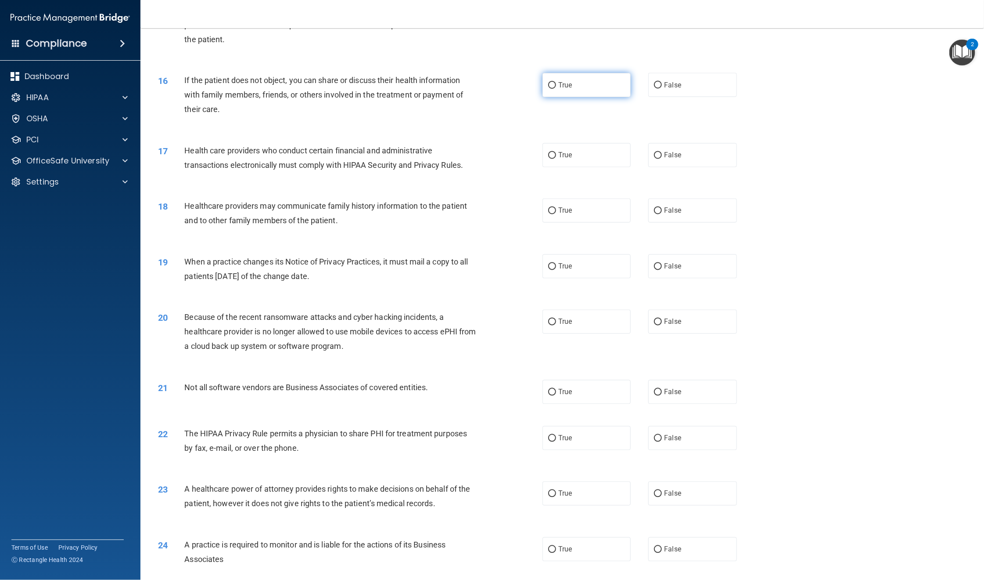
click at [549, 82] on input "True" at bounding box center [552, 85] width 8 height 7
radio input "true"
click at [654, 266] on input "False" at bounding box center [658, 266] width 8 height 7
radio input "true"
click at [558, 428] on span "True" at bounding box center [565, 438] width 14 height 8
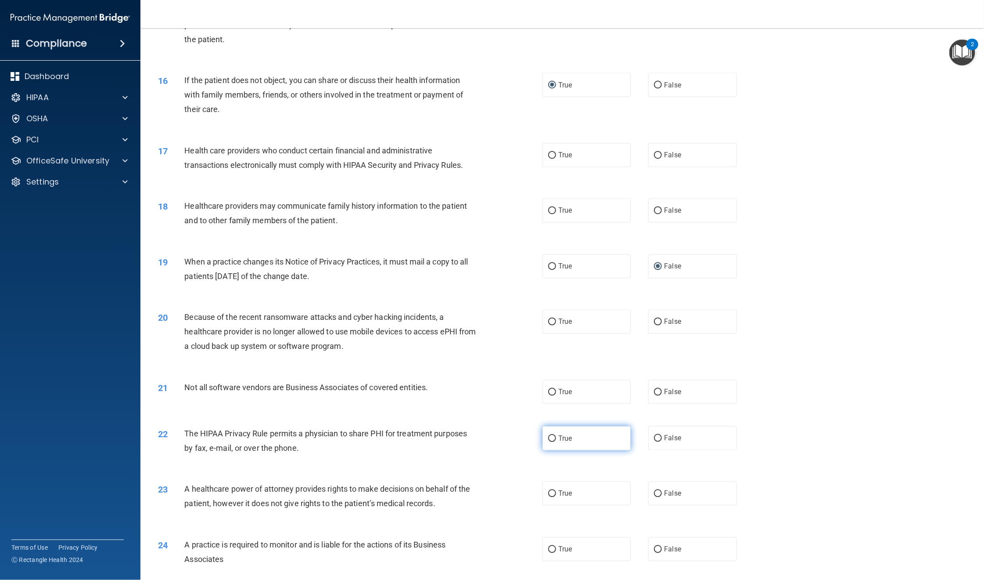
click at [556, 428] on input "True" at bounding box center [552, 438] width 8 height 7
radio input "true"
click at [668, 428] on label "False" at bounding box center [692, 549] width 88 height 24
click at [662, 428] on input "False" at bounding box center [658, 549] width 8 height 7
radio input "true"
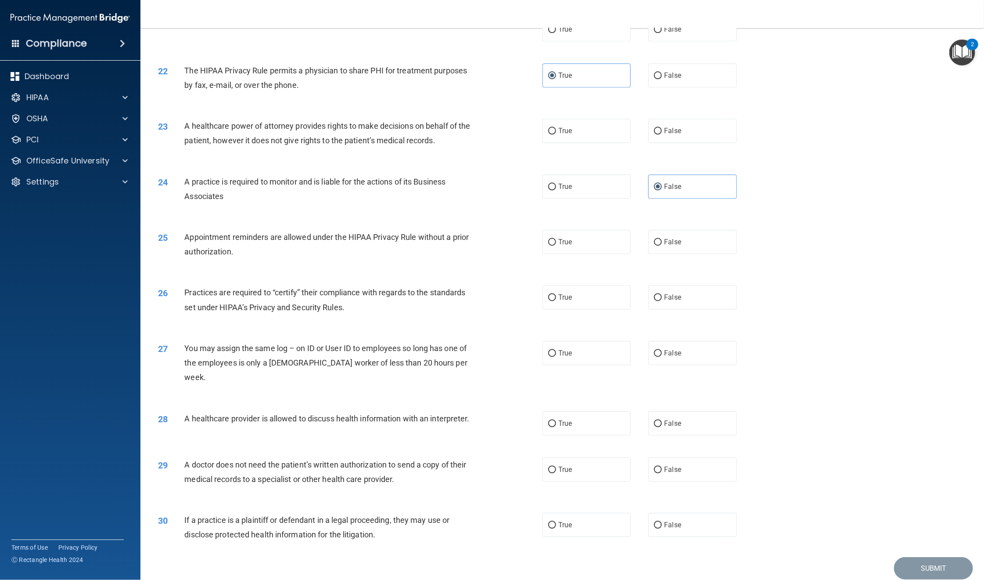
scroll to position [1304, 0]
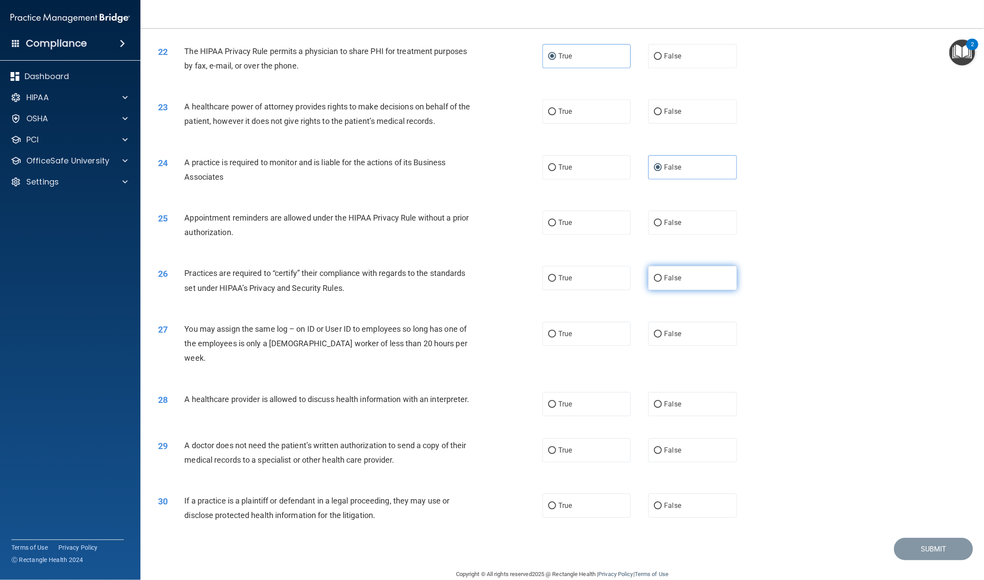
click at [658, 278] on label "False" at bounding box center [692, 278] width 88 height 24
click at [658, 278] on input "False" at bounding box center [658, 278] width 8 height 7
radio input "true"
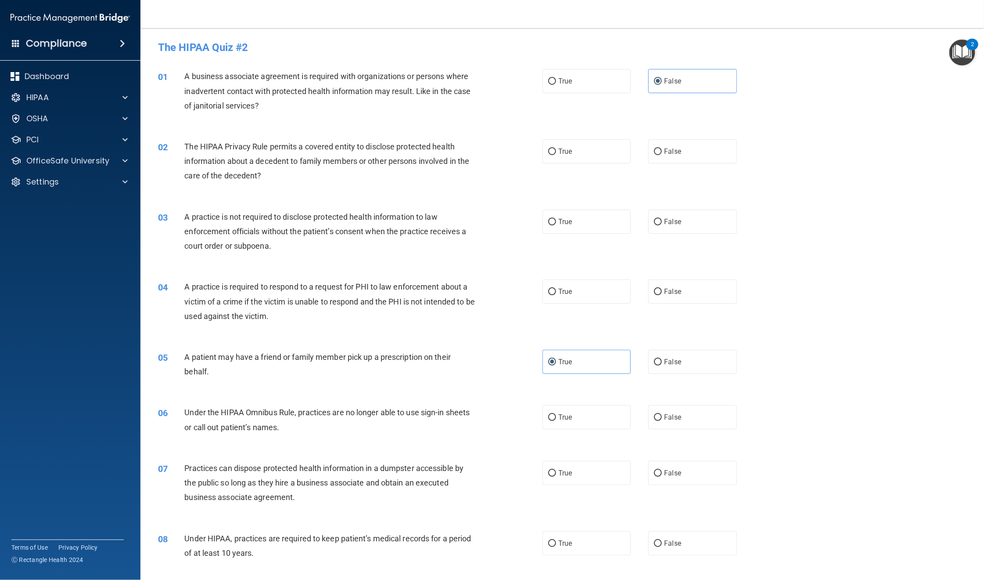
scroll to position [0, 0]
click at [564, 149] on span "True" at bounding box center [565, 152] width 14 height 8
click at [556, 149] on input "True" at bounding box center [552, 152] width 8 height 7
radio input "true"
click at [684, 222] on label "False" at bounding box center [692, 222] width 88 height 24
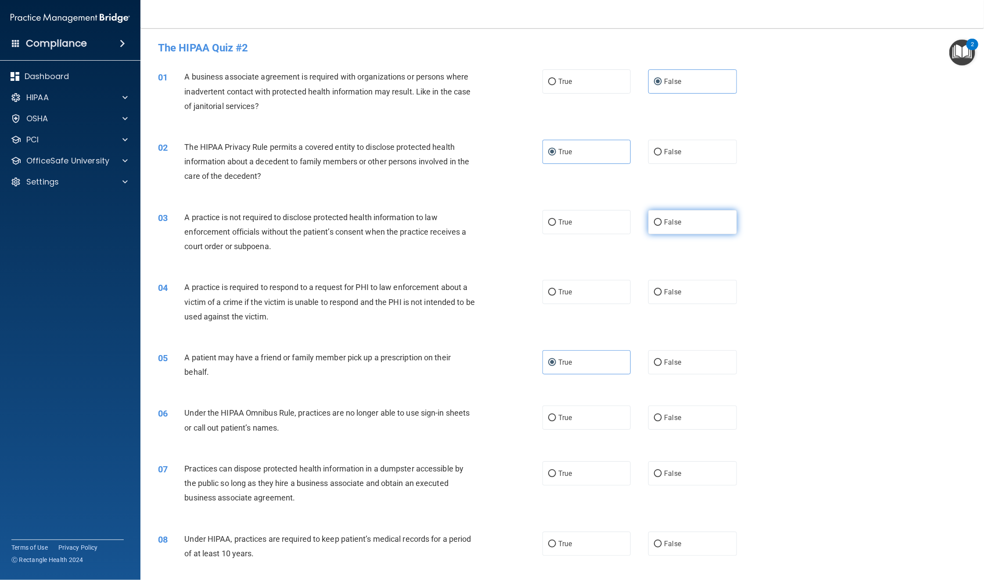
click at [662, 222] on input "False" at bounding box center [658, 222] width 8 height 7
radio input "true"
click at [550, 289] on input "True" at bounding box center [552, 292] width 8 height 7
radio input "true"
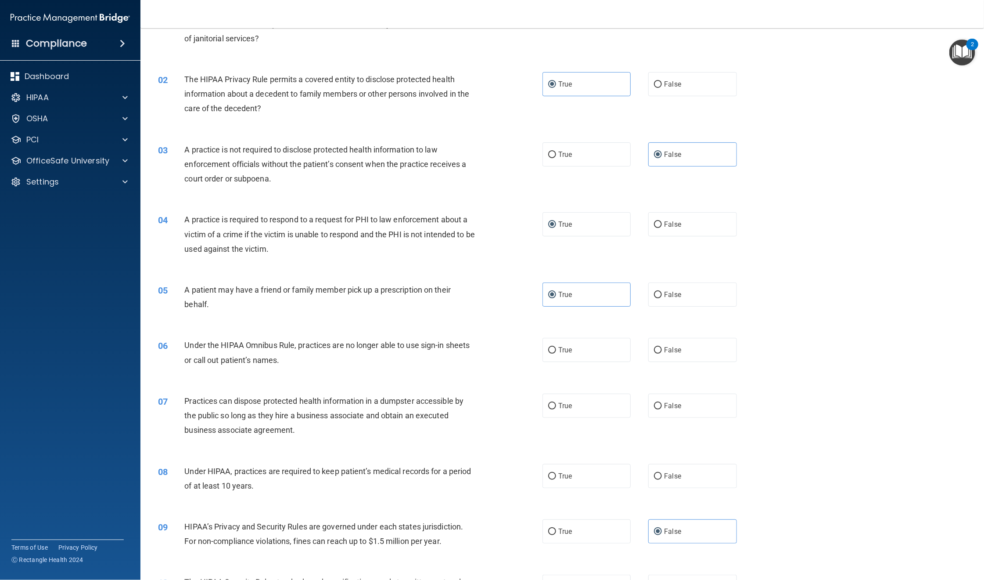
scroll to position [66, 0]
click at [729, 261] on div "04 A practice is required to respond to a request for PHI to law enforcement ab…" at bounding box center [562, 238] width 822 height 70
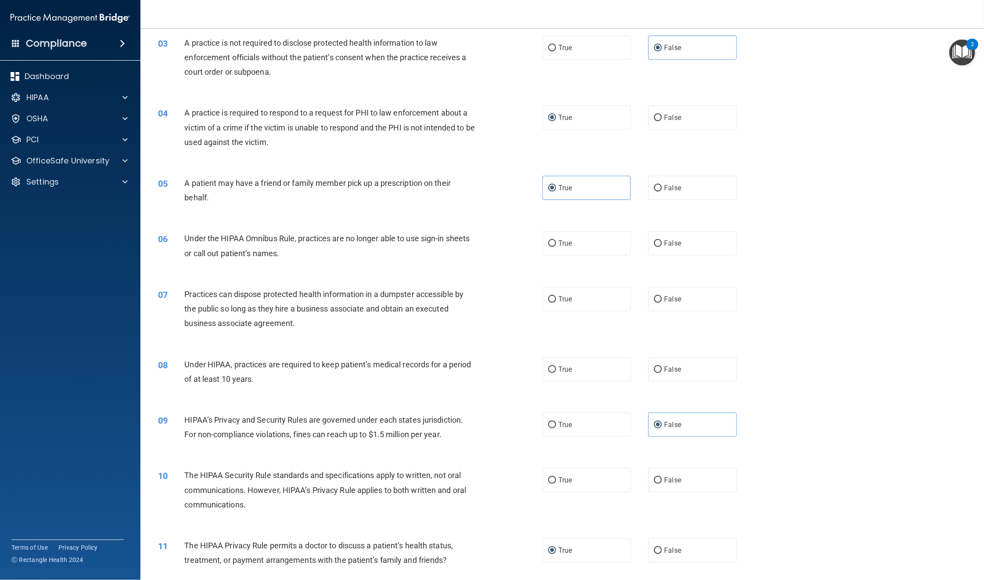
scroll to position [198, 0]
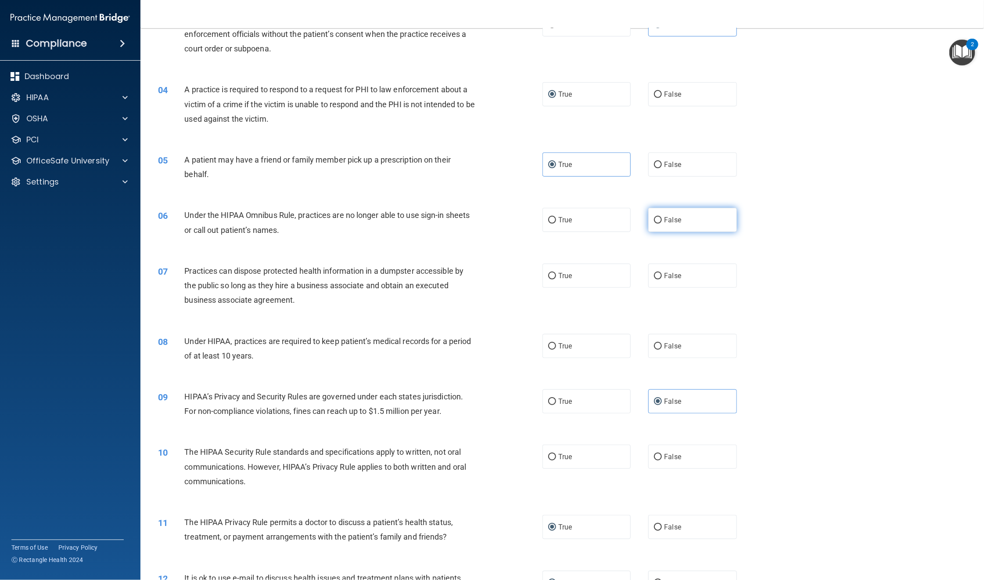
click at [681, 225] on label "False" at bounding box center [692, 220] width 88 height 24
click at [662, 223] on input "False" at bounding box center [658, 220] width 8 height 7
radio input "true"
click at [604, 96] on label "True" at bounding box center [587, 94] width 88 height 24
click at [556, 96] on input "True" at bounding box center [552, 94] width 8 height 7
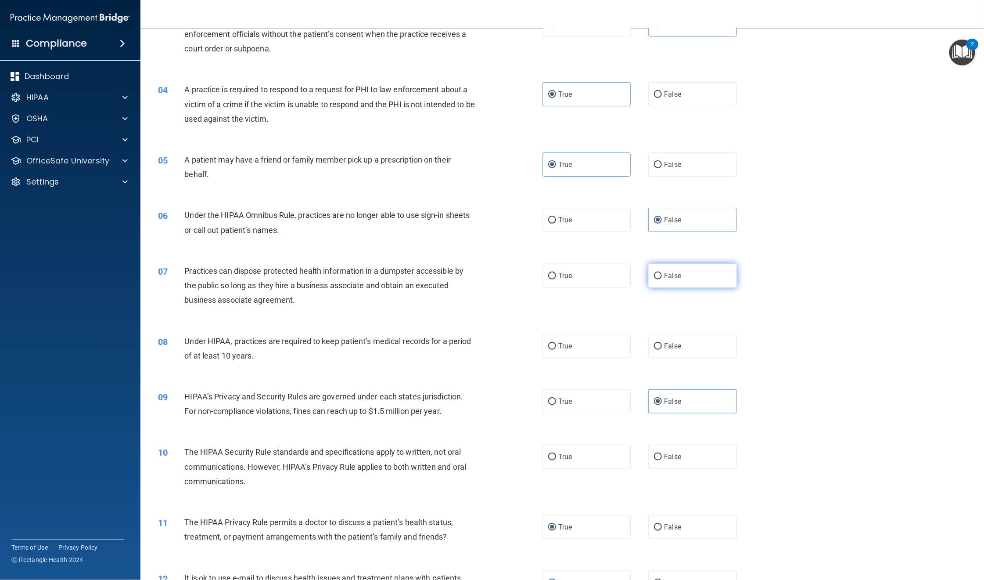
click at [693, 270] on label "False" at bounding box center [692, 275] width 88 height 24
click at [662, 273] on input "False" at bounding box center [658, 276] width 8 height 7
radio input "true"
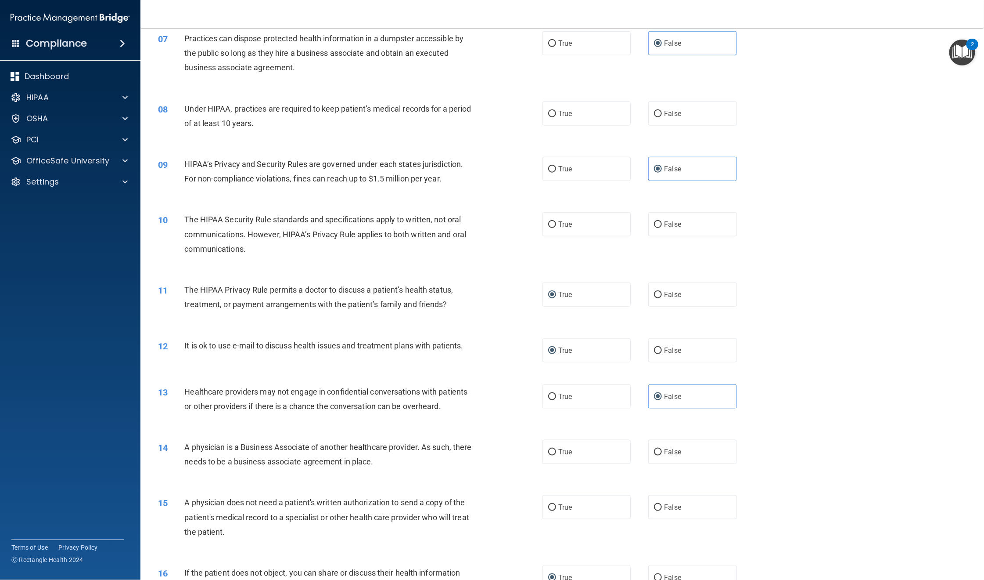
scroll to position [461, 0]
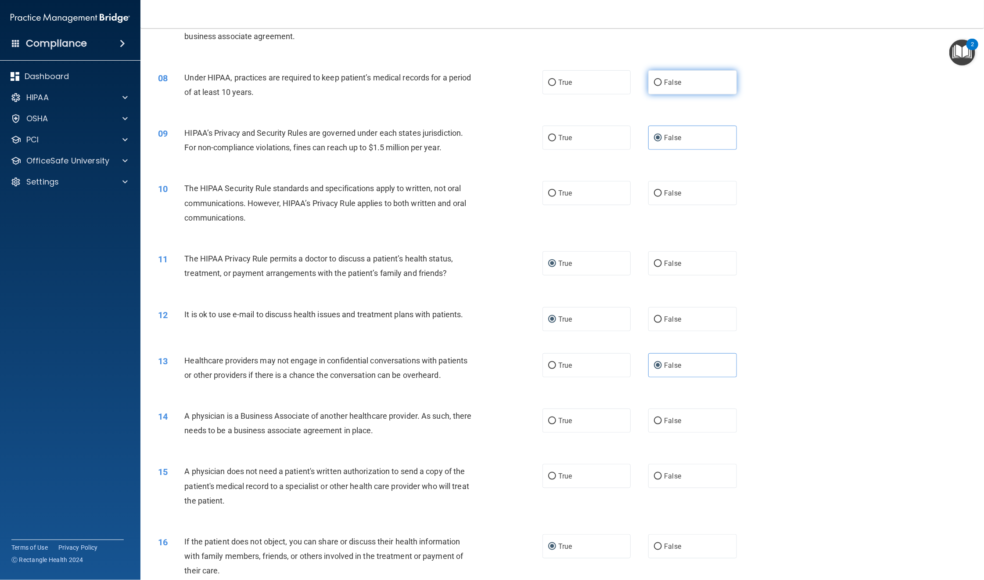
click at [695, 83] on label "False" at bounding box center [692, 82] width 88 height 24
click at [662, 83] on input "False" at bounding box center [658, 82] width 8 height 7
radio input "true"
click at [583, 201] on label "True" at bounding box center [587, 193] width 88 height 24
click at [556, 197] on input "True" at bounding box center [552, 193] width 8 height 7
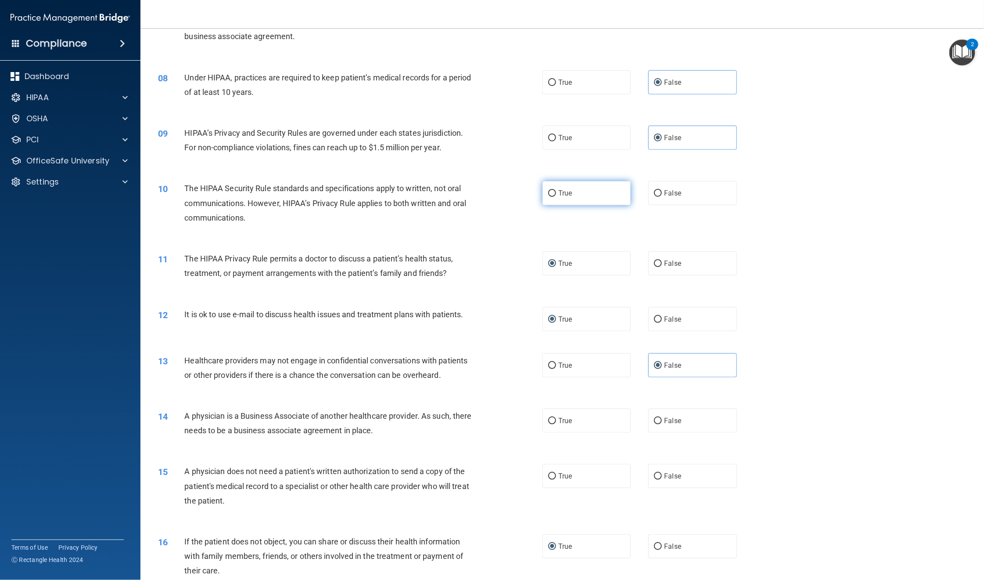
radio input "true"
click at [729, 223] on div "10 The HIPAA Security Rule standards and specifications apply to written, not o…" at bounding box center [562, 205] width 822 height 70
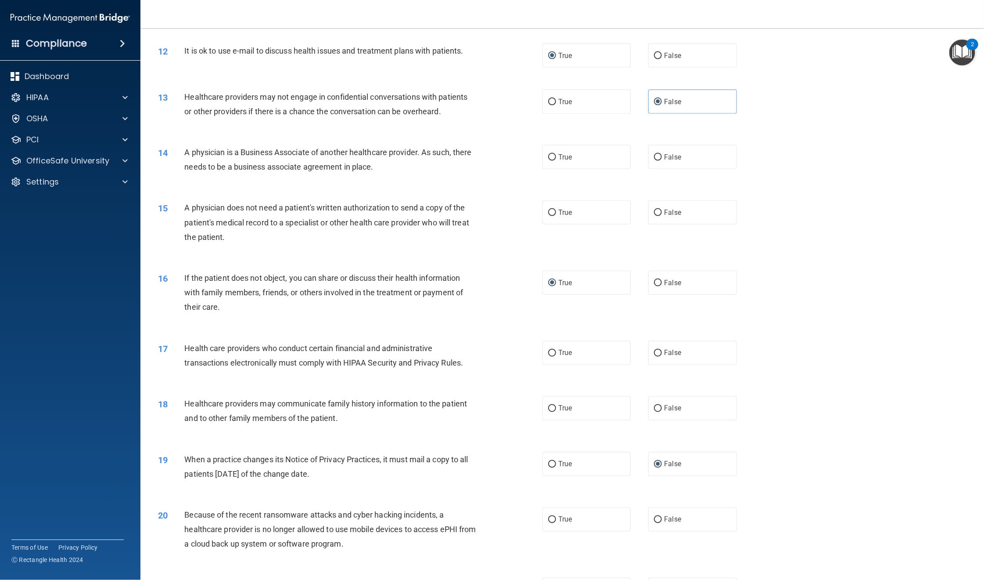
scroll to position [790, 0]
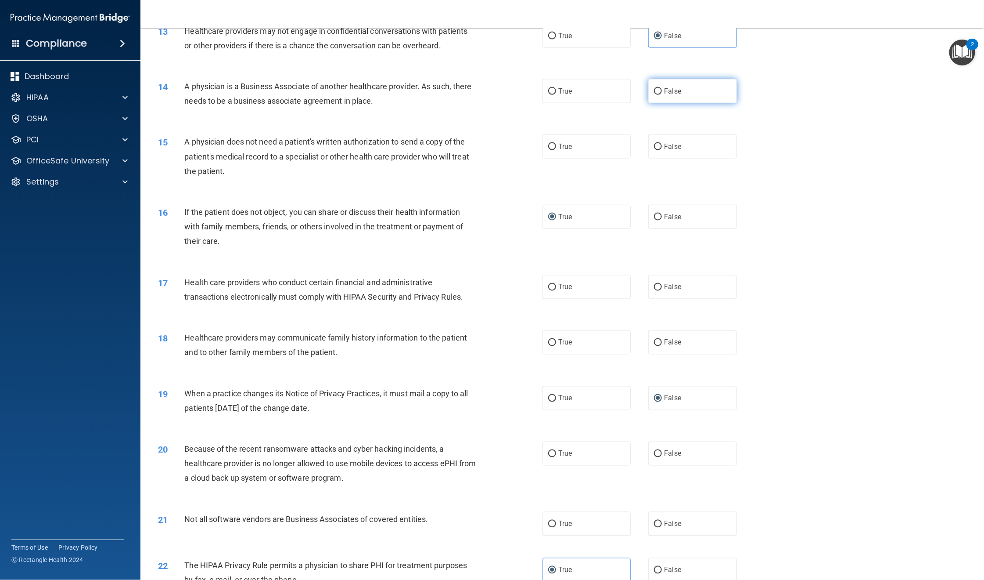
click at [681, 83] on label "False" at bounding box center [692, 91] width 88 height 24
click at [662, 88] on input "False" at bounding box center [658, 91] width 8 height 7
radio input "true"
click at [572, 144] on label "True" at bounding box center [587, 146] width 88 height 24
click at [556, 144] on input "True" at bounding box center [552, 147] width 8 height 7
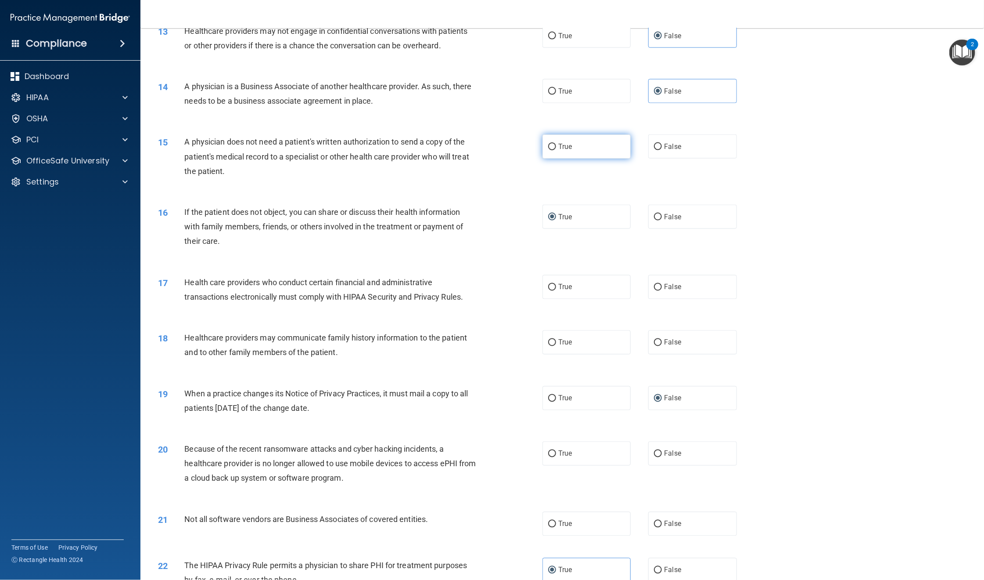
radio input "true"
click at [729, 266] on div "17 Health care providers who conduct certain financial and administrative trans…" at bounding box center [562, 291] width 822 height 55
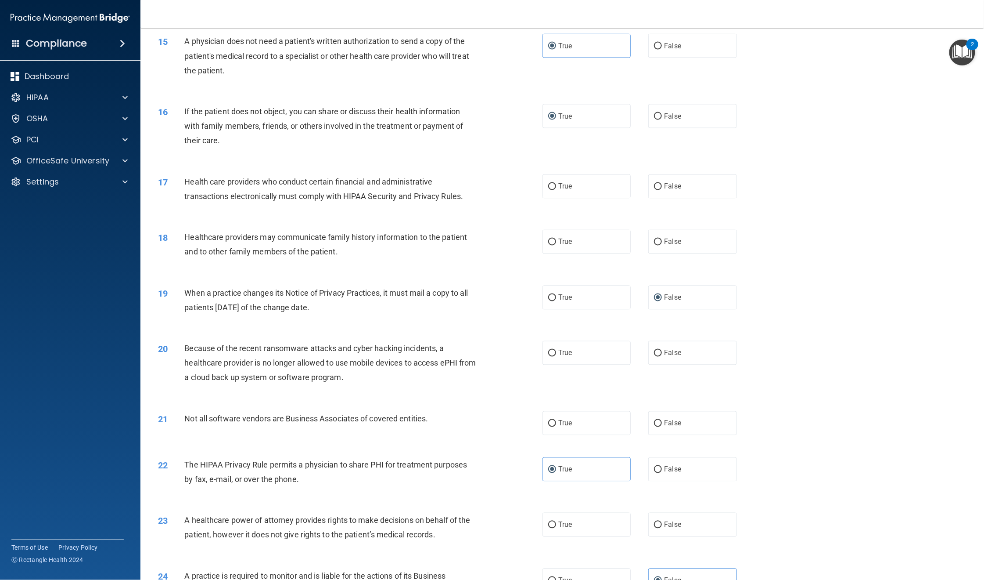
scroll to position [922, 0]
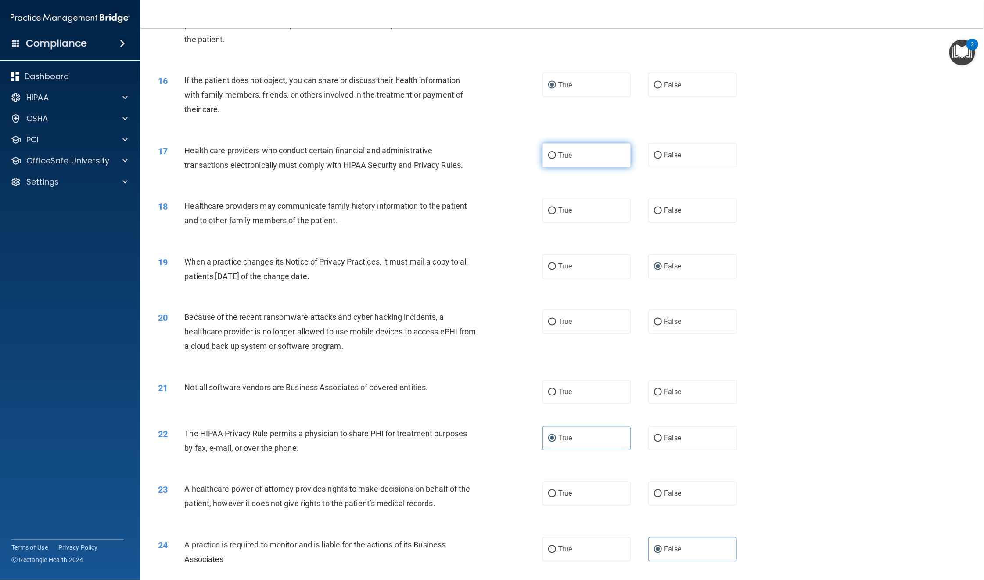
click at [600, 157] on label "True" at bounding box center [587, 155] width 88 height 24
click at [556, 157] on input "True" at bounding box center [552, 155] width 8 height 7
radio input "true"
click at [695, 215] on label "False" at bounding box center [692, 210] width 88 height 24
click at [662, 214] on input "False" at bounding box center [658, 211] width 8 height 7
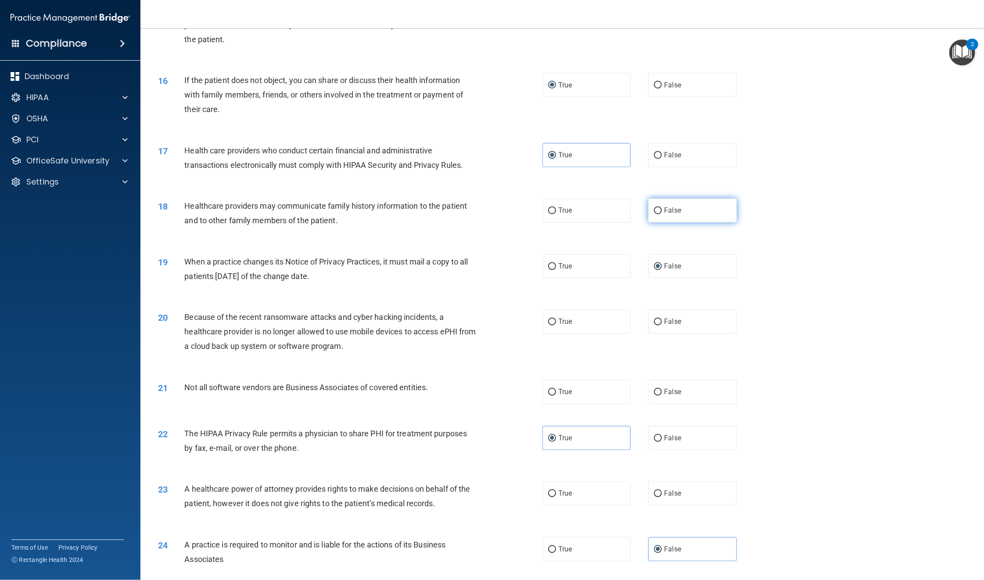
radio input "true"
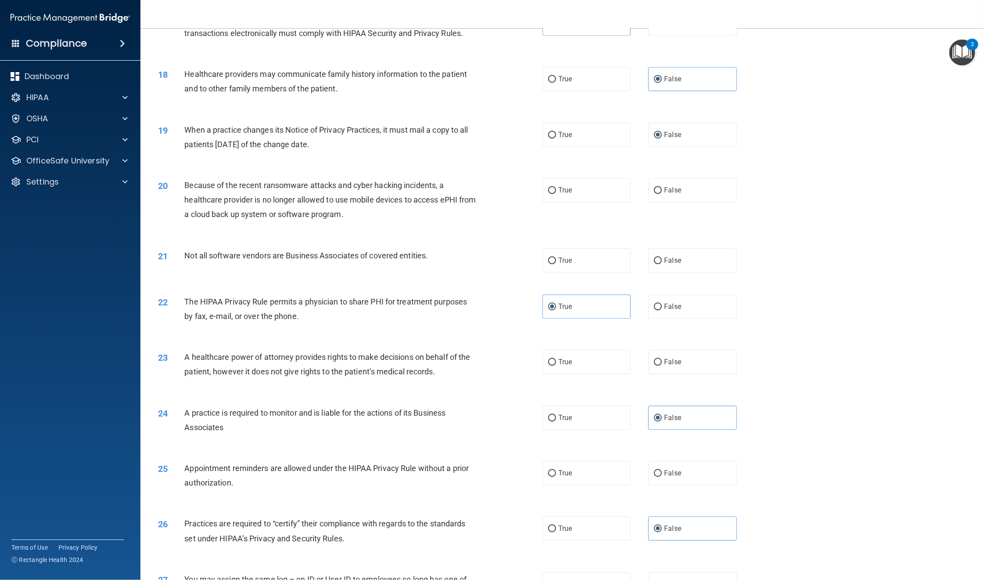
scroll to position [1120, 0]
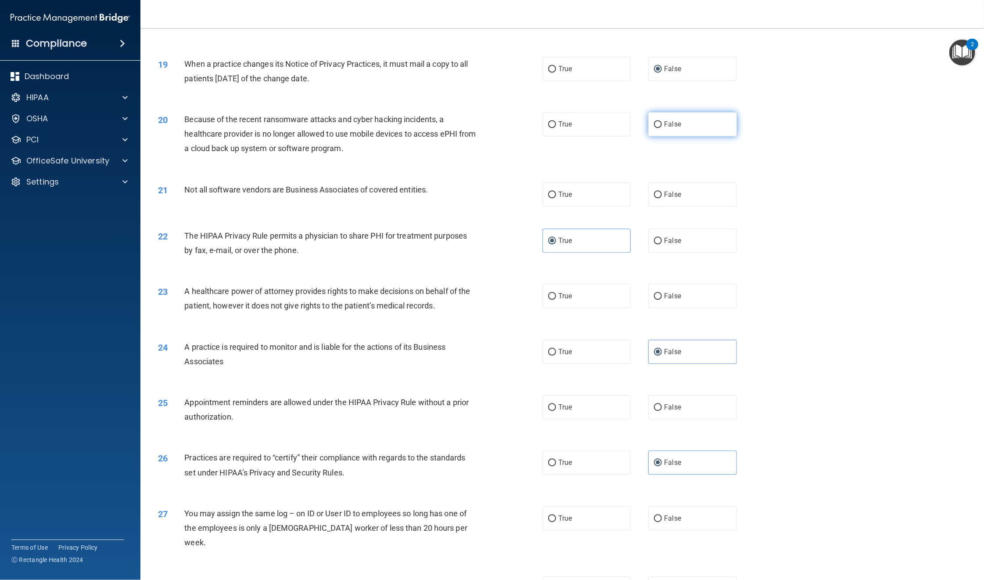
click at [678, 123] on label "False" at bounding box center [692, 124] width 88 height 24
click at [662, 123] on input "False" at bounding box center [658, 124] width 8 height 7
radio input "true"
click at [729, 194] on div "21 Not all software vendors are Business Associates of covered entities. True F…" at bounding box center [562, 194] width 822 height 46
click at [580, 187] on label "True" at bounding box center [587, 194] width 88 height 24
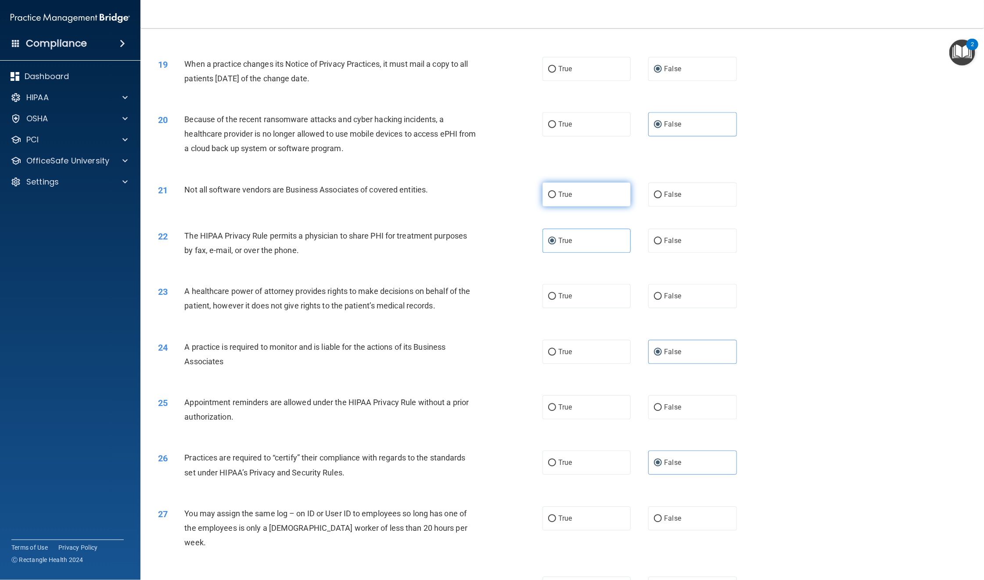
click at [556, 191] on input "True" at bounding box center [552, 194] width 8 height 7
radio input "true"
click at [729, 233] on div "22 The HIPAA Privacy Rule permits a physician to share PHI for treatment purpos…" at bounding box center [562, 244] width 822 height 55
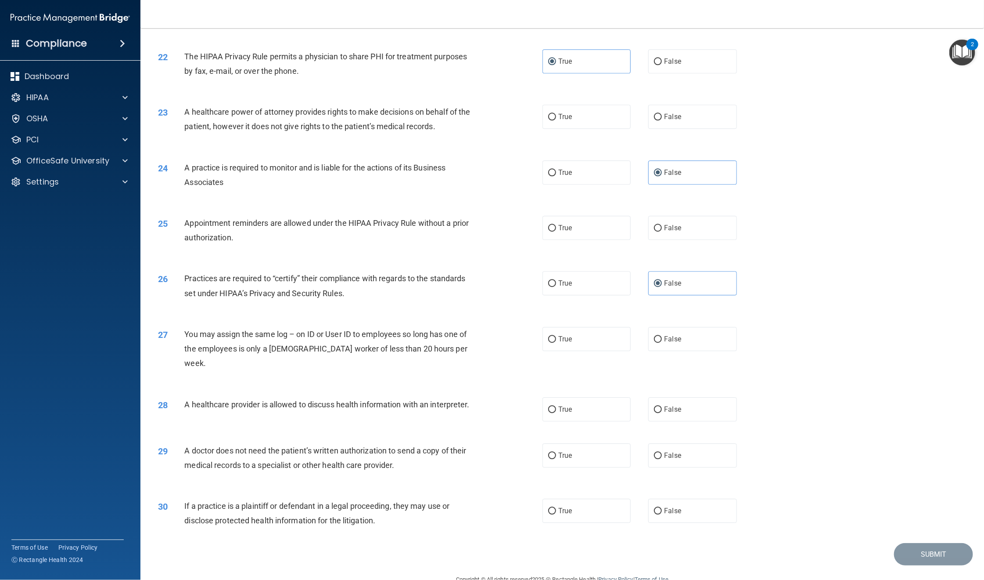
scroll to position [1304, 0]
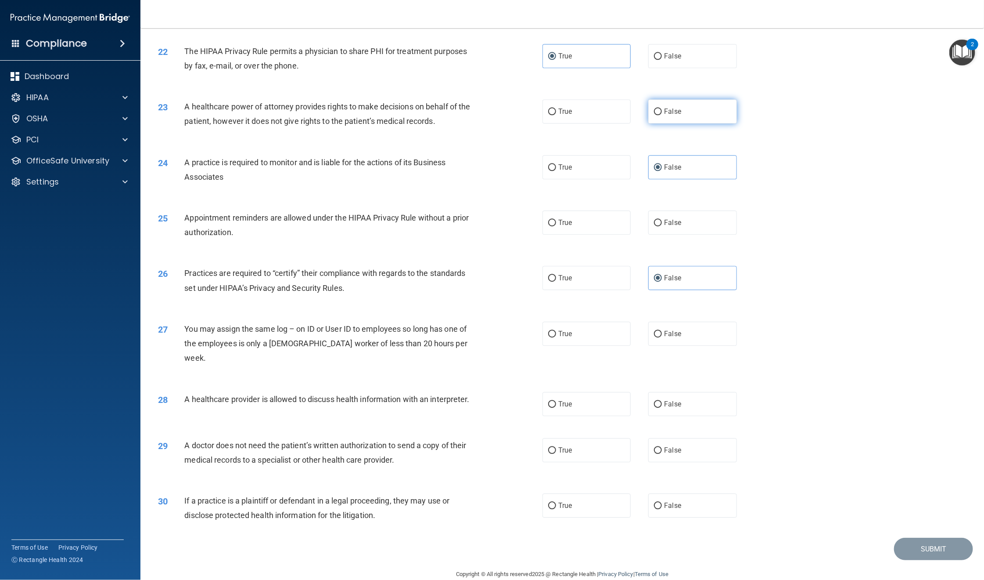
click at [674, 116] on label "False" at bounding box center [692, 111] width 88 height 24
click at [662, 115] on input "False" at bounding box center [658, 111] width 8 height 7
radio input "true"
click at [588, 219] on label "True" at bounding box center [587, 222] width 88 height 24
click at [556, 220] on input "True" at bounding box center [552, 223] width 8 height 7
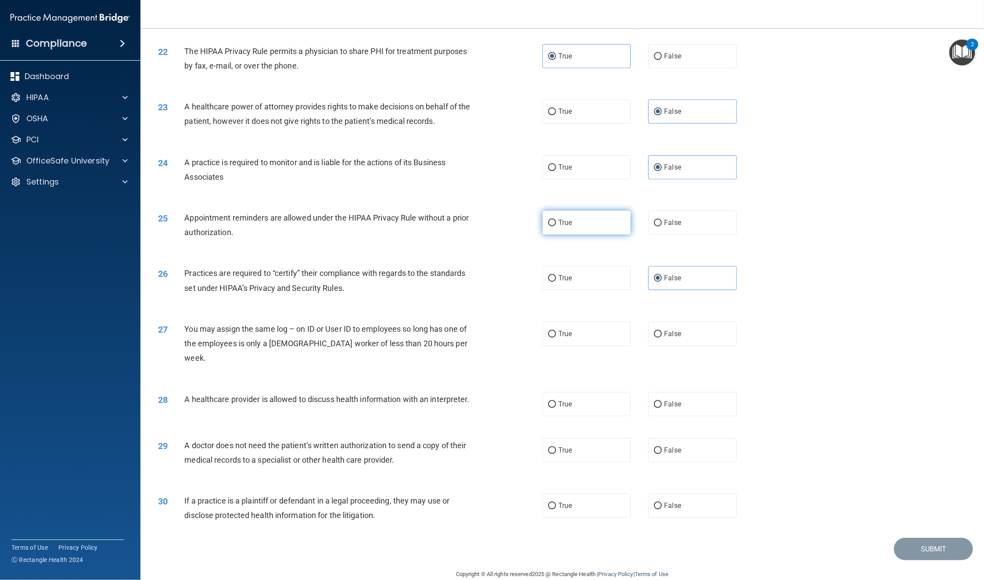
radio input "true"
click at [695, 330] on label "False" at bounding box center [692, 333] width 88 height 24
click at [662, 331] on input "False" at bounding box center [658, 334] width 8 height 7
radio input "true"
click at [583, 392] on label "True" at bounding box center [587, 404] width 88 height 24
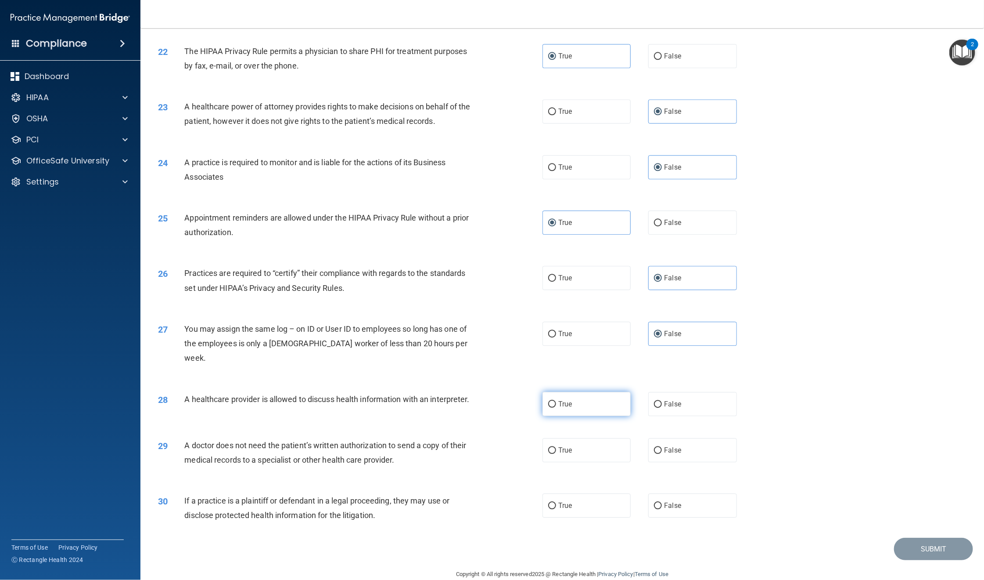
click at [556, 401] on input "True" at bounding box center [552, 404] width 8 height 7
radio input "true"
click at [558, 428] on span "True" at bounding box center [565, 450] width 14 height 8
click at [555, 428] on input "True" at bounding box center [552, 450] width 8 height 7
radio input "true"
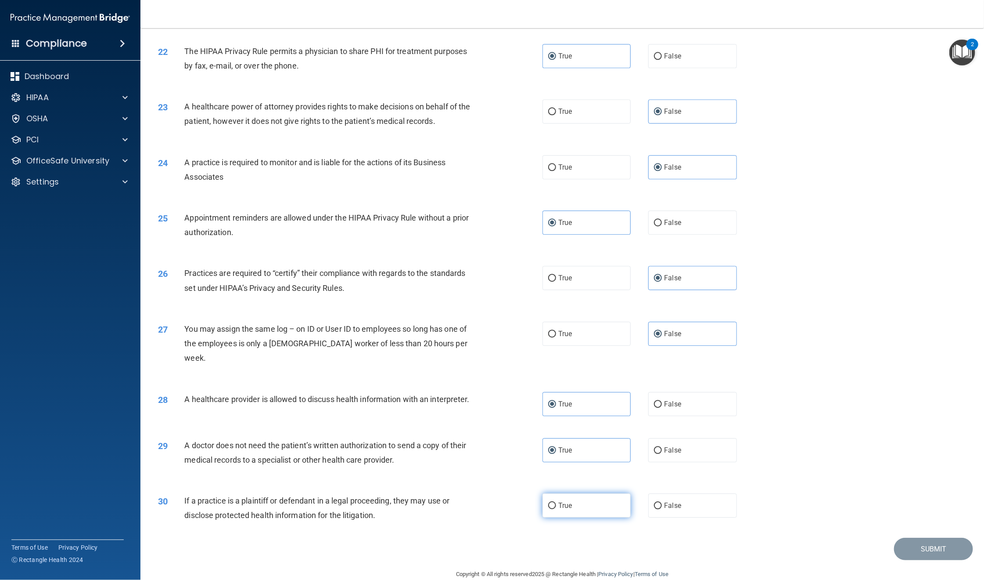
click at [564, 428] on span "True" at bounding box center [565, 505] width 14 height 8
click at [556, 428] on input "True" at bounding box center [552, 505] width 8 height 7
radio input "true"
click at [729, 428] on button "Submit" at bounding box center [933, 548] width 79 height 22
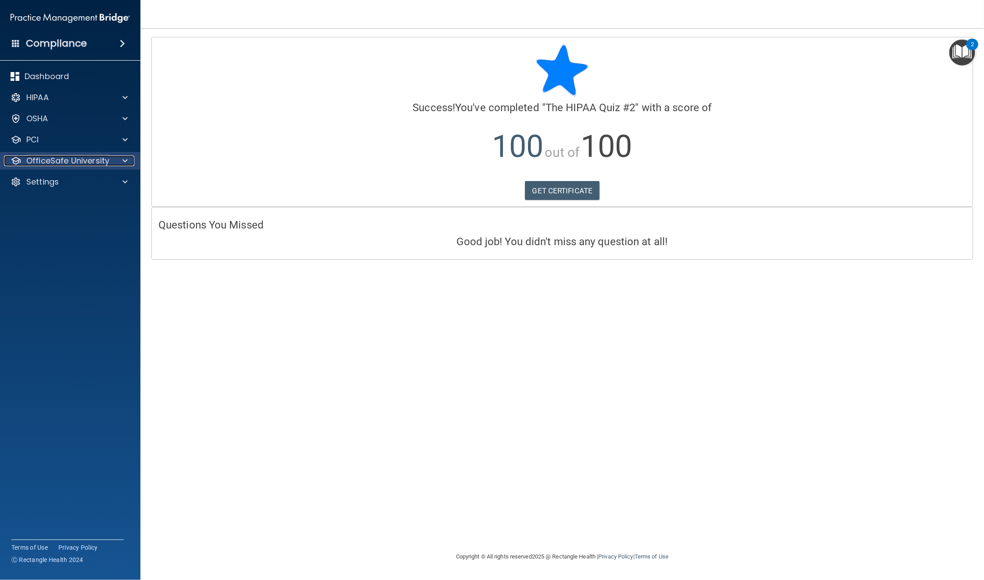
click at [62, 159] on p "OfficeSafe University" at bounding box center [67, 160] width 83 height 11
click at [59, 180] on p "HIPAA Training" at bounding box center [42, 181] width 72 height 9
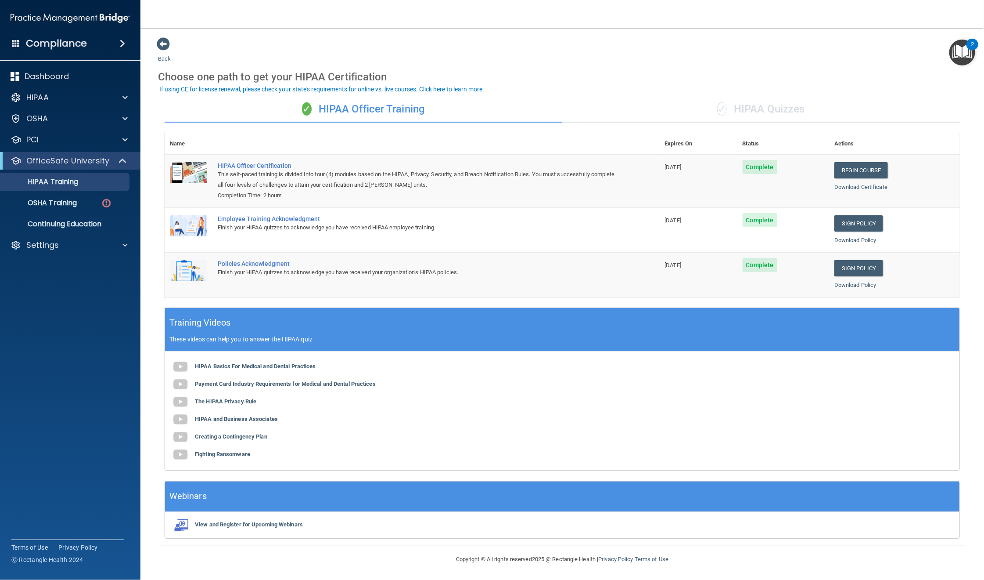
click at [729, 108] on div "✓ HIPAA Quizzes" at bounding box center [761, 109] width 398 height 26
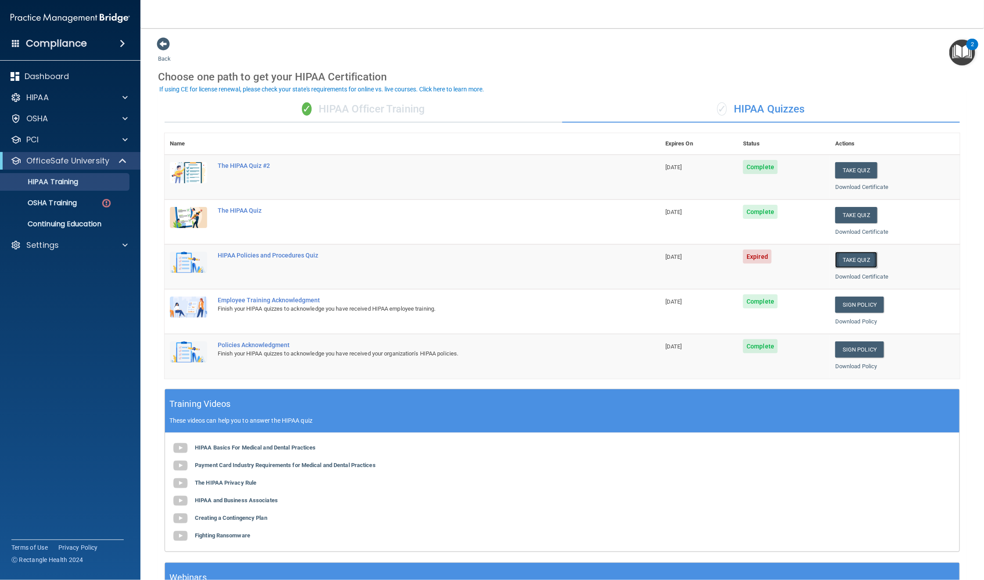
click at [729, 260] on button "Take Quiz" at bounding box center [856, 260] width 42 height 16
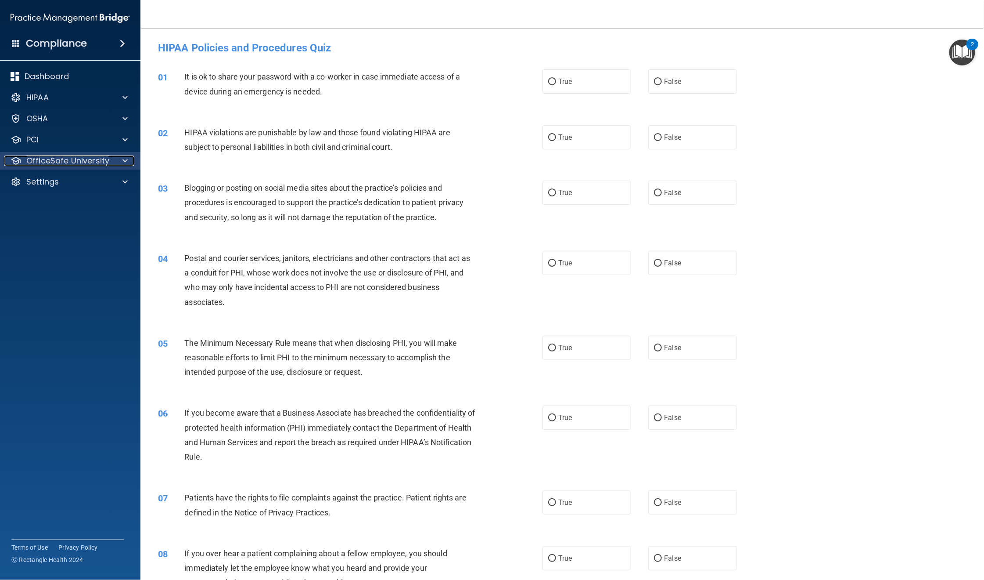
click at [89, 161] on p "OfficeSafe University" at bounding box center [67, 160] width 83 height 11
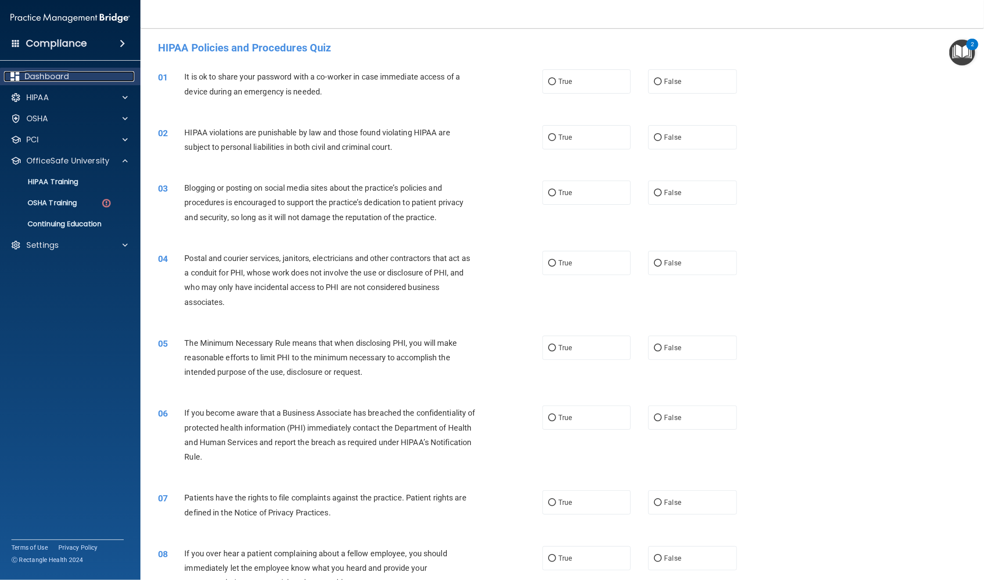
click at [55, 74] on p "Dashboard" at bounding box center [47, 76] width 44 height 11
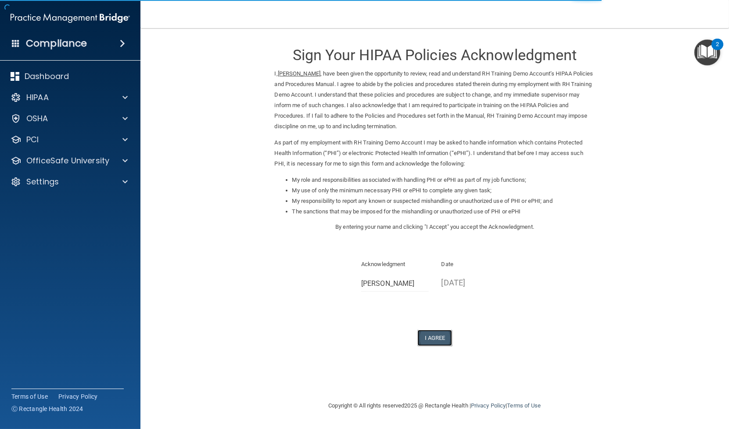
click at [436, 338] on button "I Agree" at bounding box center [435, 338] width 35 height 16
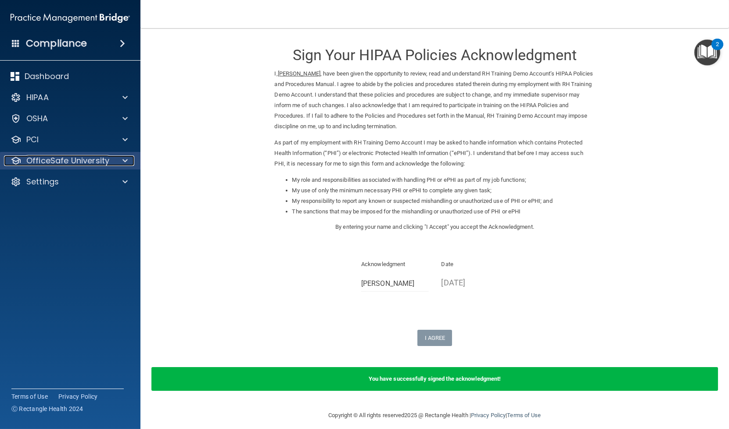
click at [126, 161] on span at bounding box center [124, 160] width 5 height 11
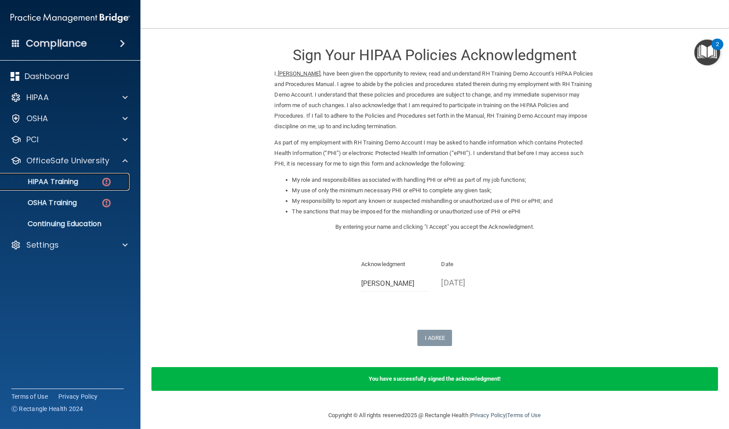
click at [56, 180] on p "HIPAA Training" at bounding box center [42, 181] width 72 height 9
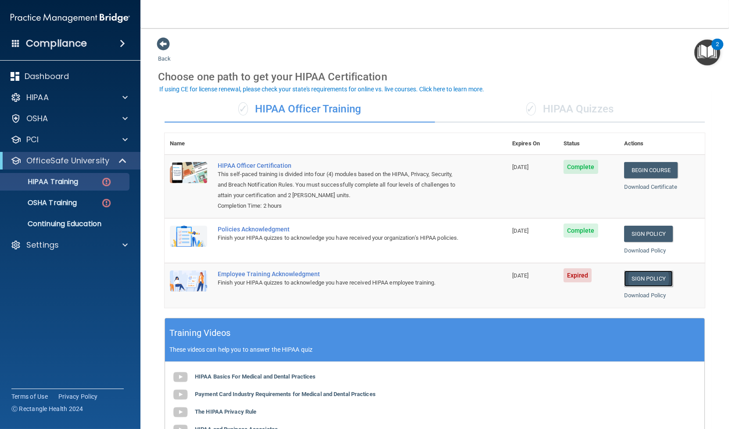
click at [630, 279] on link "Sign Policy" at bounding box center [648, 278] width 49 height 16
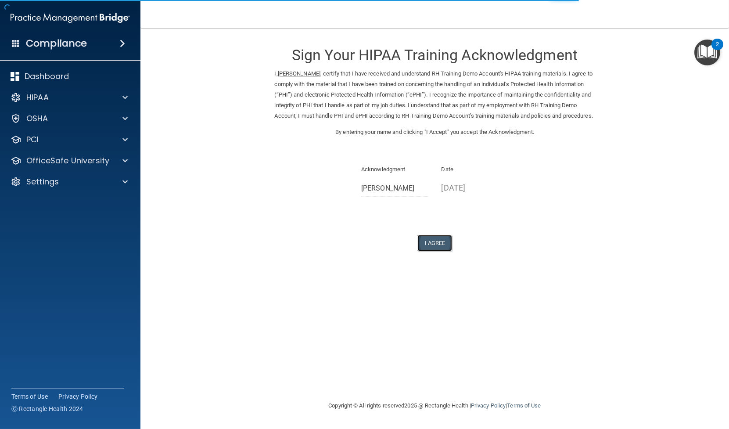
click at [437, 251] on button "I Agree" at bounding box center [435, 243] width 35 height 16
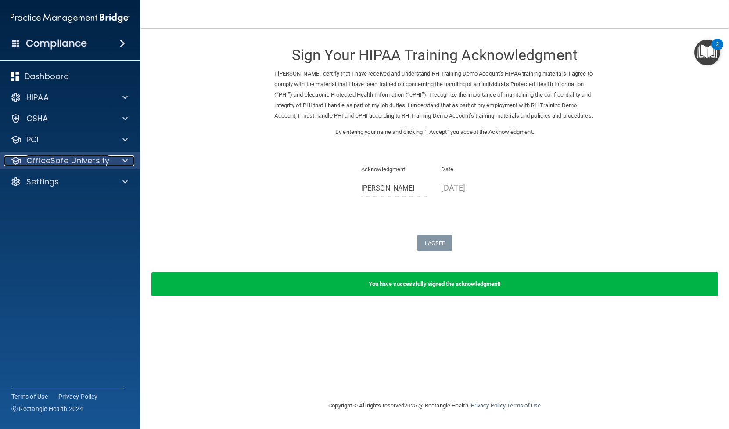
click at [87, 162] on p "OfficeSafe University" at bounding box center [67, 160] width 83 height 11
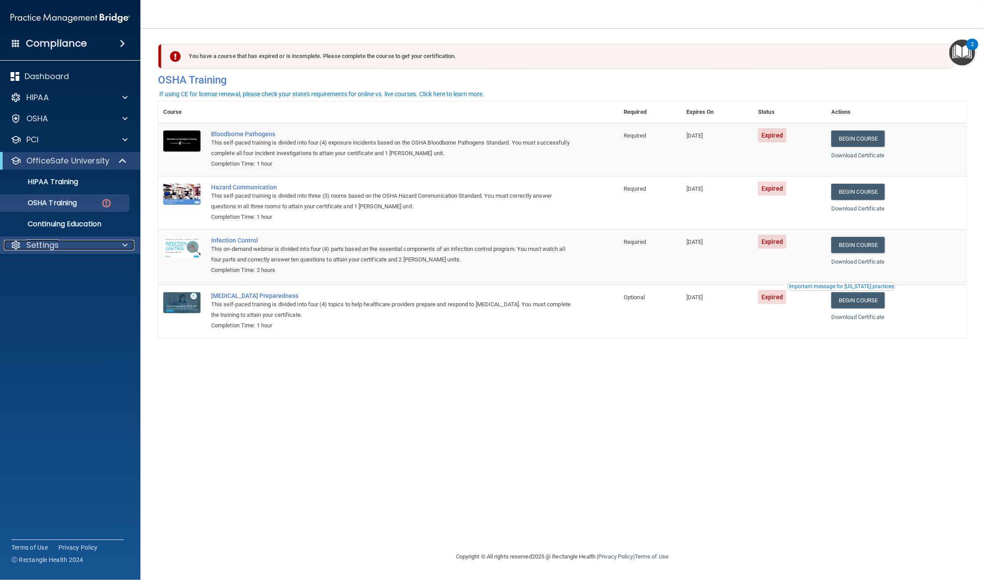
click at [44, 241] on p "Settings" at bounding box center [42, 245] width 32 height 11
click at [47, 283] on p "My Users" at bounding box center [66, 287] width 120 height 9
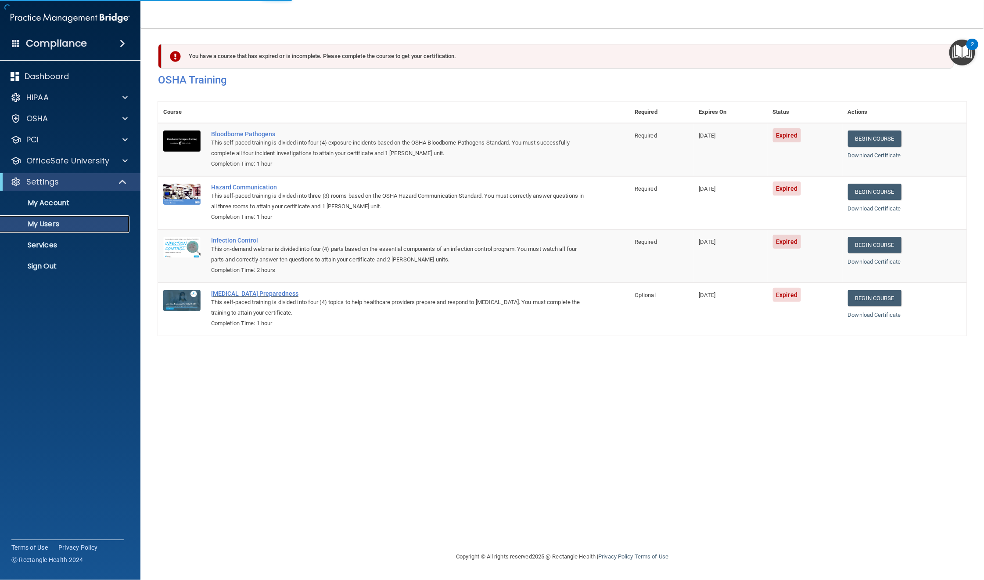
select select "20"
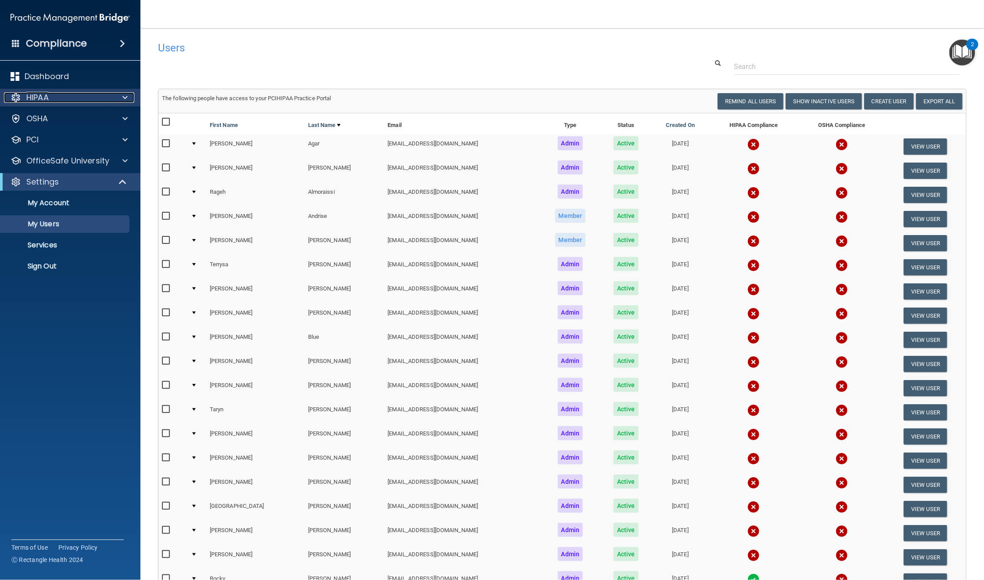
click at [54, 93] on div "HIPAA" at bounding box center [58, 97] width 109 height 11
